Goal: Task Accomplishment & Management: Manage account settings

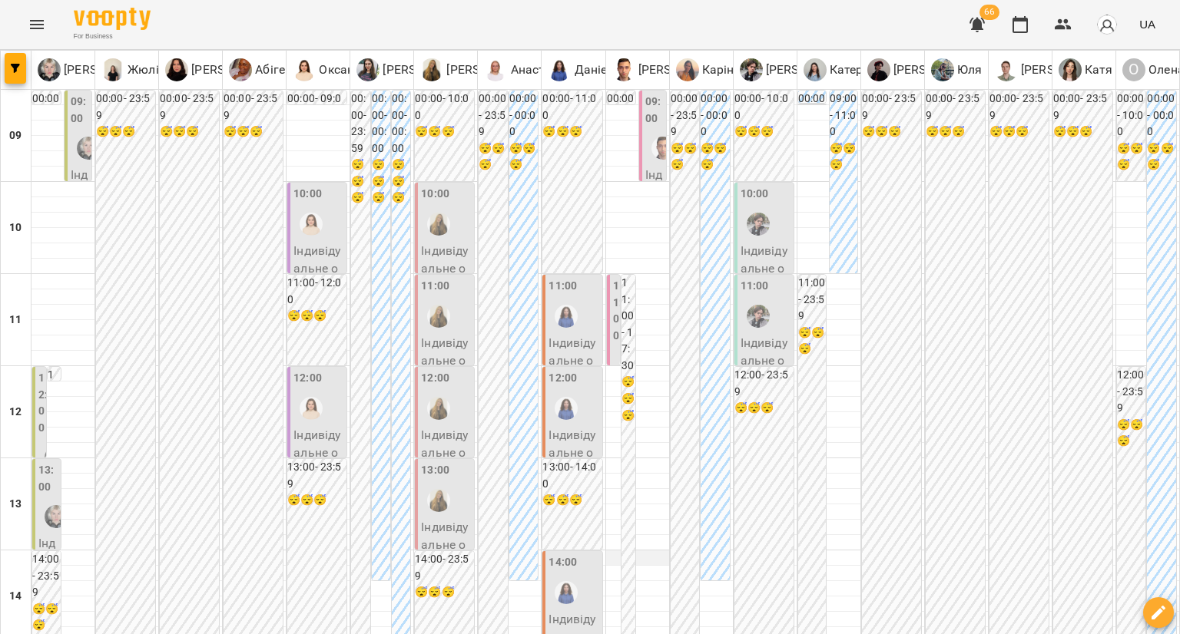
scroll to position [230, 0]
click at [578, 554] on div "14:00" at bounding box center [573, 582] width 50 height 56
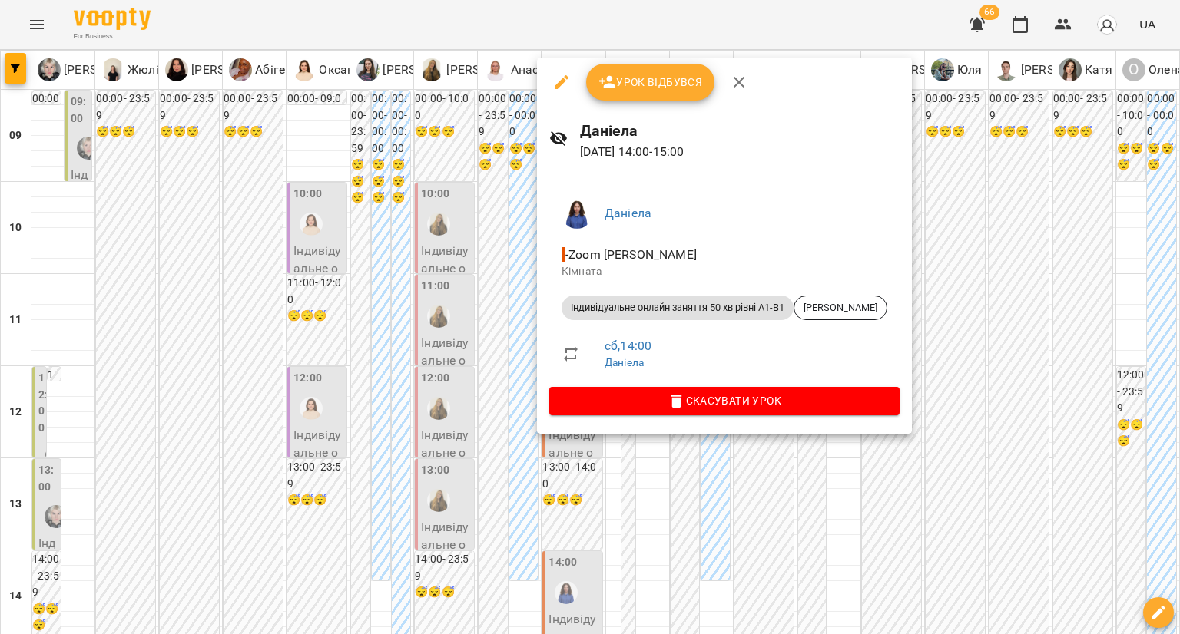
click at [488, 366] on div at bounding box center [590, 317] width 1180 height 634
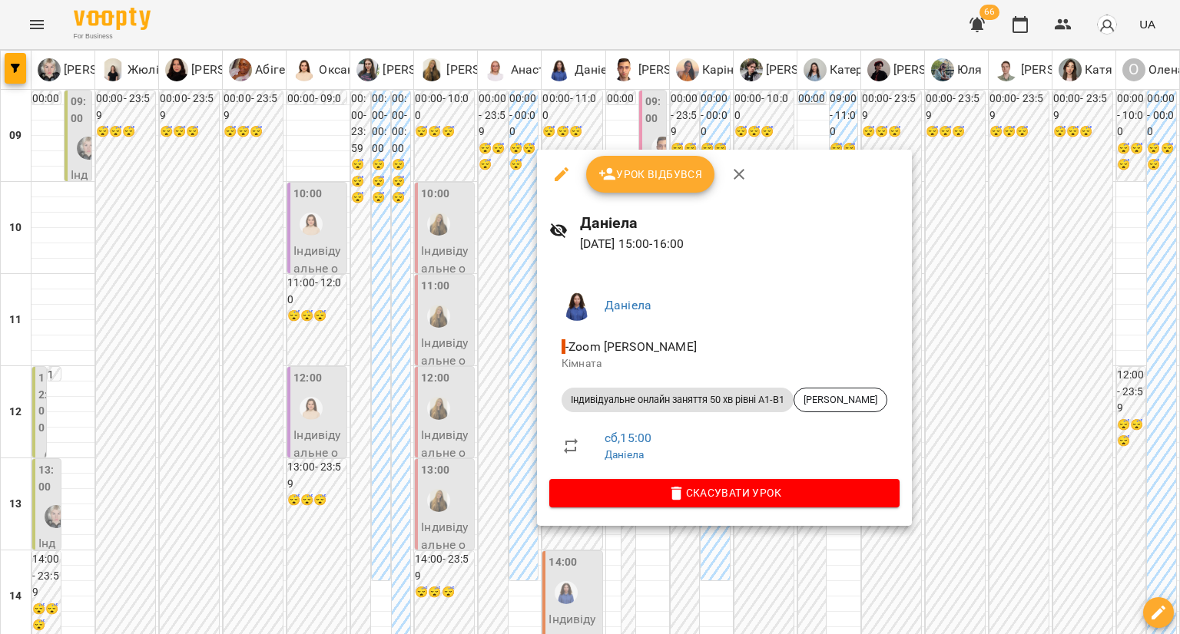
click at [458, 387] on div at bounding box center [590, 317] width 1180 height 634
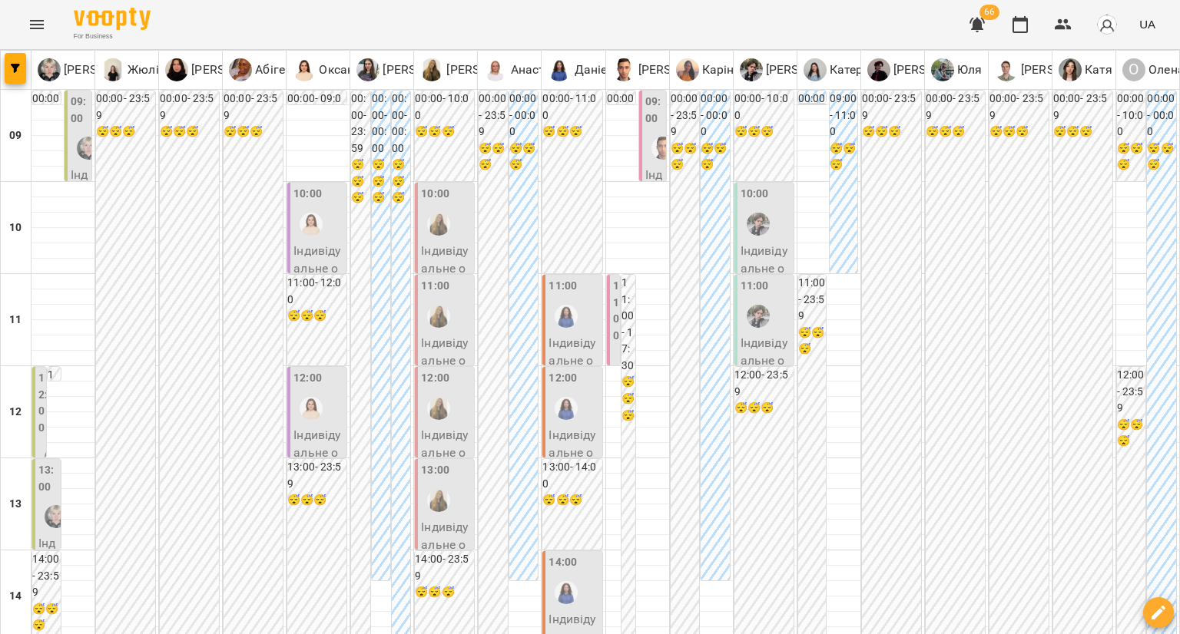
scroll to position [0, 0]
click at [587, 406] on div "12:00" at bounding box center [573, 398] width 50 height 56
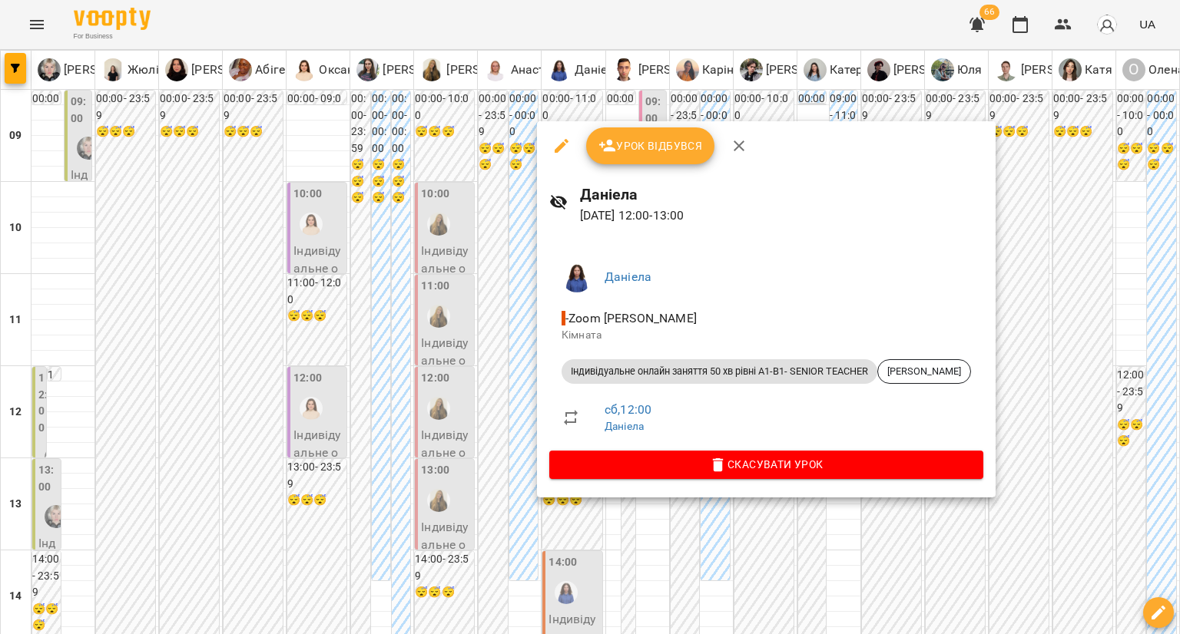
click at [489, 376] on div at bounding box center [590, 317] width 1180 height 634
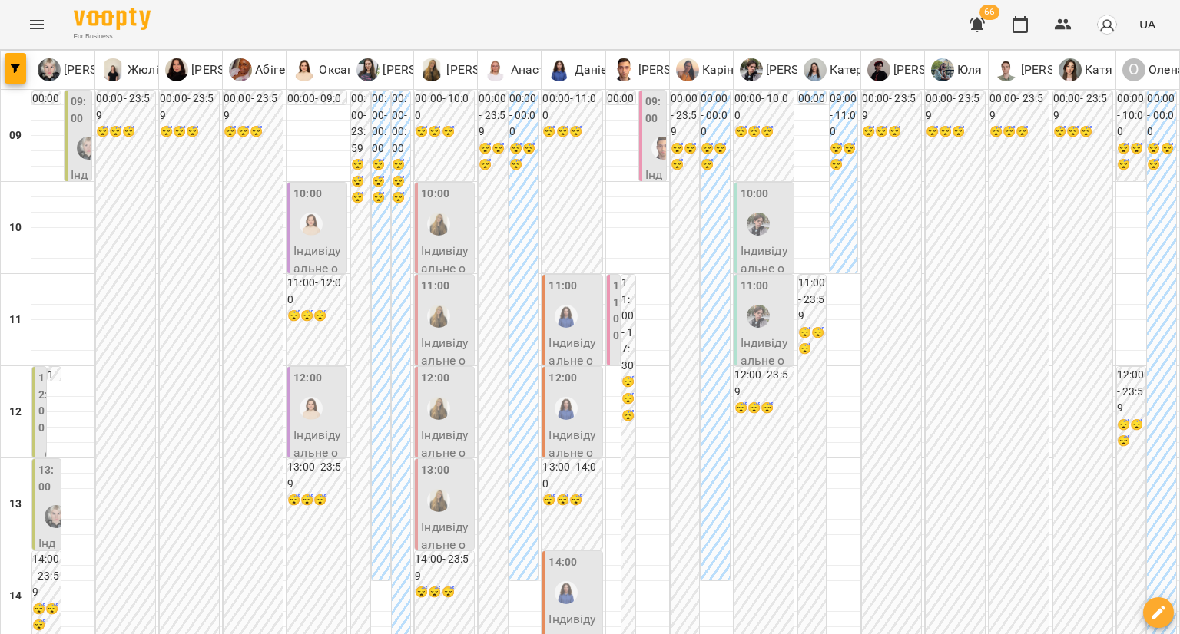
click at [571, 299] on div at bounding box center [565, 316] width 35 height 35
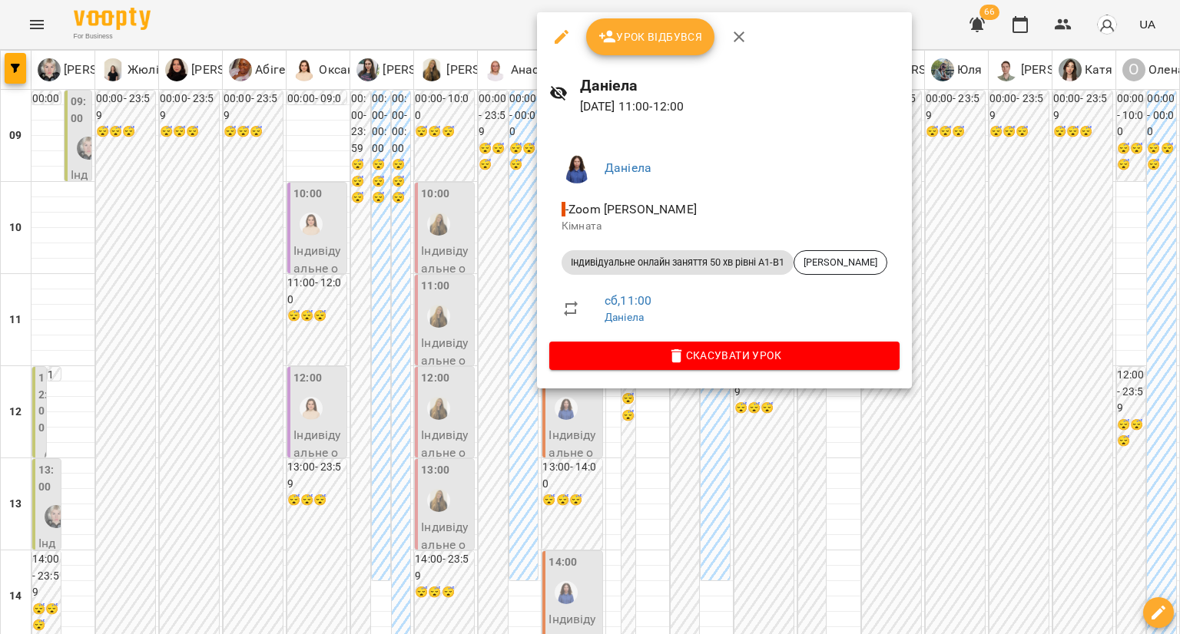
click at [504, 307] on div at bounding box center [590, 317] width 1180 height 634
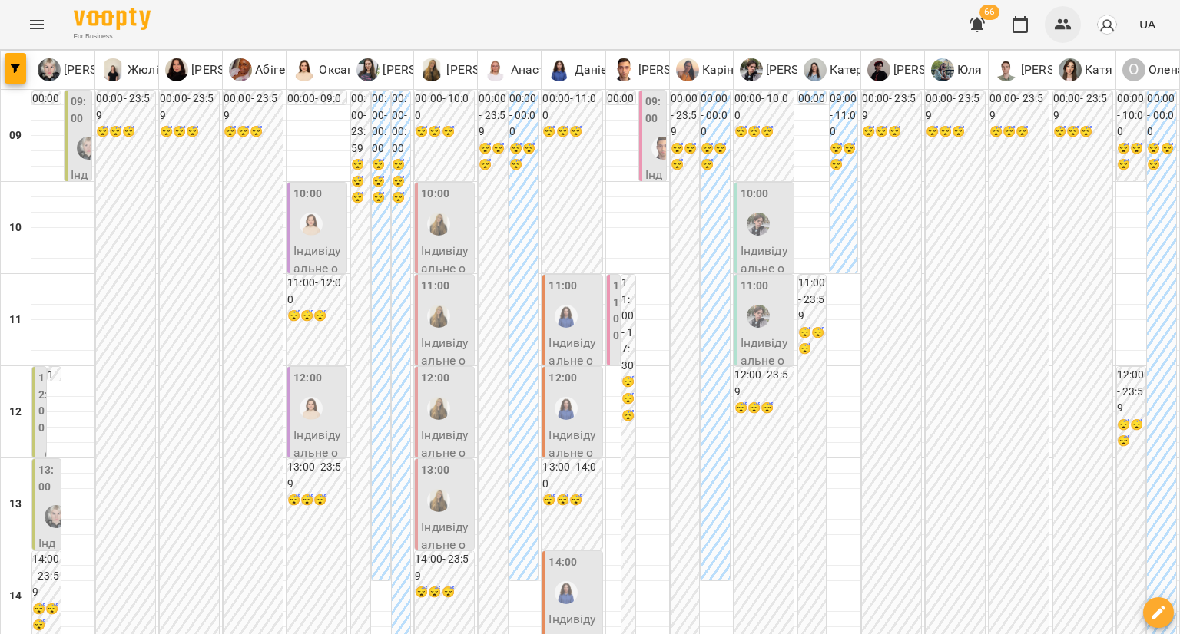
click at [1061, 23] on icon "button" at bounding box center [1062, 24] width 17 height 11
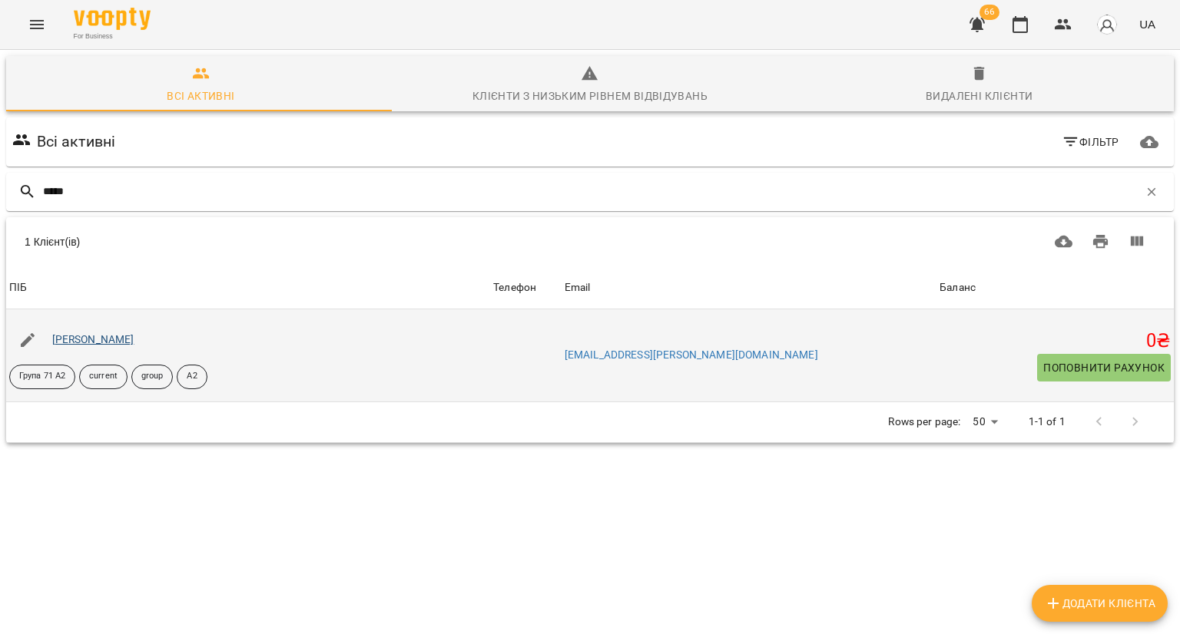
type input "*****"
click at [73, 336] on link "Дарʼя Циганова" at bounding box center [93, 339] width 82 height 12
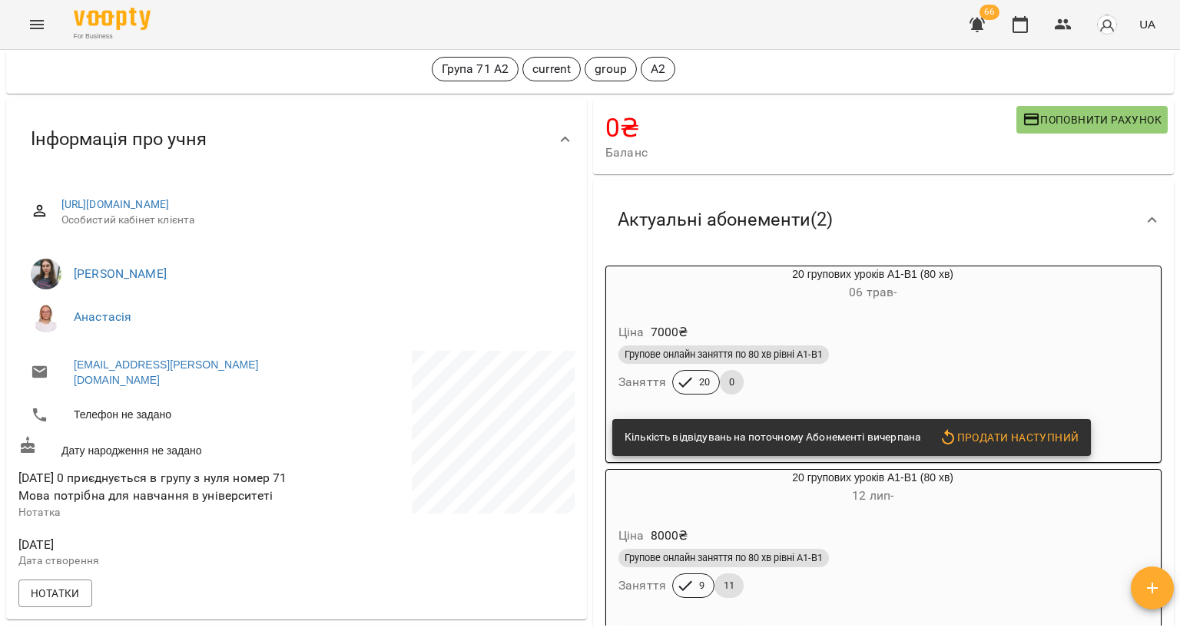
scroll to position [154, 0]
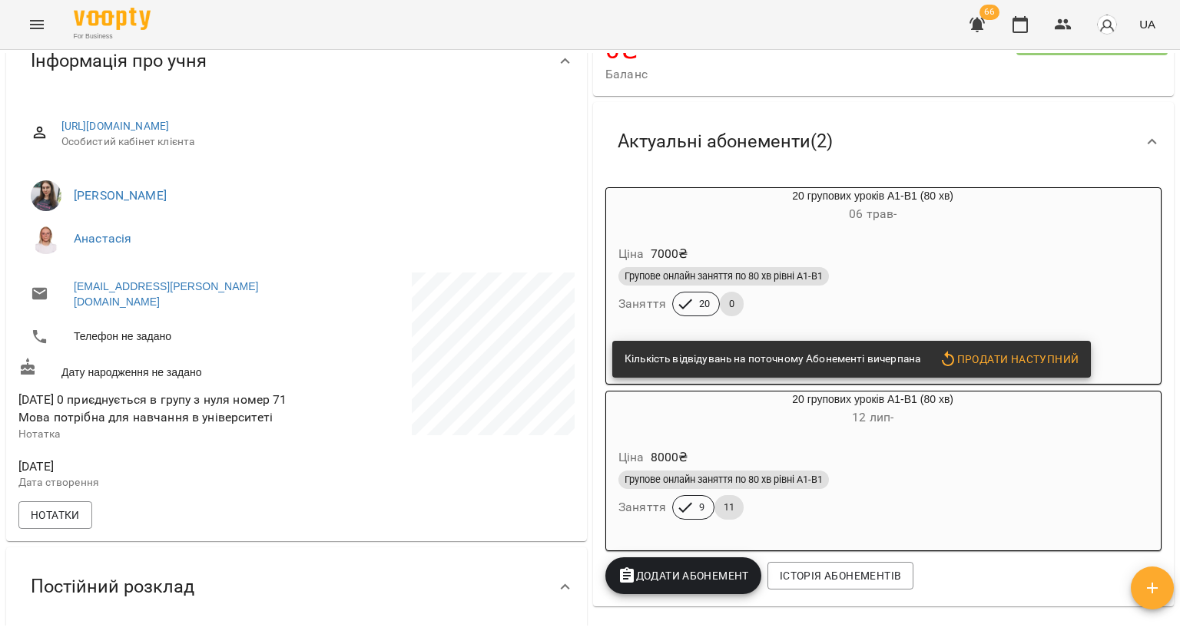
click at [899, 271] on div "Групове онлайн заняття по 80 хв рівні А1-В1" at bounding box center [872, 276] width 508 height 18
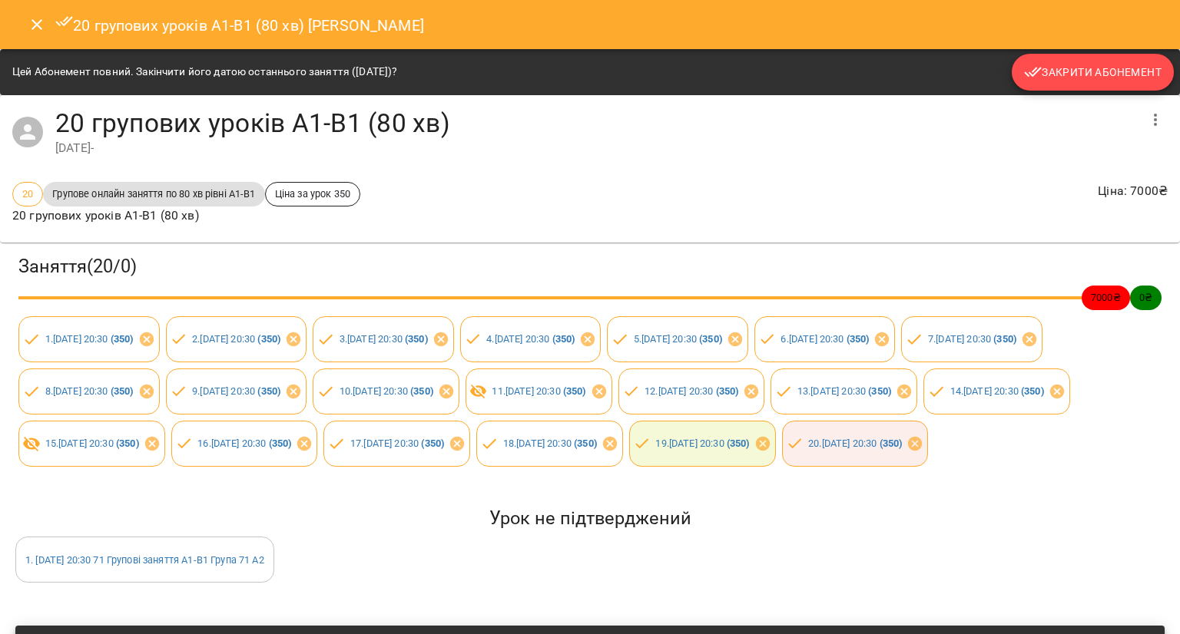
click at [1037, 68] on span "Закрити Абонемент" at bounding box center [1092, 72] width 137 height 18
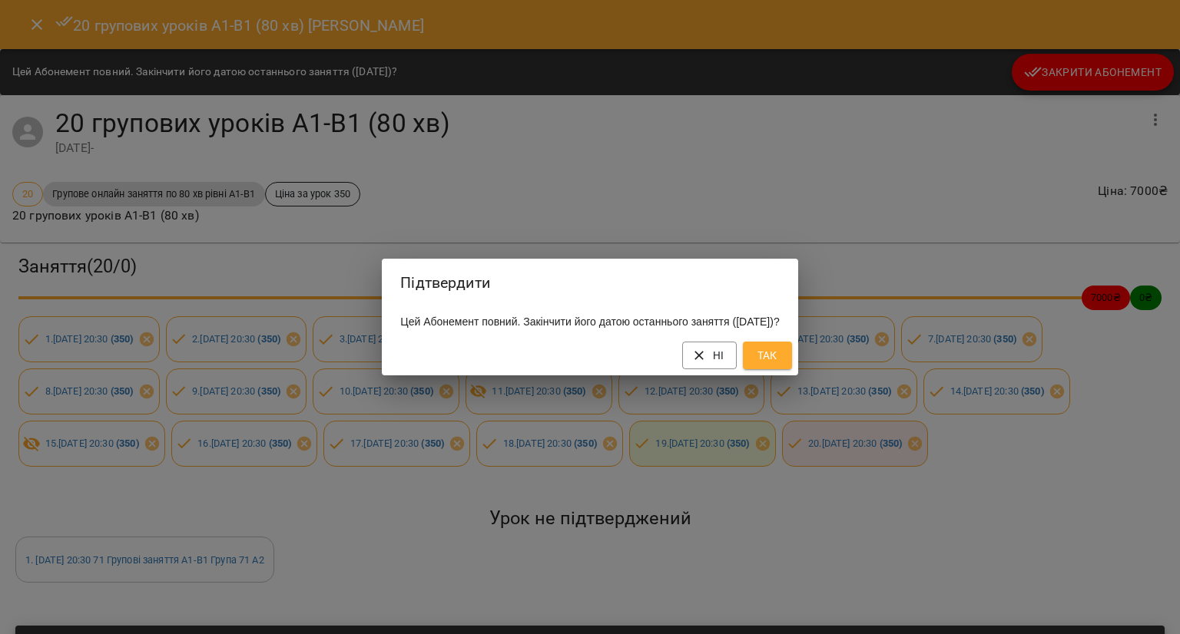
click at [776, 366] on button "Так" at bounding box center [767, 356] width 49 height 28
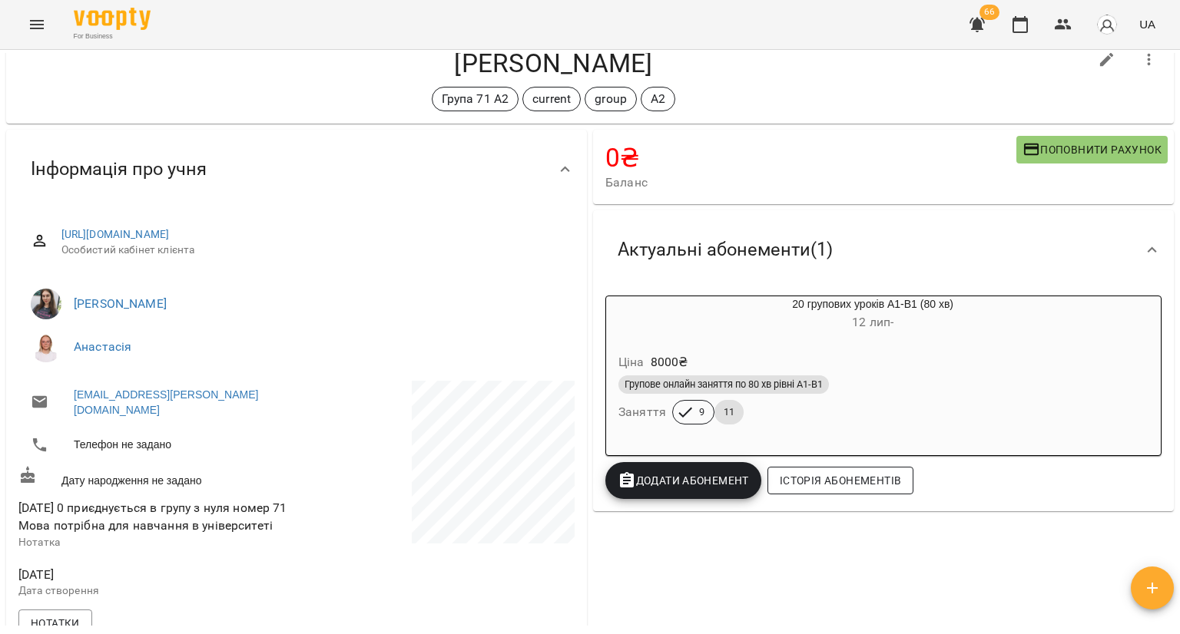
scroll to position [0, 0]
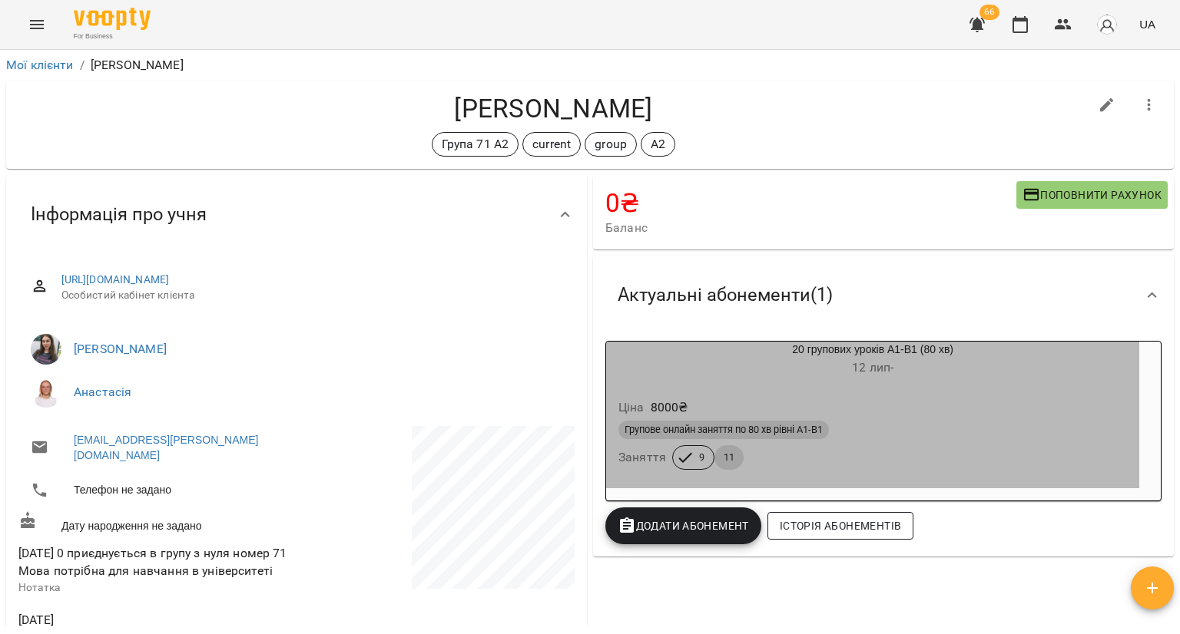
click at [769, 368] on h6 "12 лип -" at bounding box center [872, 368] width 533 height 22
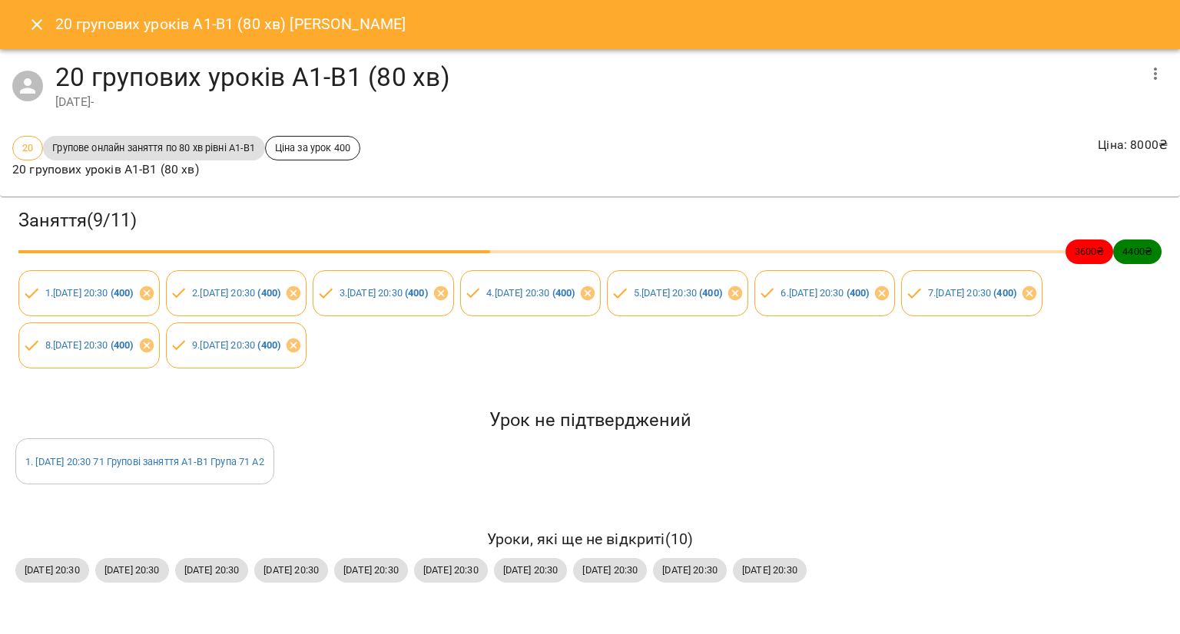
drag, startPoint x: 33, startPoint y: 12, endPoint x: 55, endPoint y: 13, distance: 22.3
click at [33, 12] on button "Close" at bounding box center [36, 24] width 37 height 37
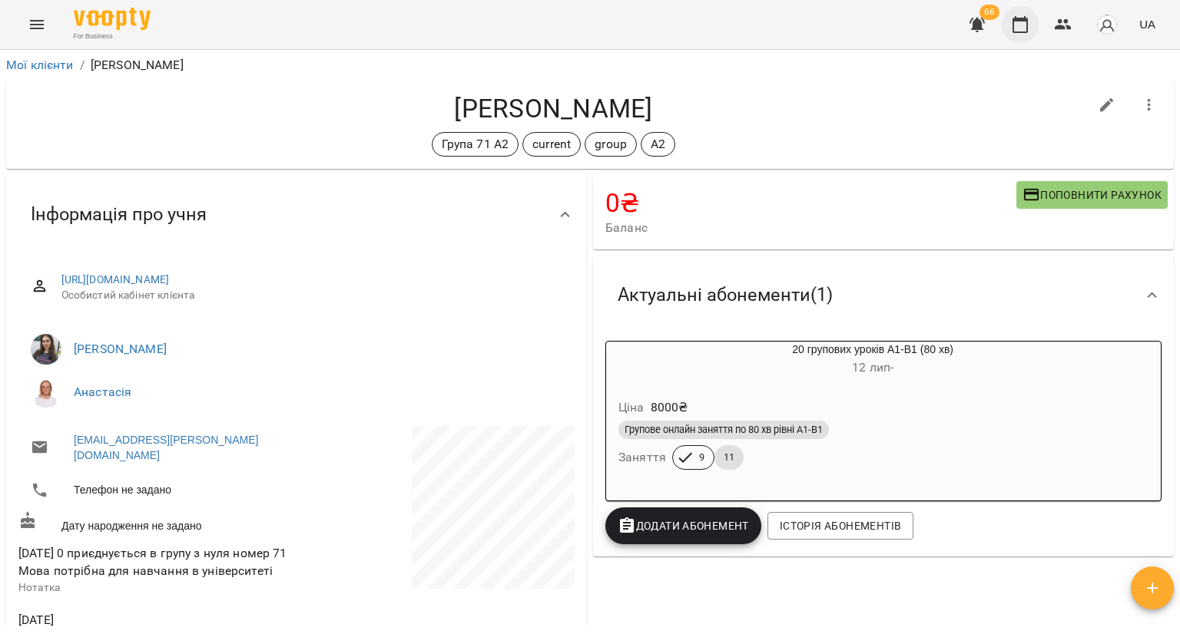
click at [1023, 28] on icon "button" at bounding box center [1020, 24] width 18 height 18
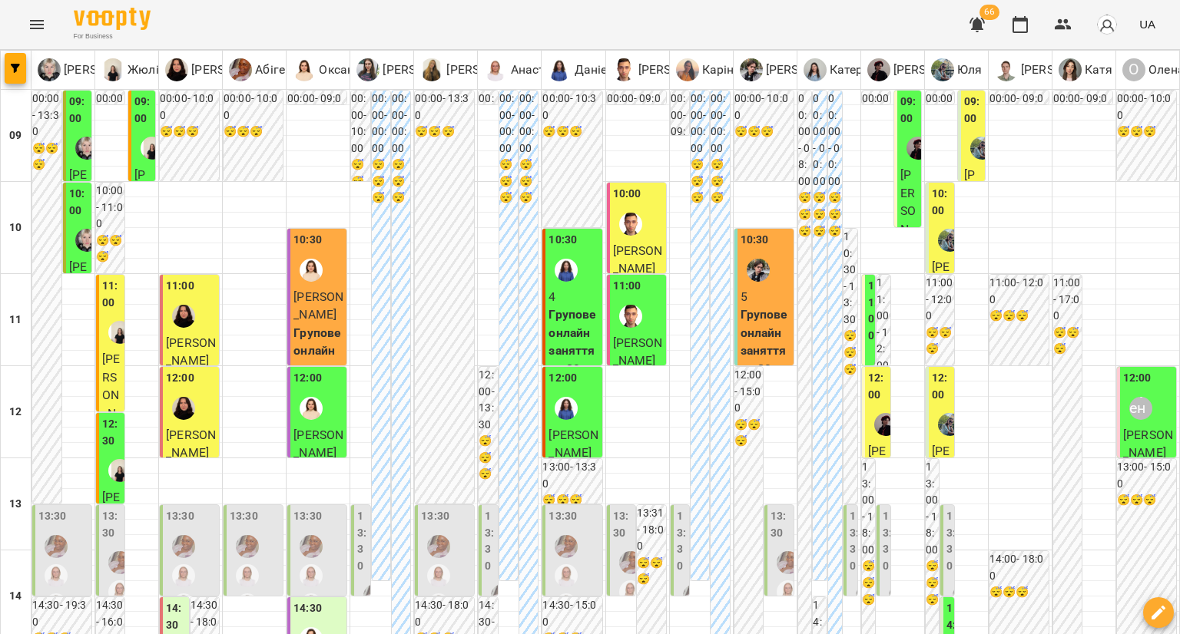
scroll to position [845, 0]
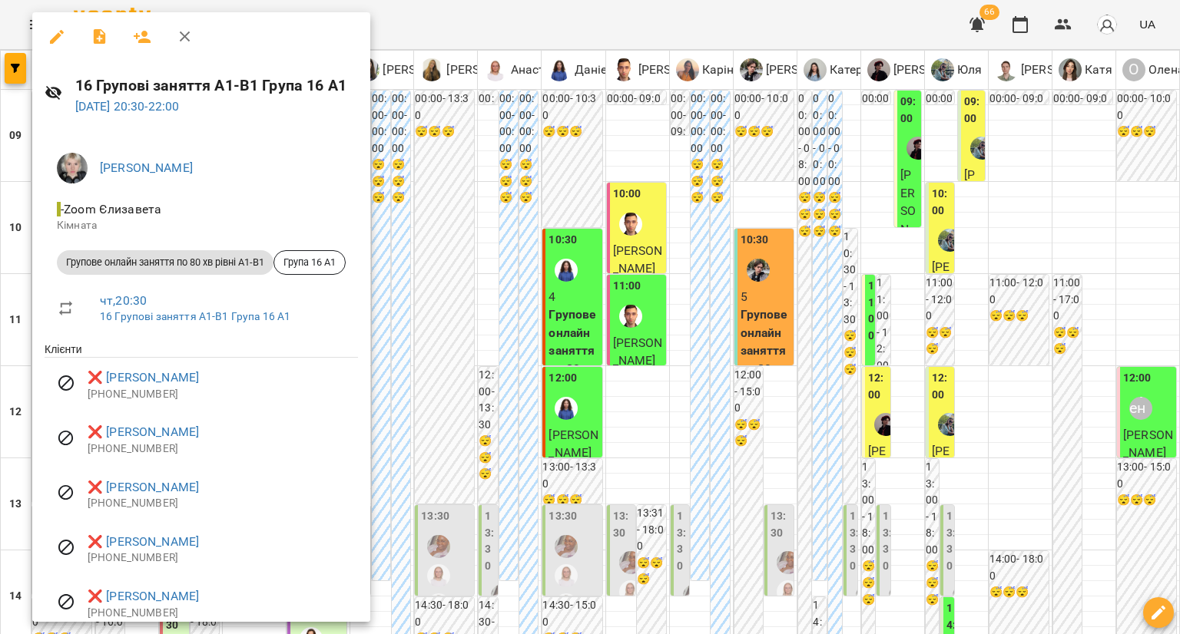
click at [587, 360] on div at bounding box center [590, 317] width 1180 height 634
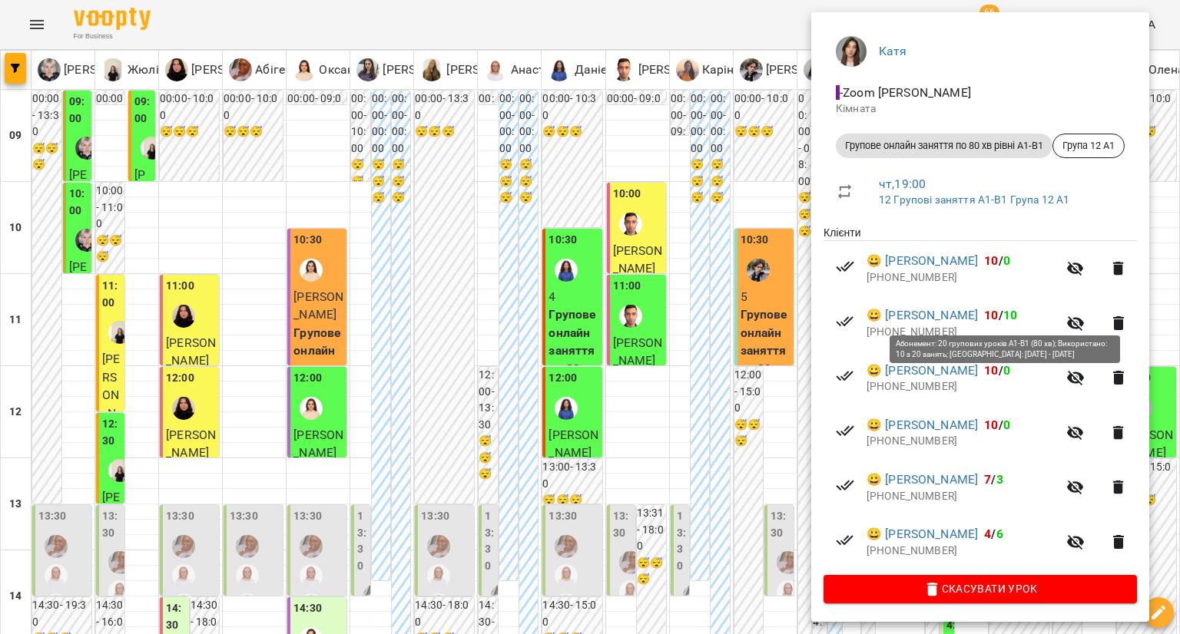
scroll to position [118, 0]
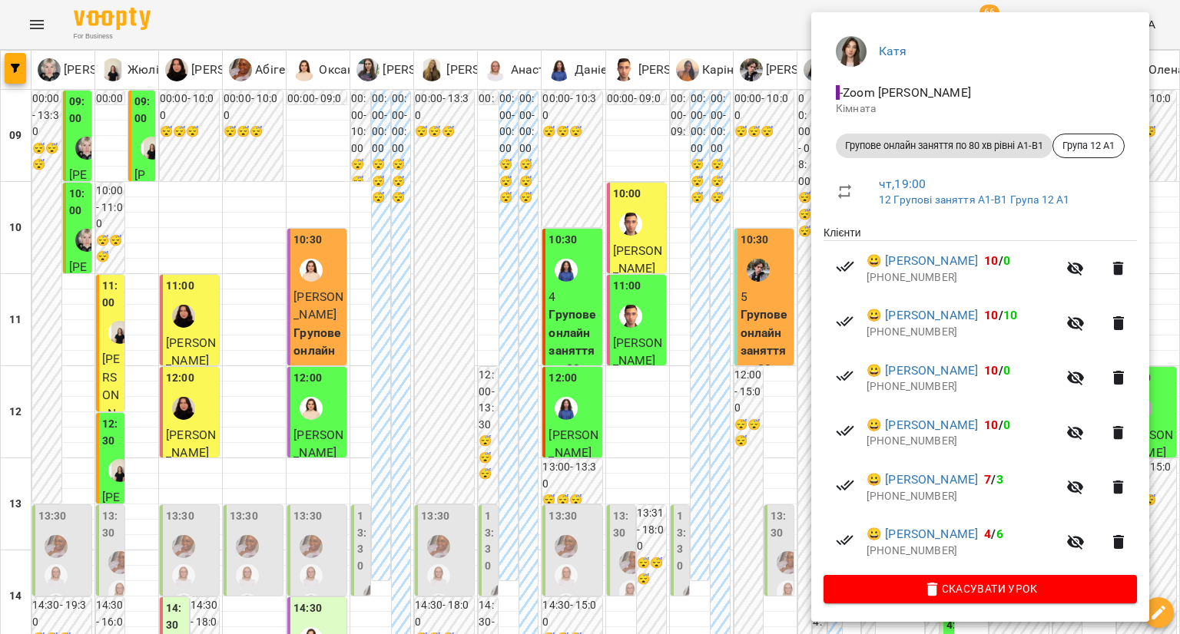
click at [722, 306] on div at bounding box center [590, 317] width 1180 height 634
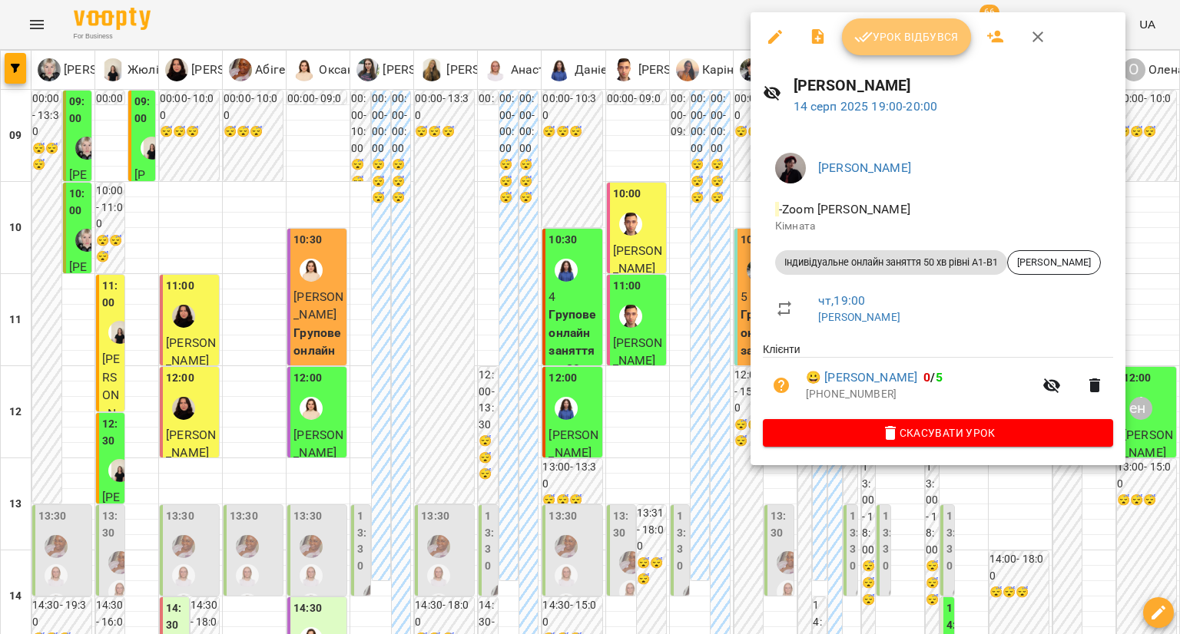
click at [905, 36] on span "Урок відбувся" at bounding box center [906, 37] width 104 height 18
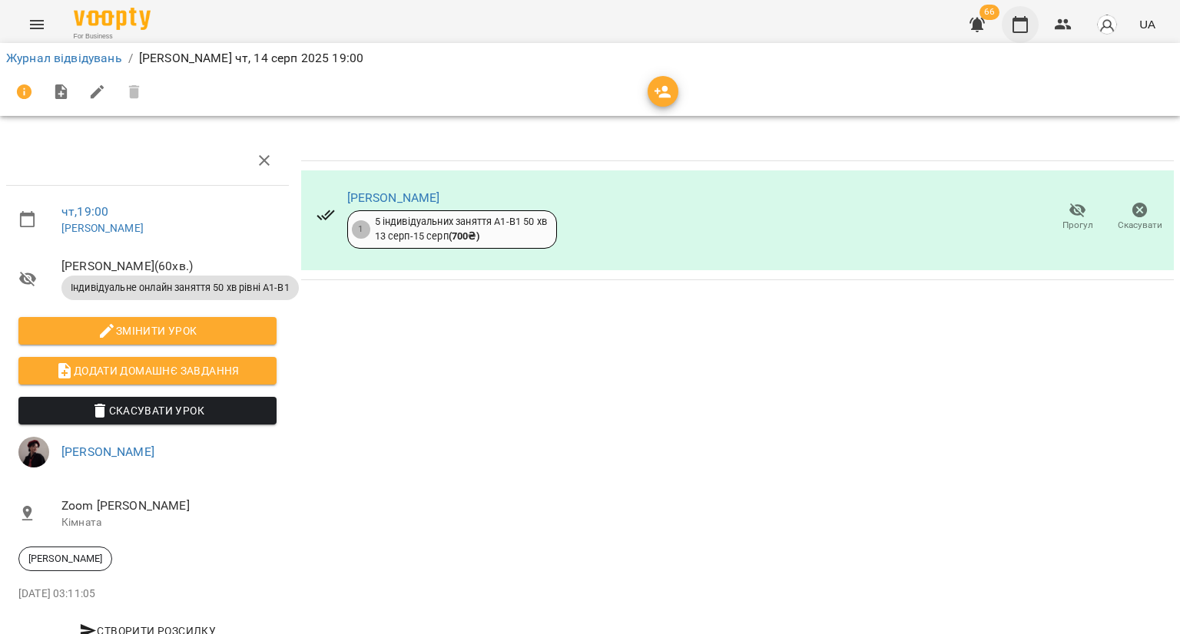
drag, startPoint x: 1017, startPoint y: 22, endPoint x: 1008, endPoint y: 28, distance: 10.4
click at [1017, 22] on icon "button" at bounding box center [1020, 24] width 18 height 18
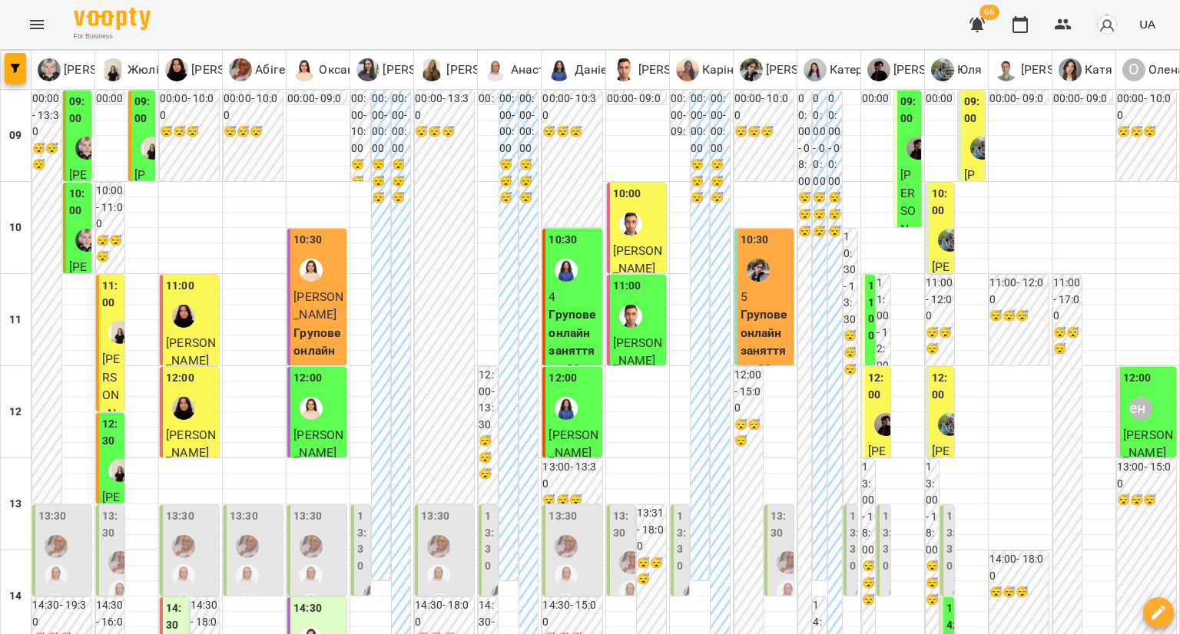
scroll to position [233, 0]
click at [184, 397] on img "Олександра" at bounding box center [183, 408] width 23 height 23
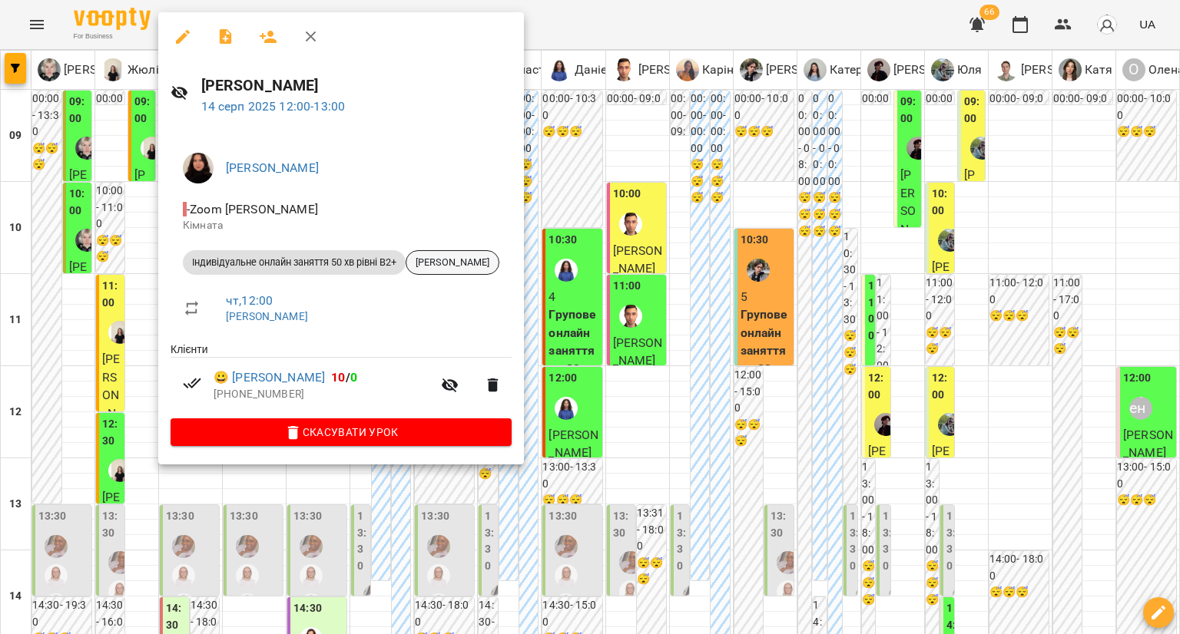
click at [468, 264] on span "[PERSON_NAME]" at bounding box center [452, 263] width 92 height 14
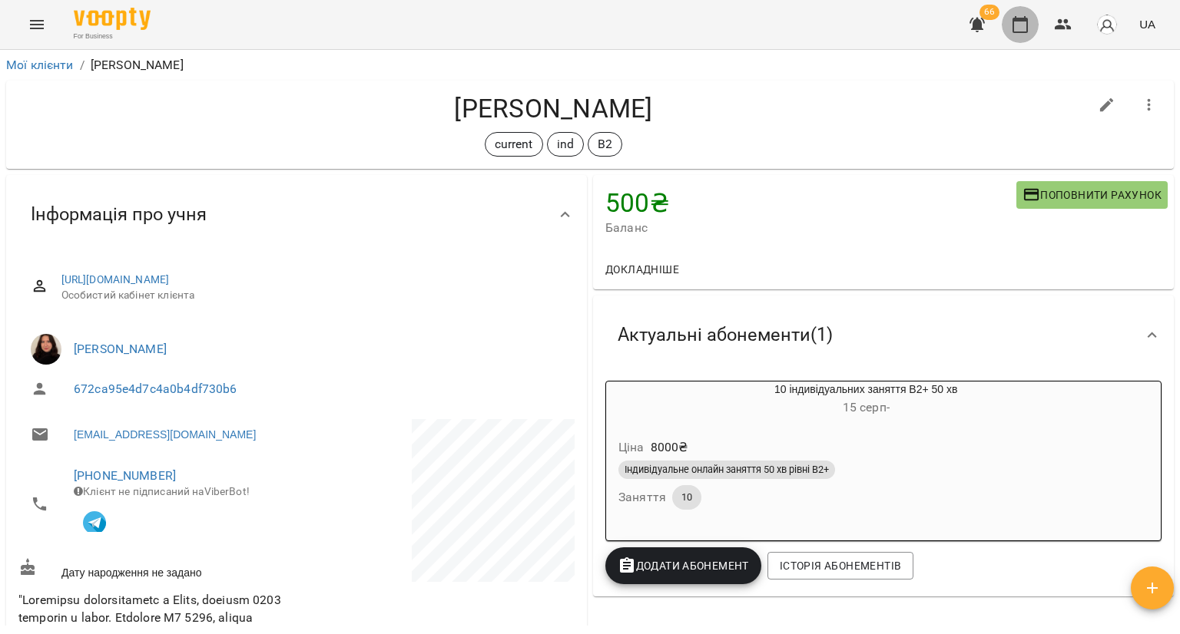
click at [1018, 15] on icon "button" at bounding box center [1020, 24] width 18 height 18
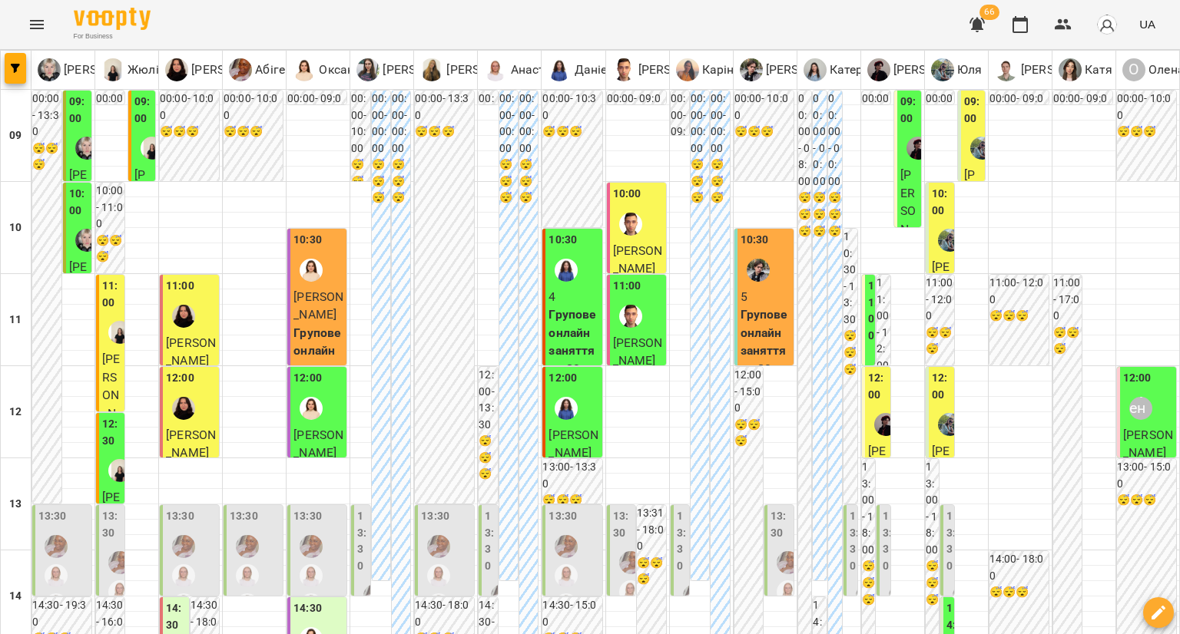
scroll to position [768, 0]
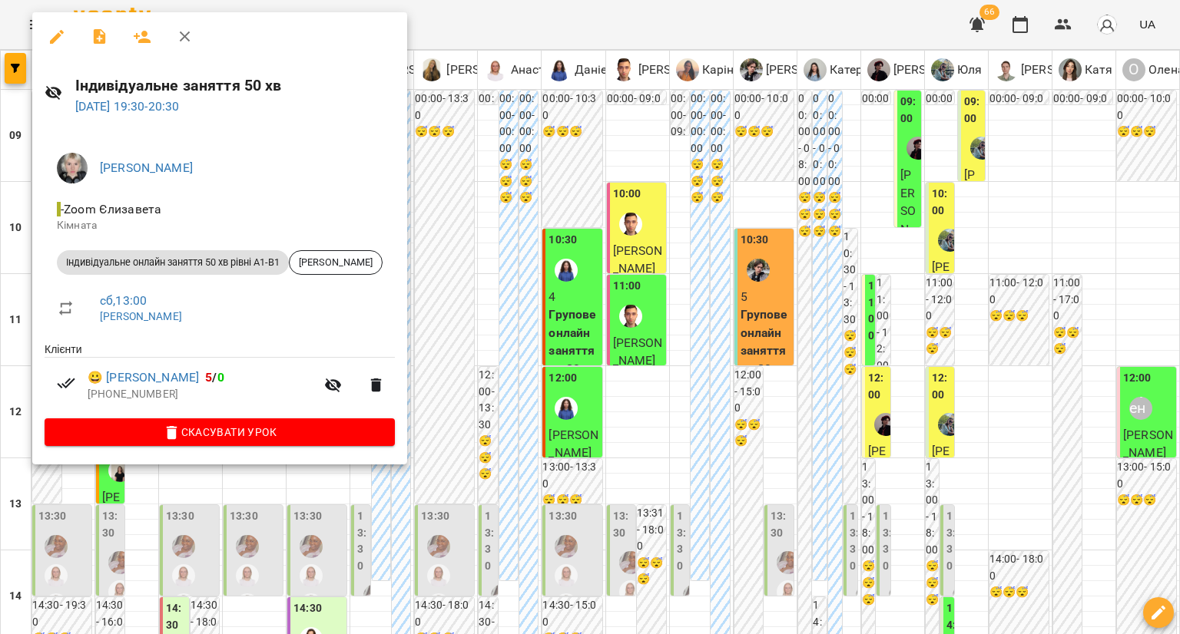
click at [574, 434] on div at bounding box center [590, 317] width 1180 height 634
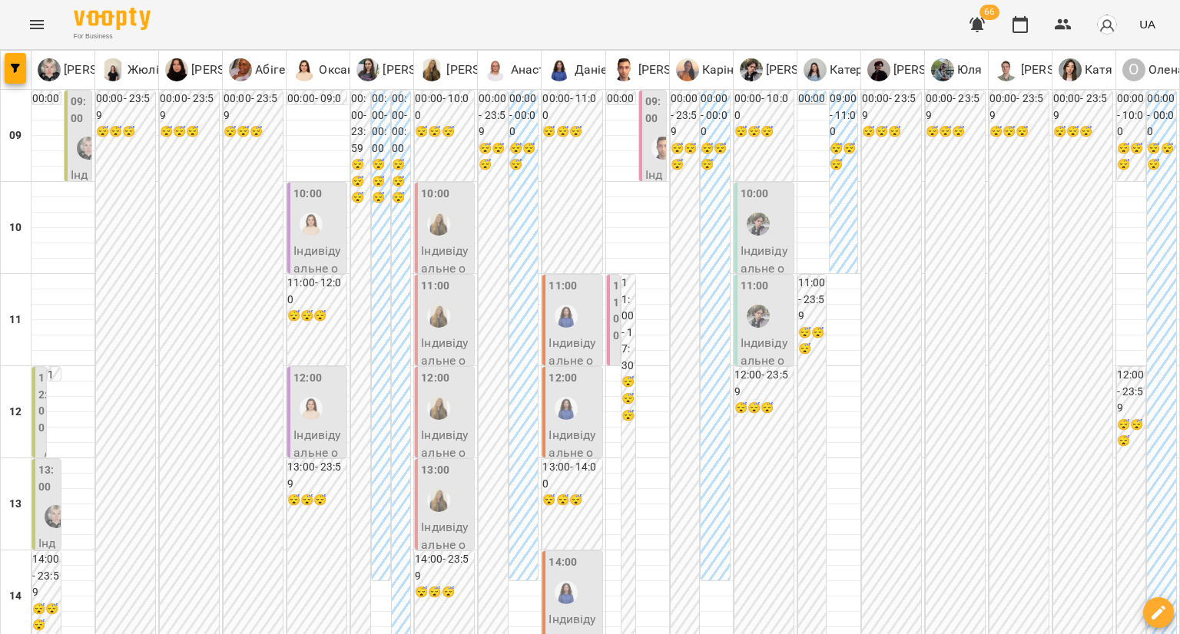
scroll to position [0, 0]
click at [81, 117] on label "09:00" at bounding box center [80, 110] width 18 height 33
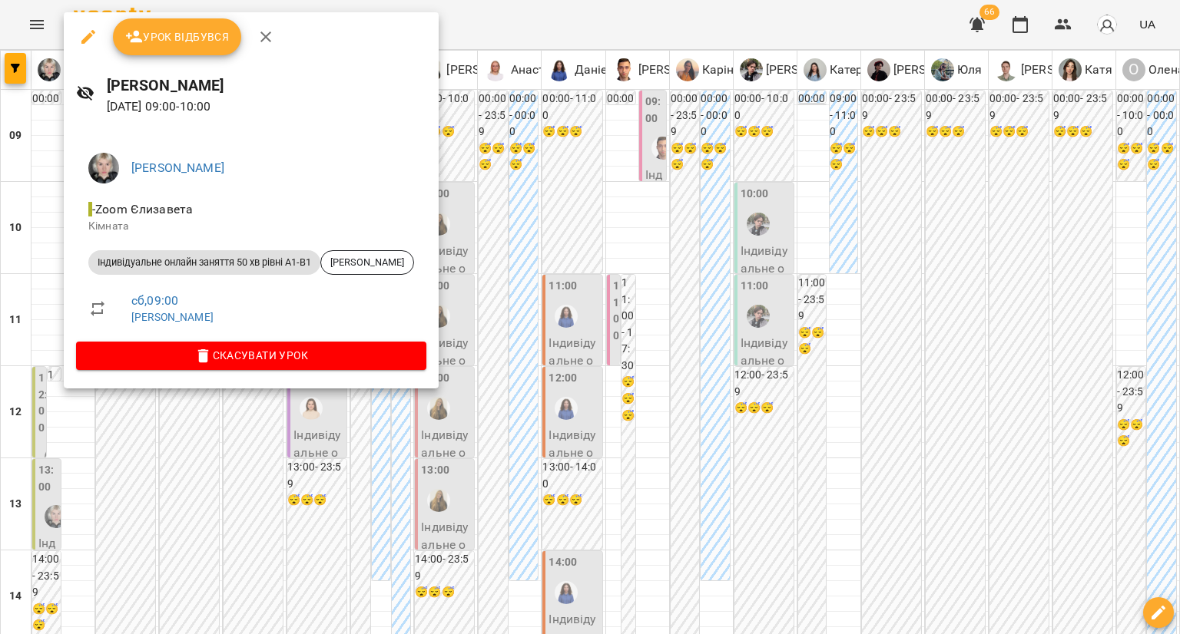
click at [197, 420] on div at bounding box center [590, 317] width 1180 height 634
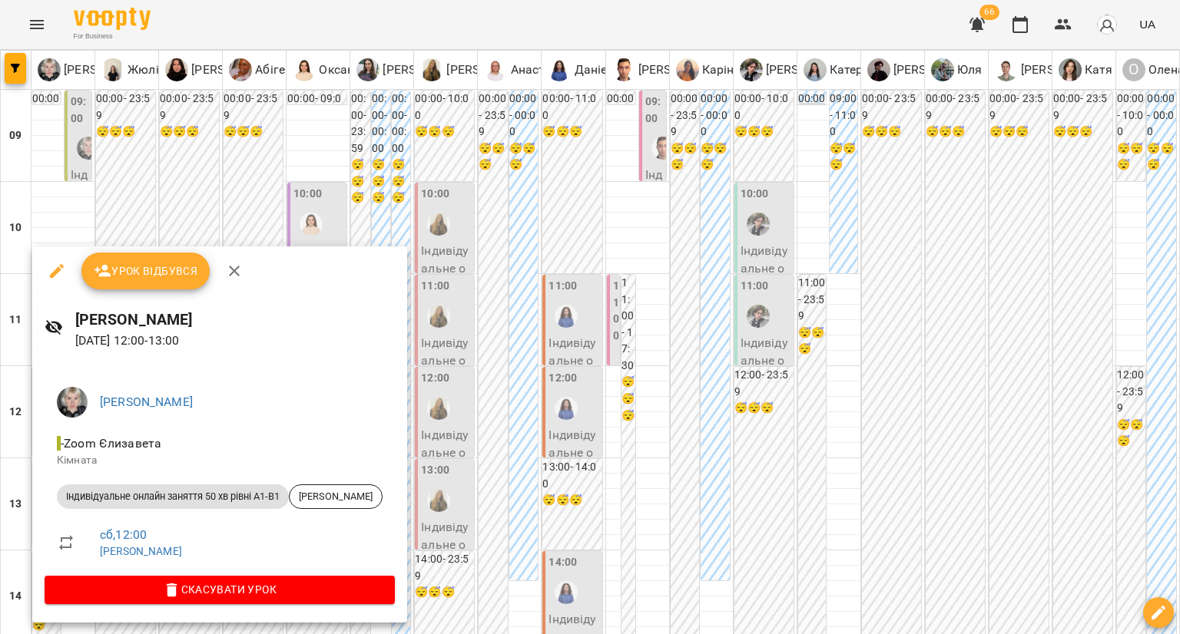
click at [473, 413] on div at bounding box center [590, 317] width 1180 height 634
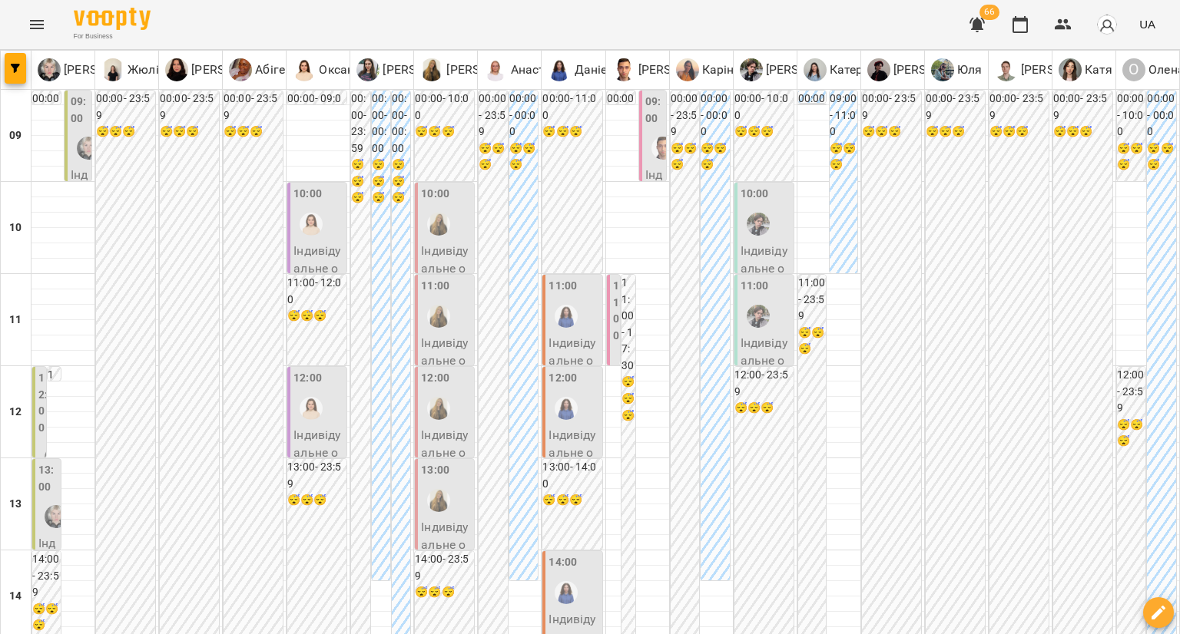
click at [50, 498] on div "13:00" at bounding box center [47, 480] width 19 height 37
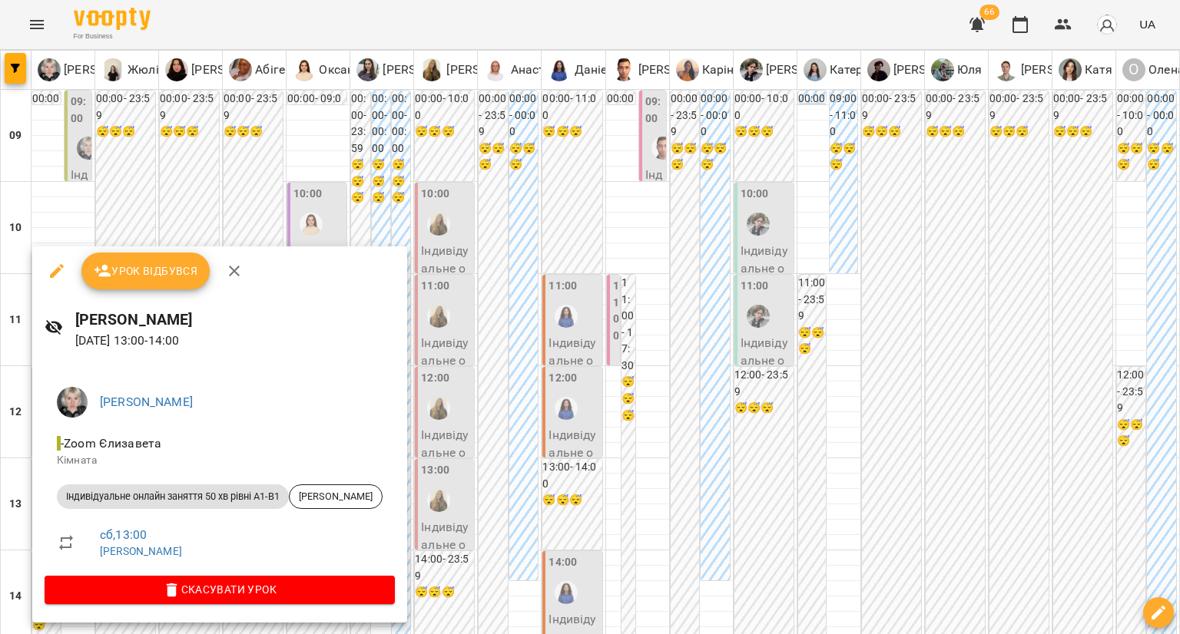
click at [436, 438] on div at bounding box center [590, 317] width 1180 height 634
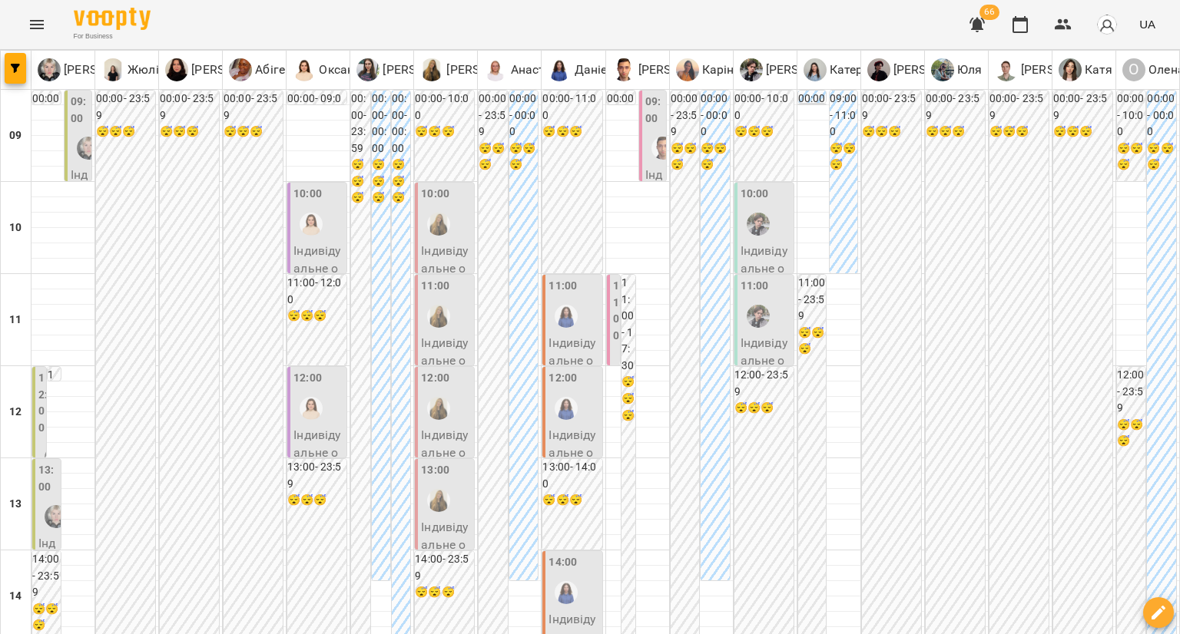
scroll to position [154, 0]
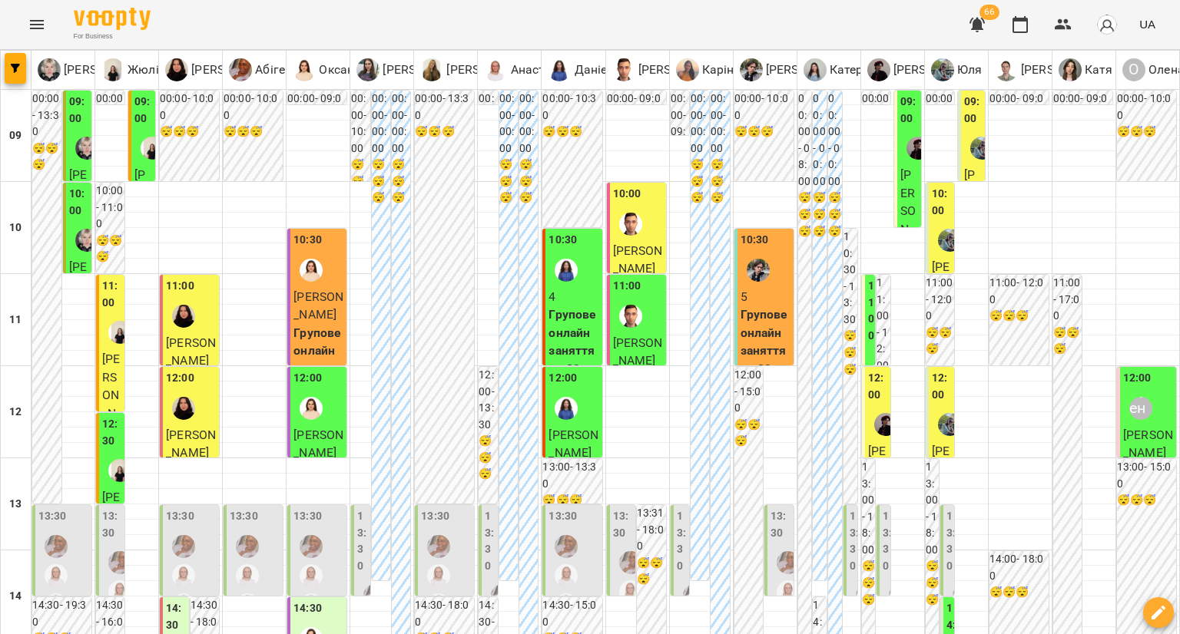
scroll to position [848, 0]
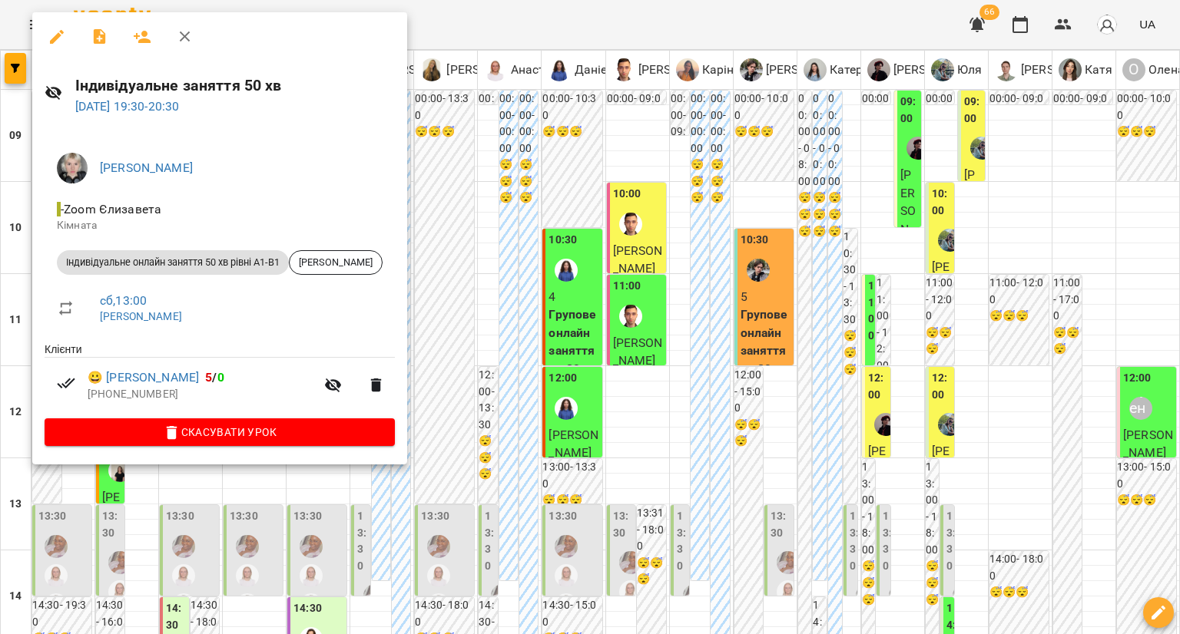
click at [551, 337] on div at bounding box center [590, 317] width 1180 height 634
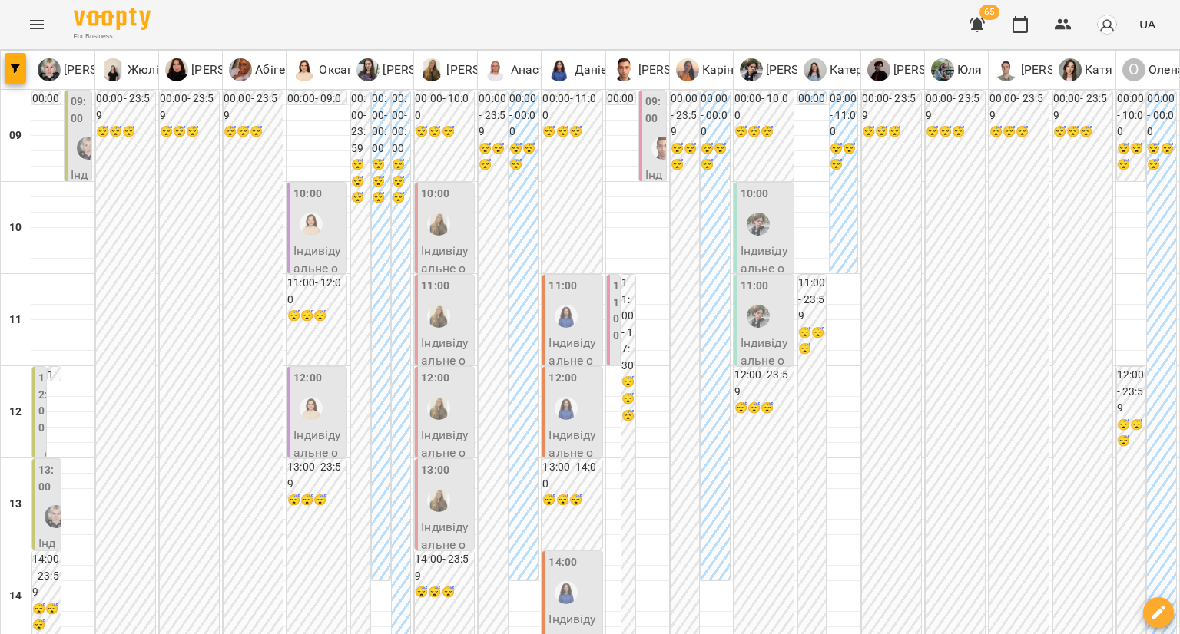
click at [558, 382] on label "12:00" at bounding box center [562, 378] width 28 height 17
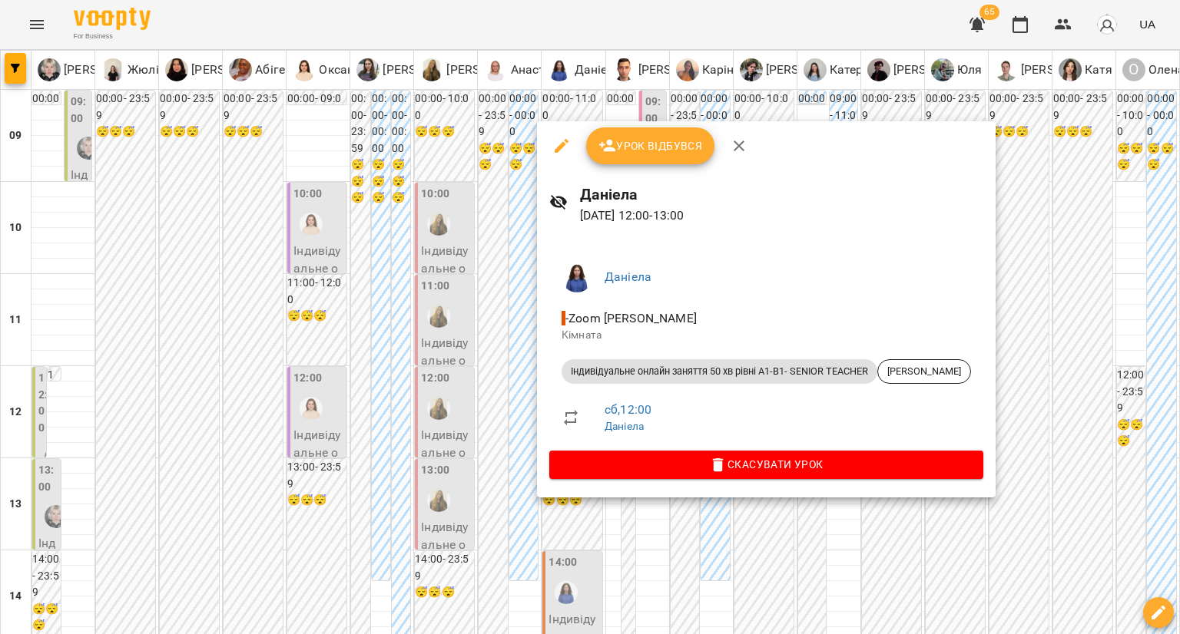
click at [508, 376] on div at bounding box center [590, 317] width 1180 height 634
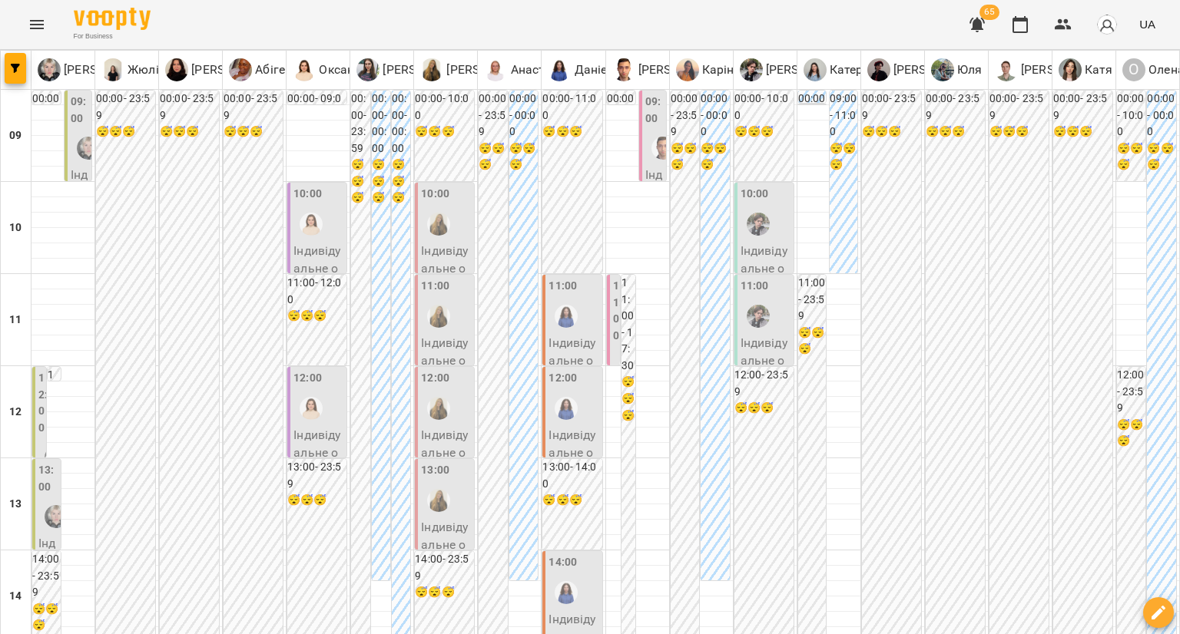
click at [571, 320] on div at bounding box center [565, 316] width 35 height 35
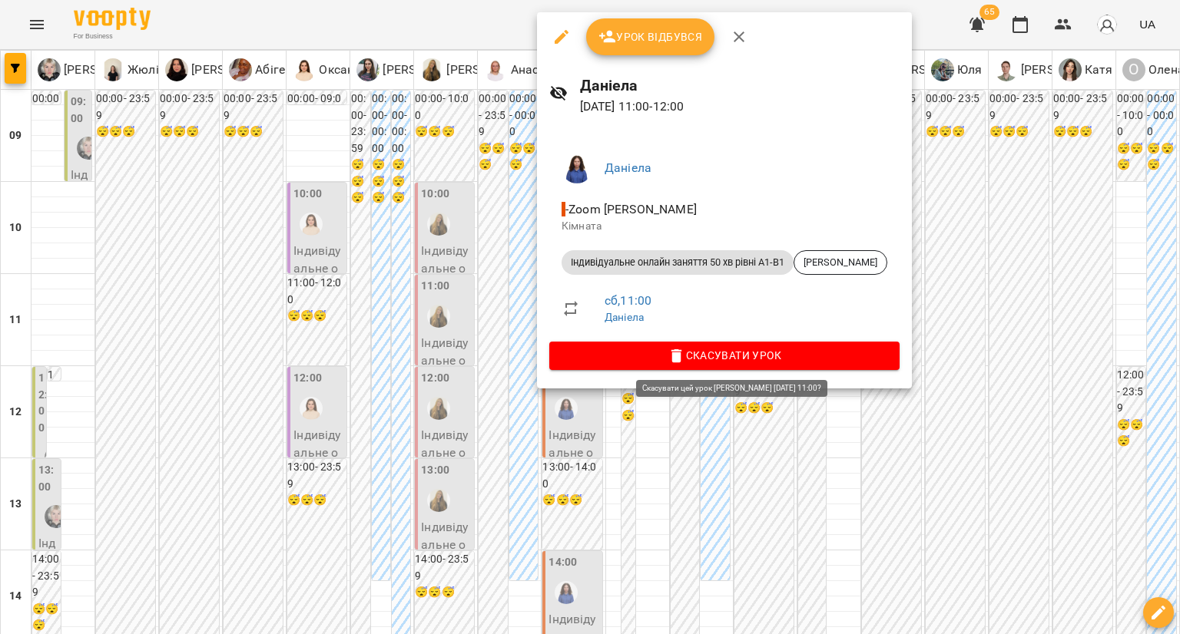
click at [575, 363] on span "Скасувати Урок" at bounding box center [724, 355] width 326 height 18
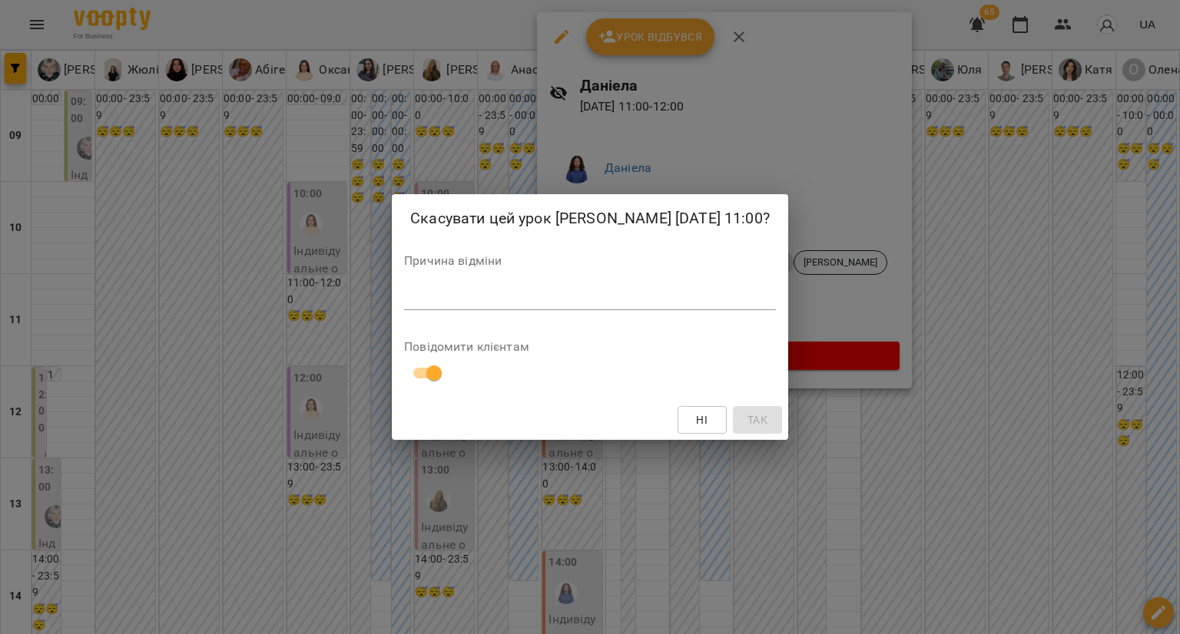
click at [456, 306] on div "*" at bounding box center [590, 298] width 372 height 25
type textarea "**********"
click at [767, 420] on button "Так" at bounding box center [757, 420] width 49 height 28
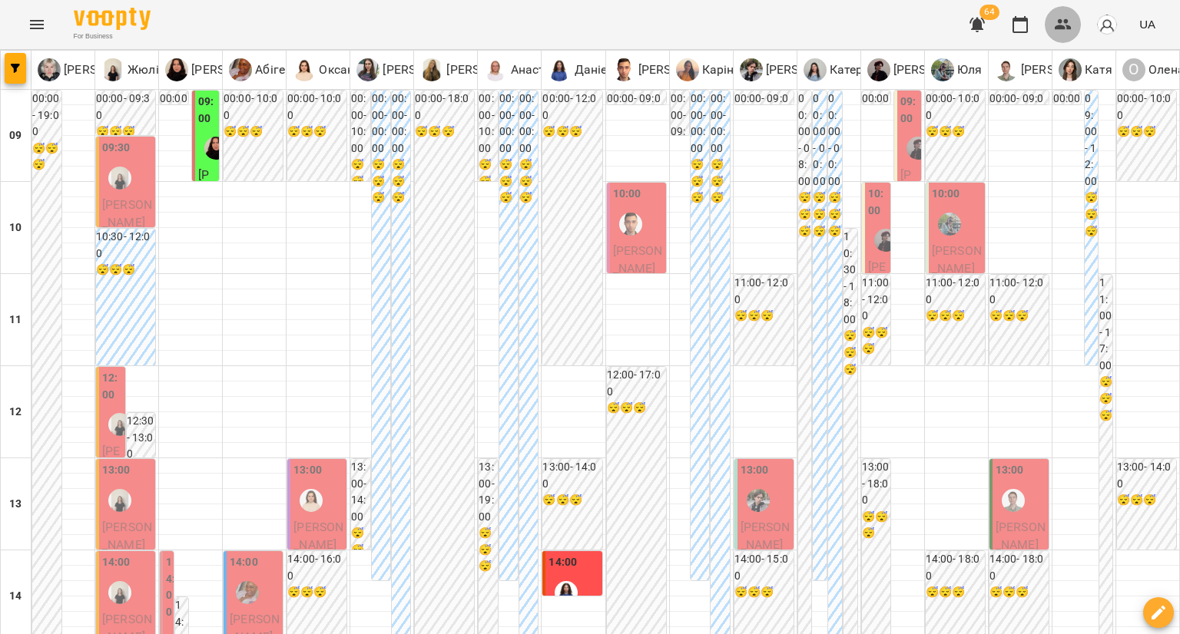
click at [1062, 25] on icon "button" at bounding box center [1062, 24] width 17 height 11
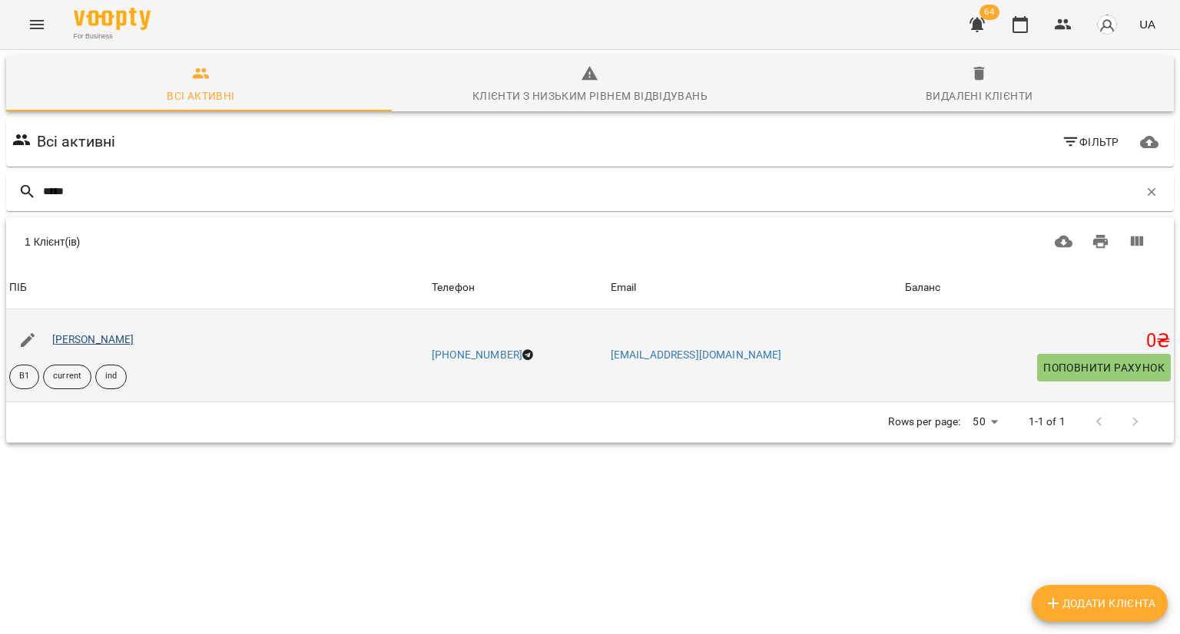
type input "*****"
click at [61, 337] on link "Поллі Тимощук" at bounding box center [93, 339] width 82 height 12
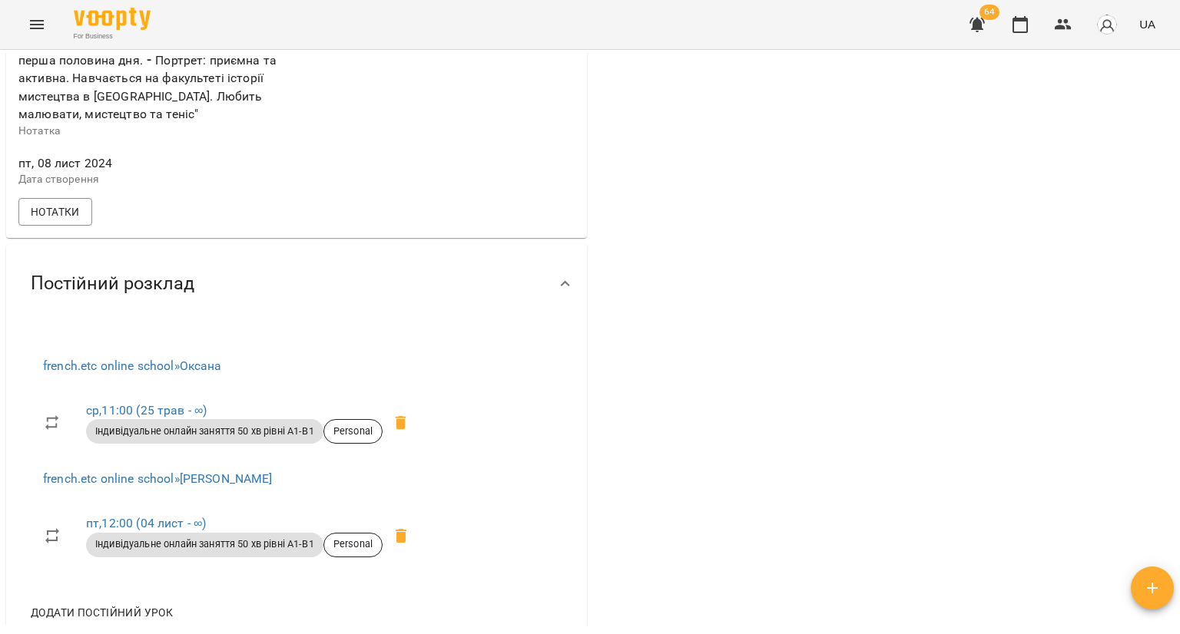
scroll to position [691, 0]
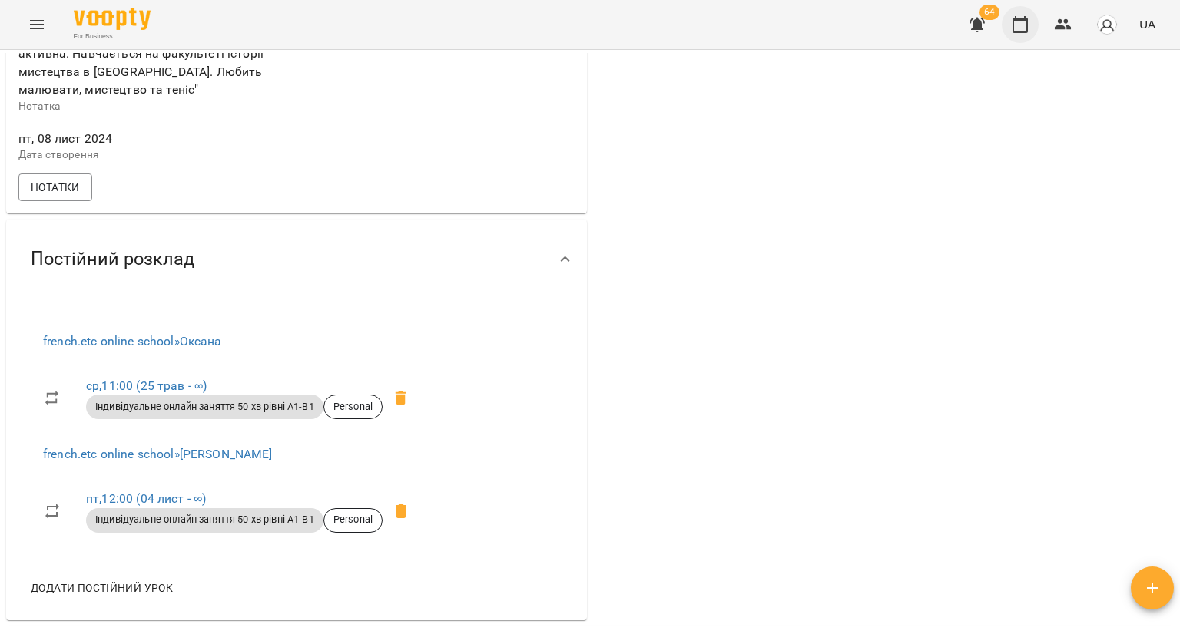
click at [1018, 26] on icon "button" at bounding box center [1020, 24] width 18 height 18
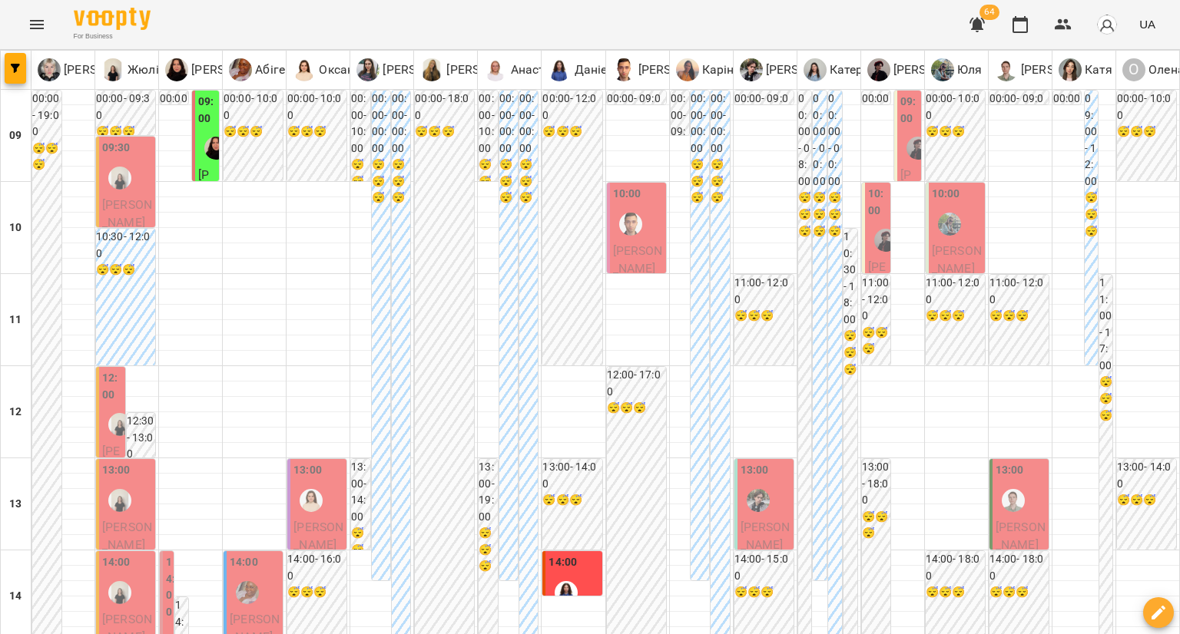
scroll to position [77, 0]
click at [107, 407] on div at bounding box center [119, 424] width 35 height 35
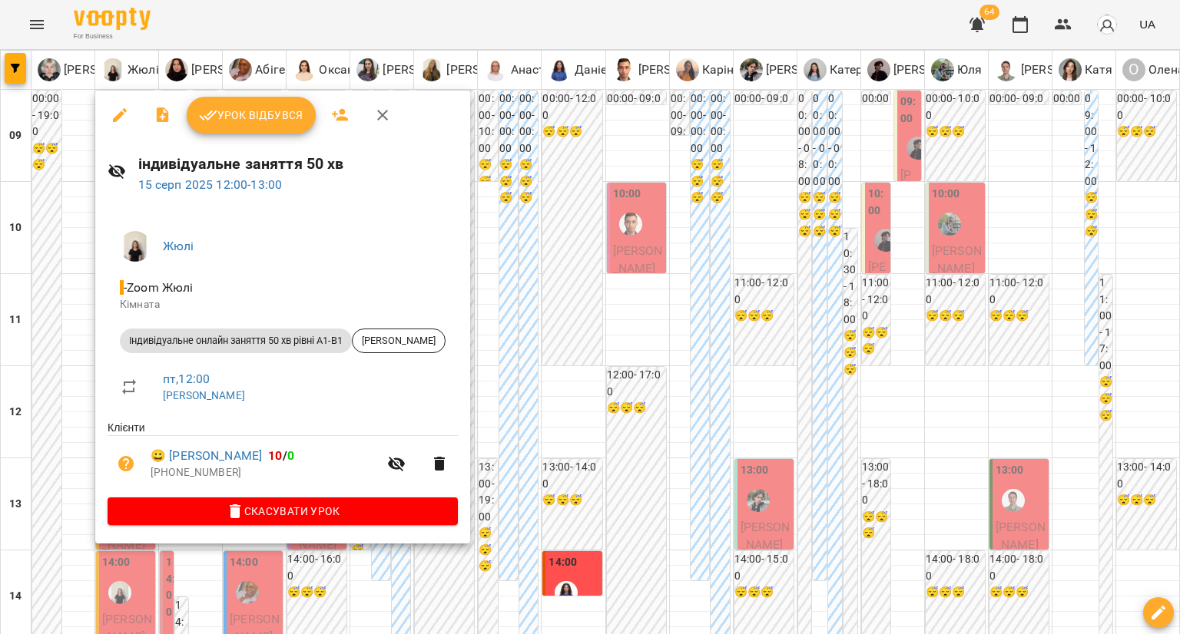
click at [46, 365] on div at bounding box center [590, 317] width 1180 height 634
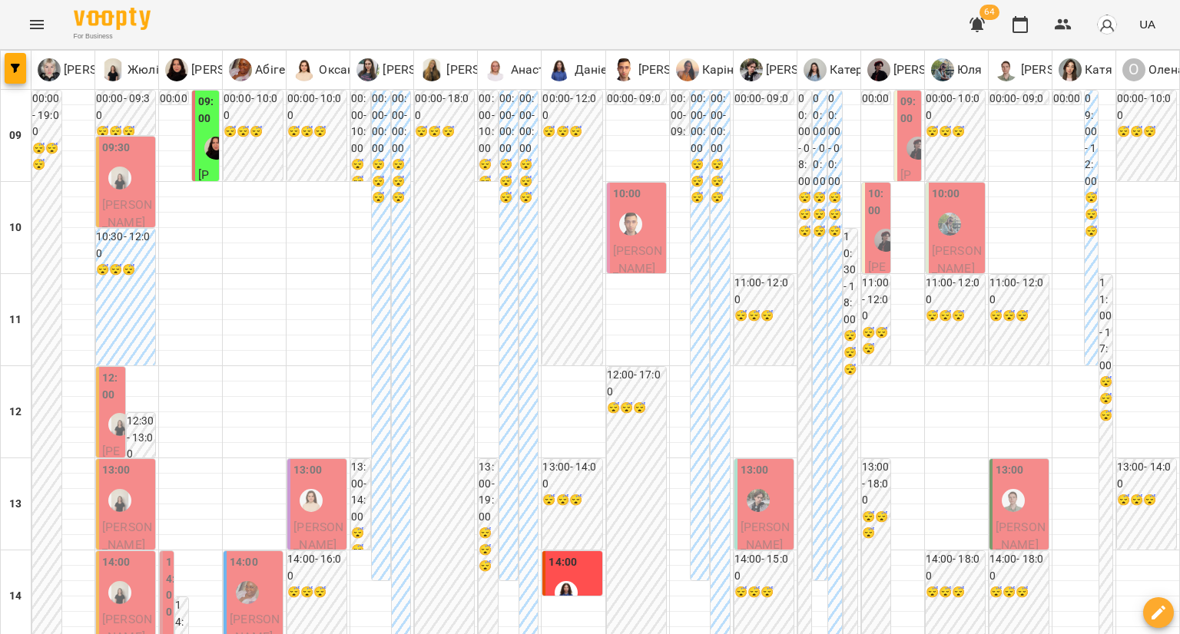
click at [105, 407] on div at bounding box center [119, 424] width 35 height 35
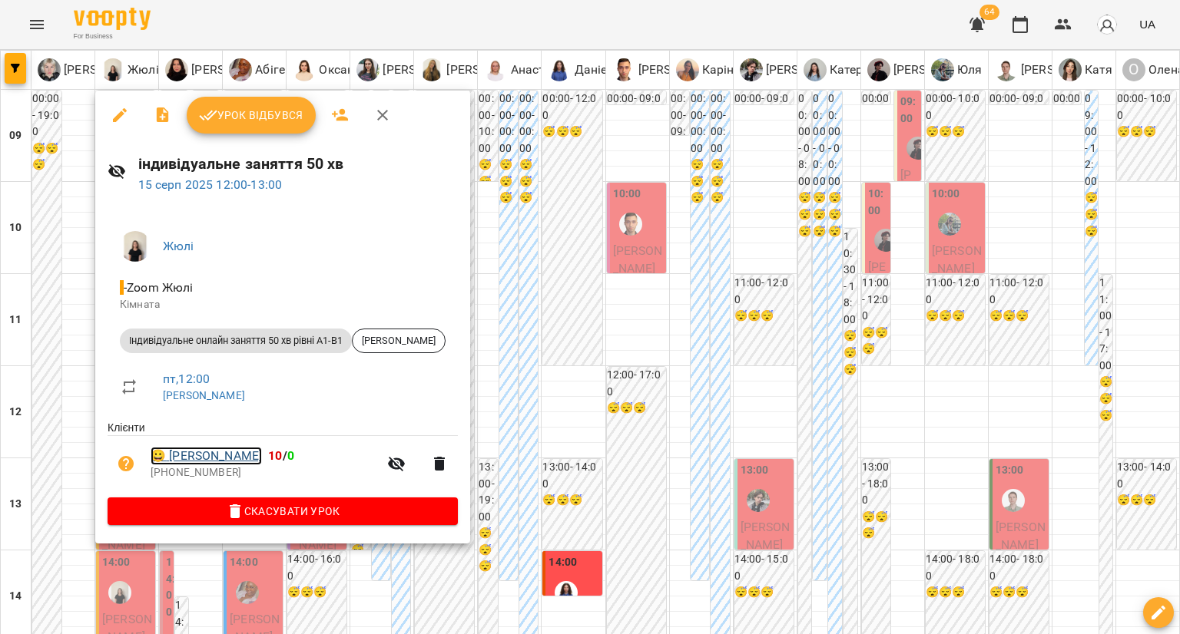
click at [237, 455] on link "😀 Поллі Тимощук" at bounding box center [206, 456] width 111 height 18
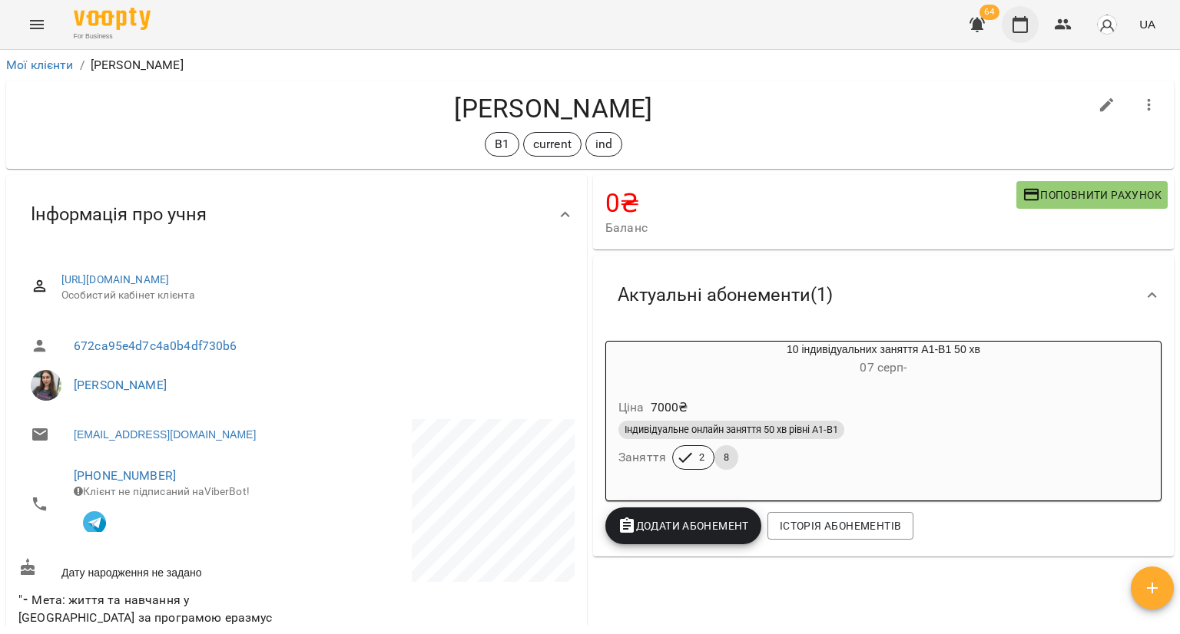
click at [1030, 16] on button "button" at bounding box center [1019, 24] width 37 height 37
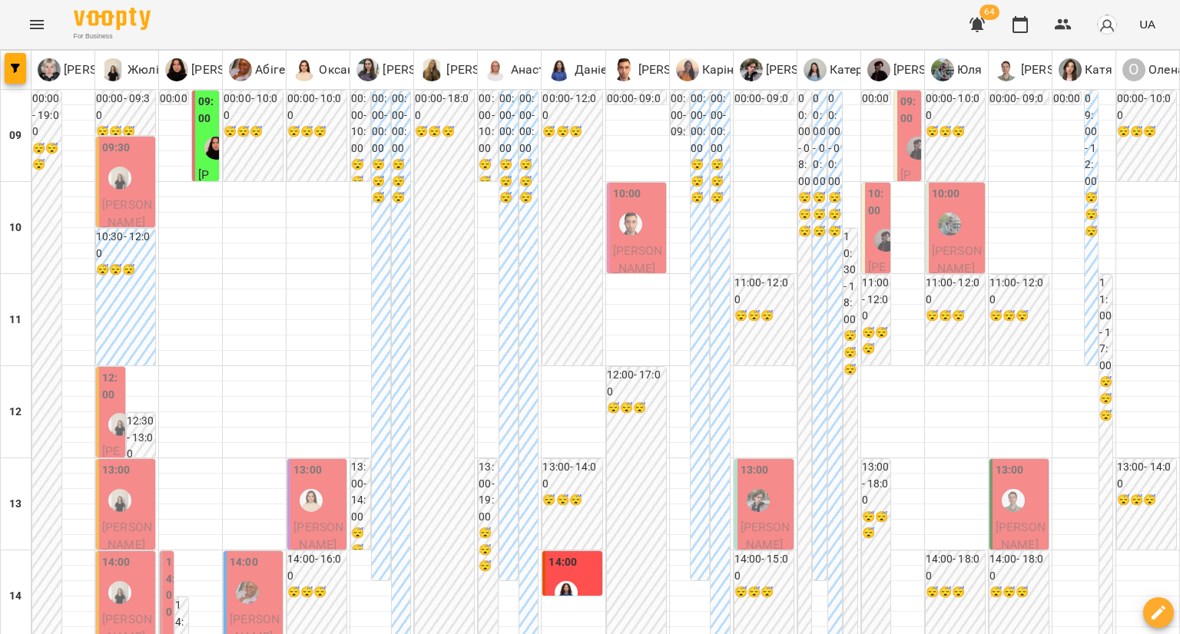
click at [105, 392] on label "12:00" at bounding box center [112, 386] width 20 height 33
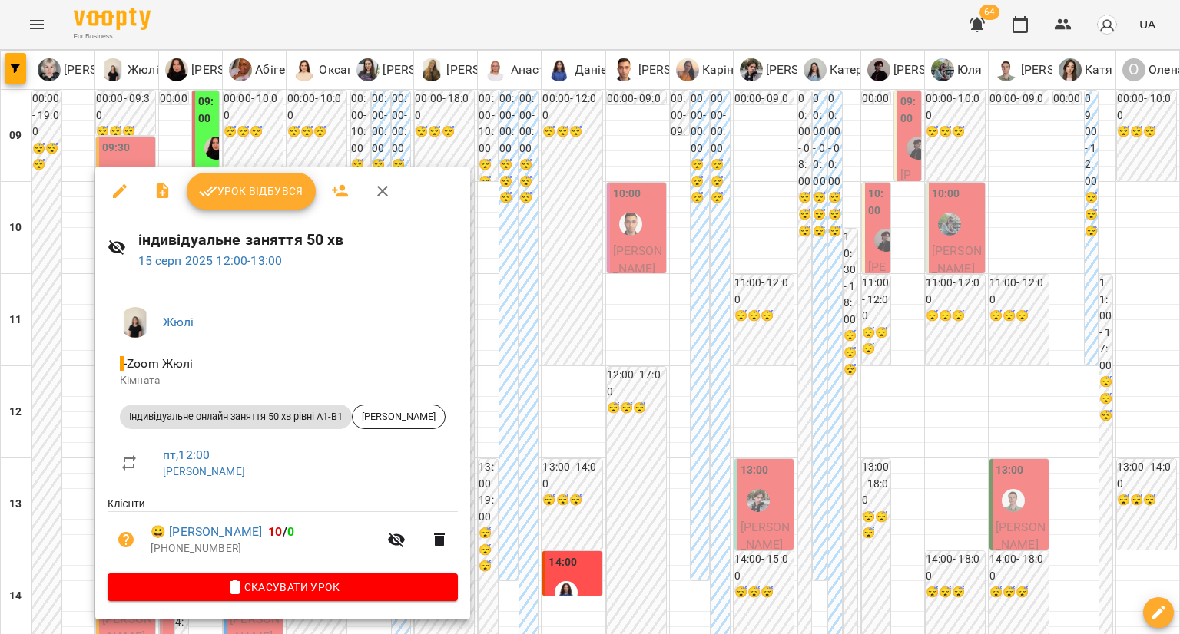
click at [18, 395] on div at bounding box center [590, 317] width 1180 height 634
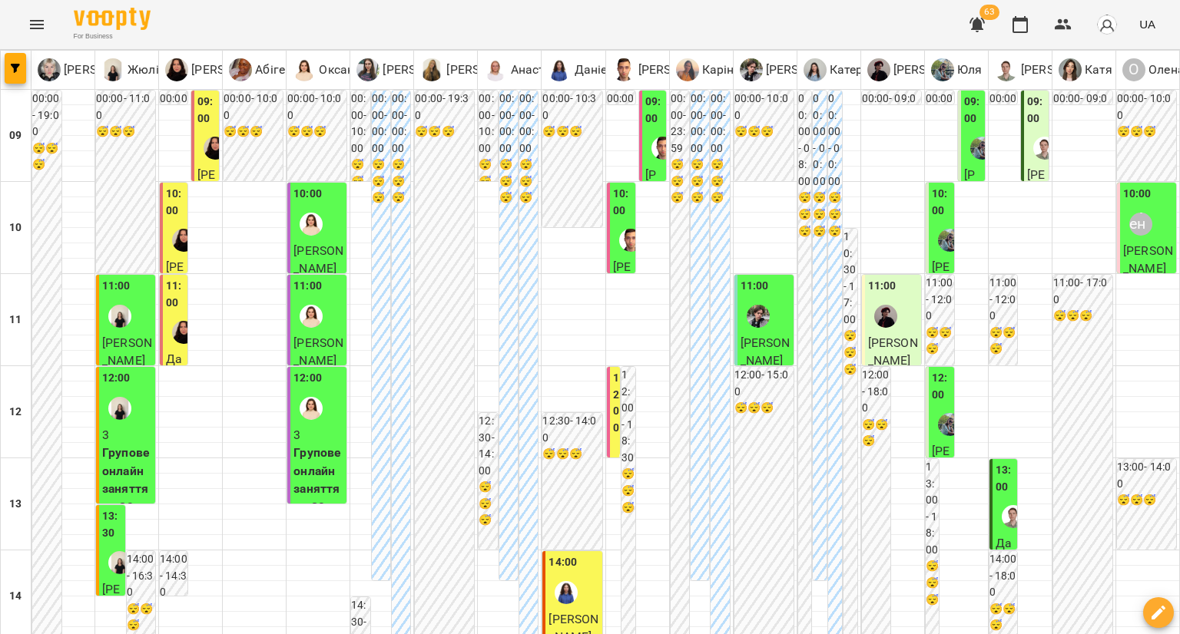
click at [172, 209] on label "10:00" at bounding box center [175, 202] width 18 height 33
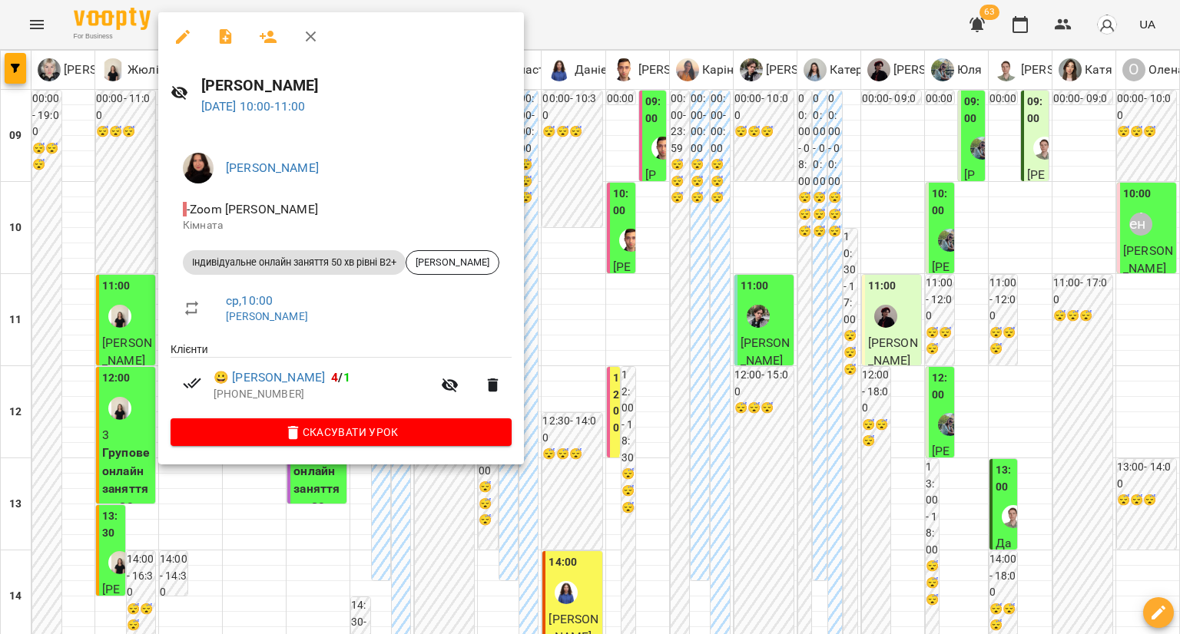
click at [101, 228] on div at bounding box center [590, 317] width 1180 height 634
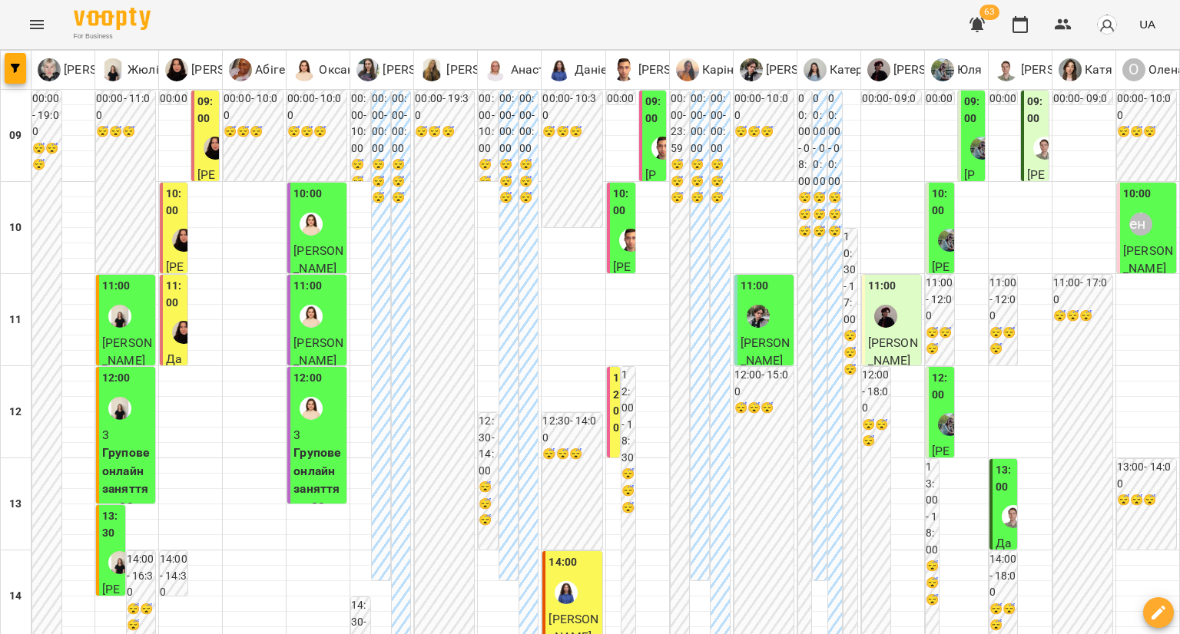
click at [166, 316] on div at bounding box center [183, 332] width 35 height 35
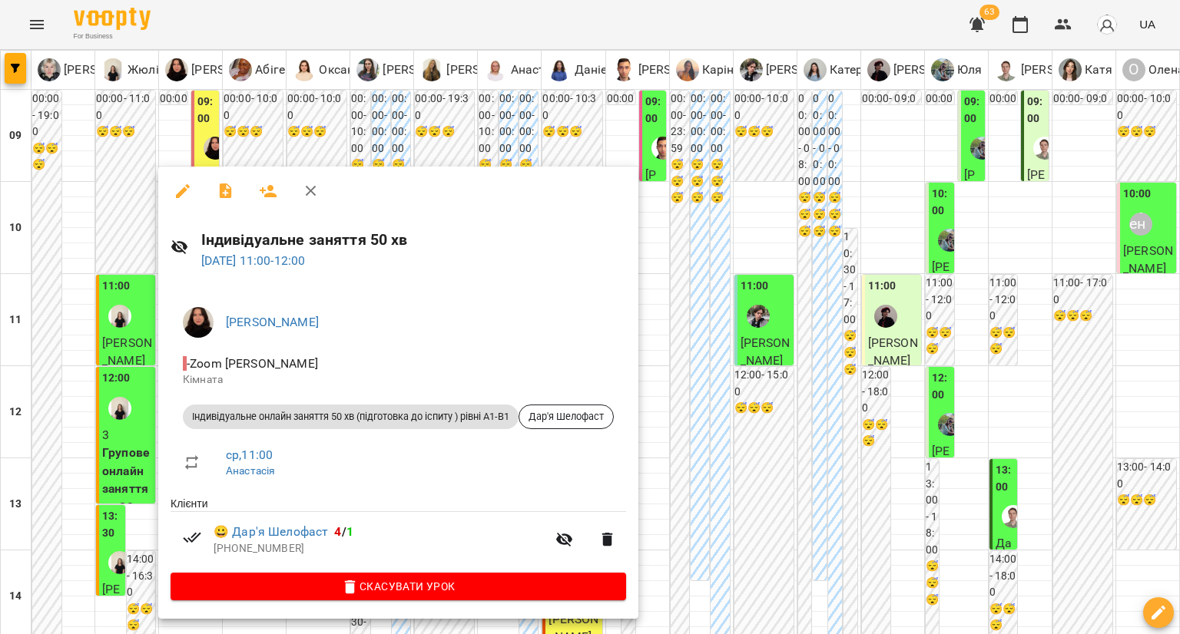
click at [124, 336] on div at bounding box center [590, 317] width 1180 height 634
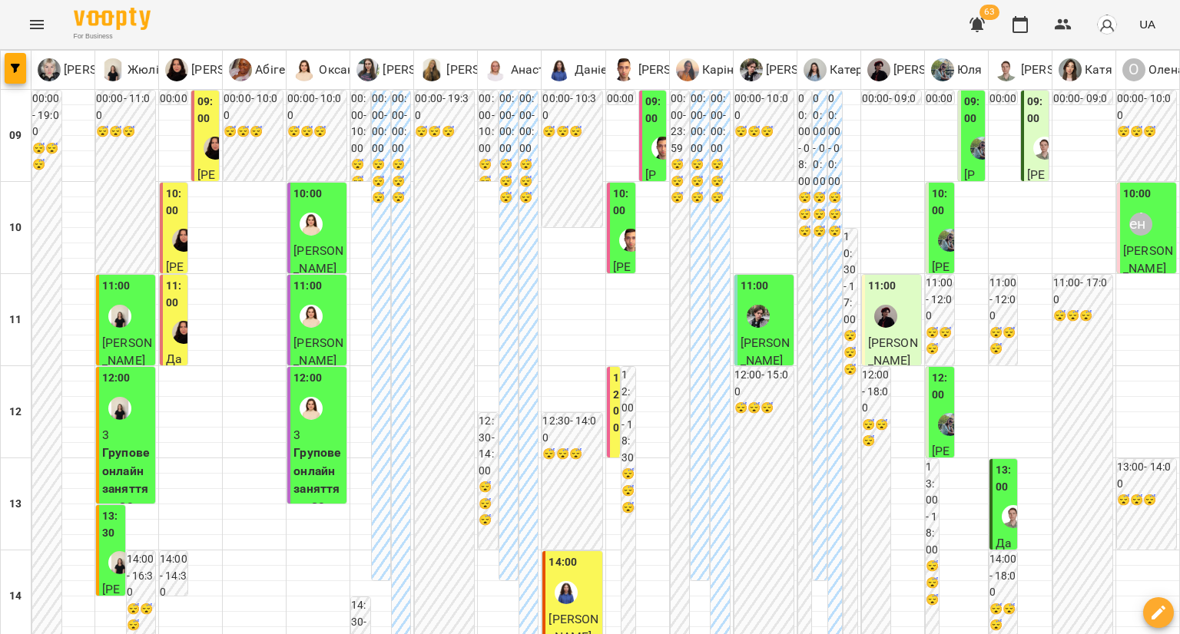
scroll to position [538, 0]
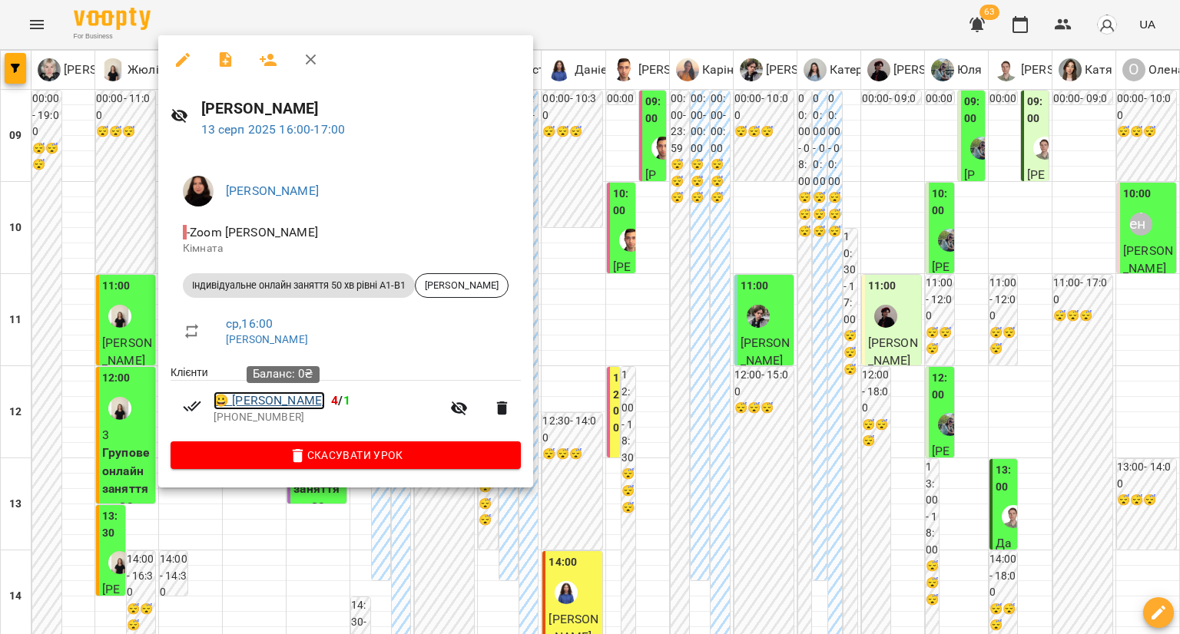
click at [268, 406] on link "😀 Катерина Булгакова" at bounding box center [268, 401] width 111 height 18
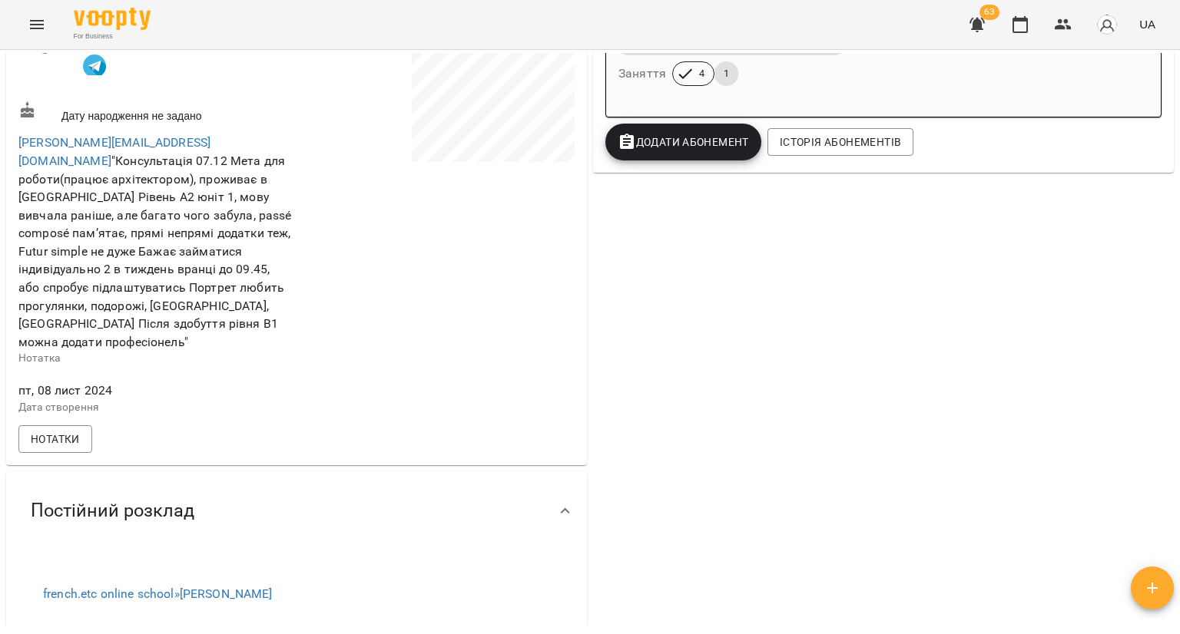
scroll to position [614, 0]
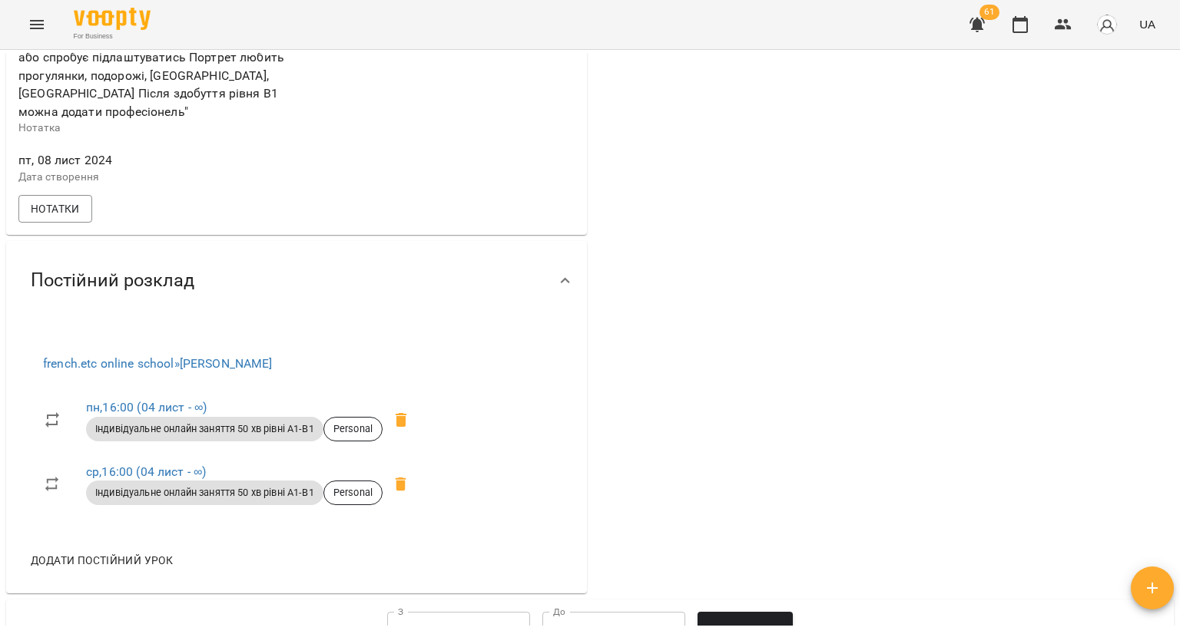
click at [1020, 45] on div "For Business 61 UA" at bounding box center [590, 24] width 1180 height 49
click at [1018, 38] on button "button" at bounding box center [1019, 24] width 37 height 37
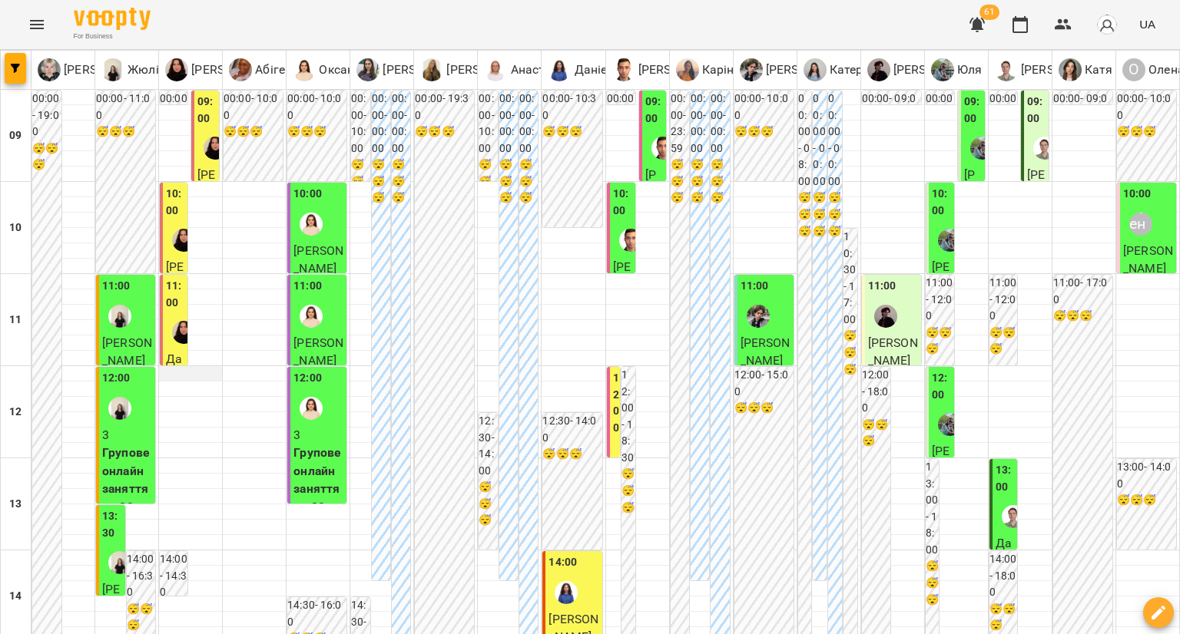
scroll to position [691, 0]
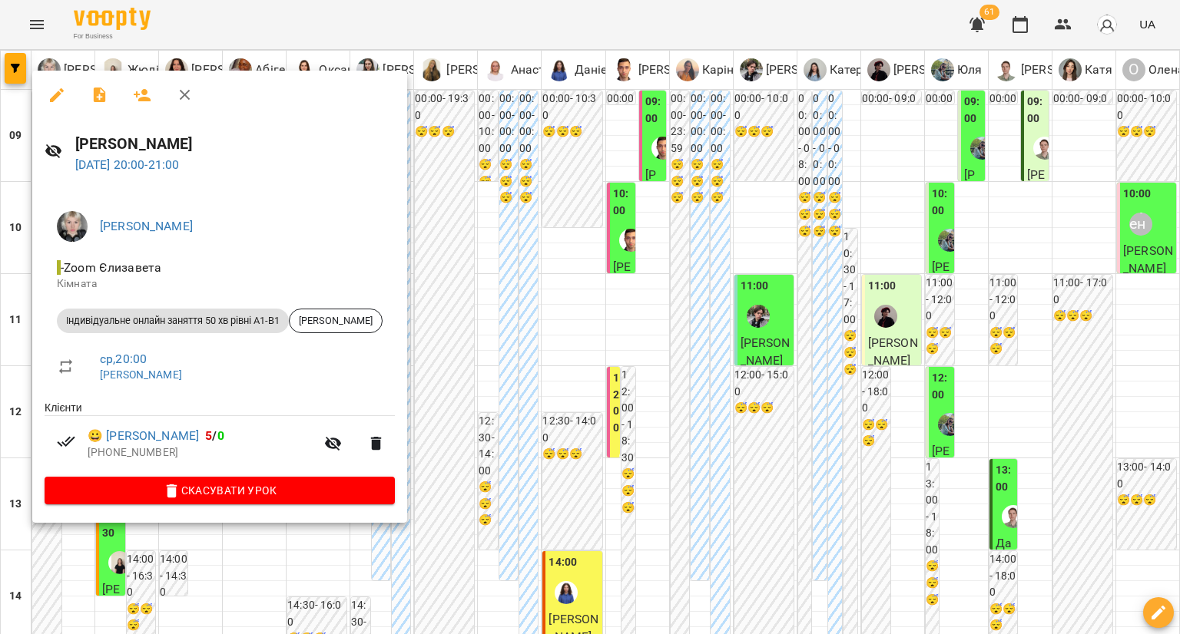
click at [445, 372] on div at bounding box center [590, 317] width 1180 height 634
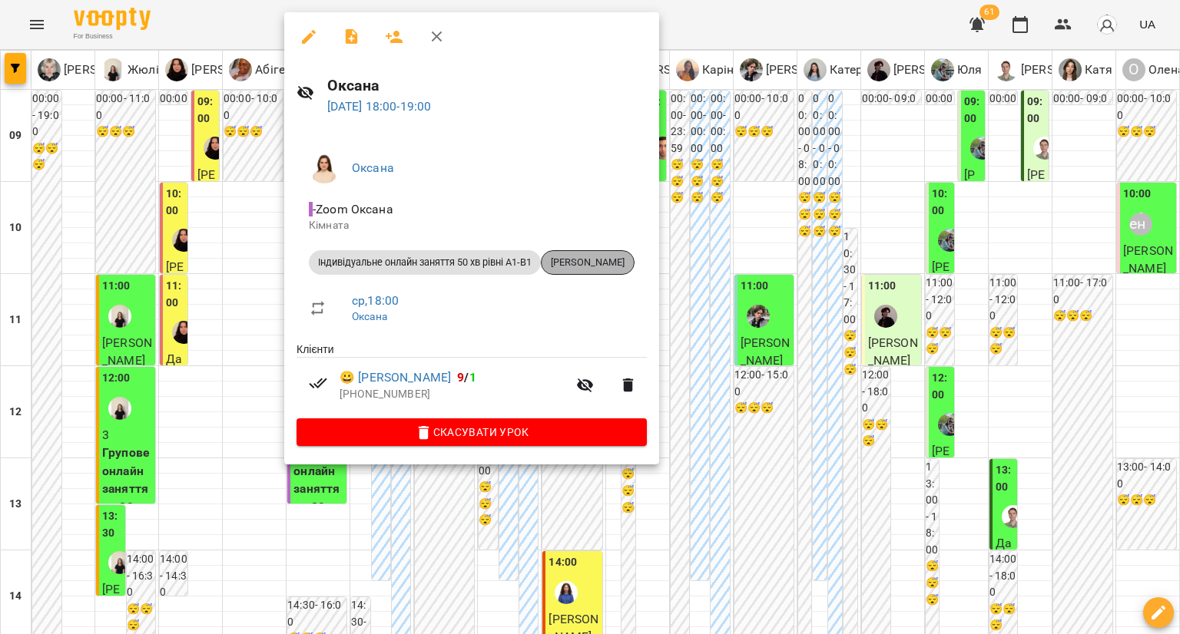
click at [575, 265] on span "[PERSON_NAME]" at bounding box center [587, 263] width 92 height 14
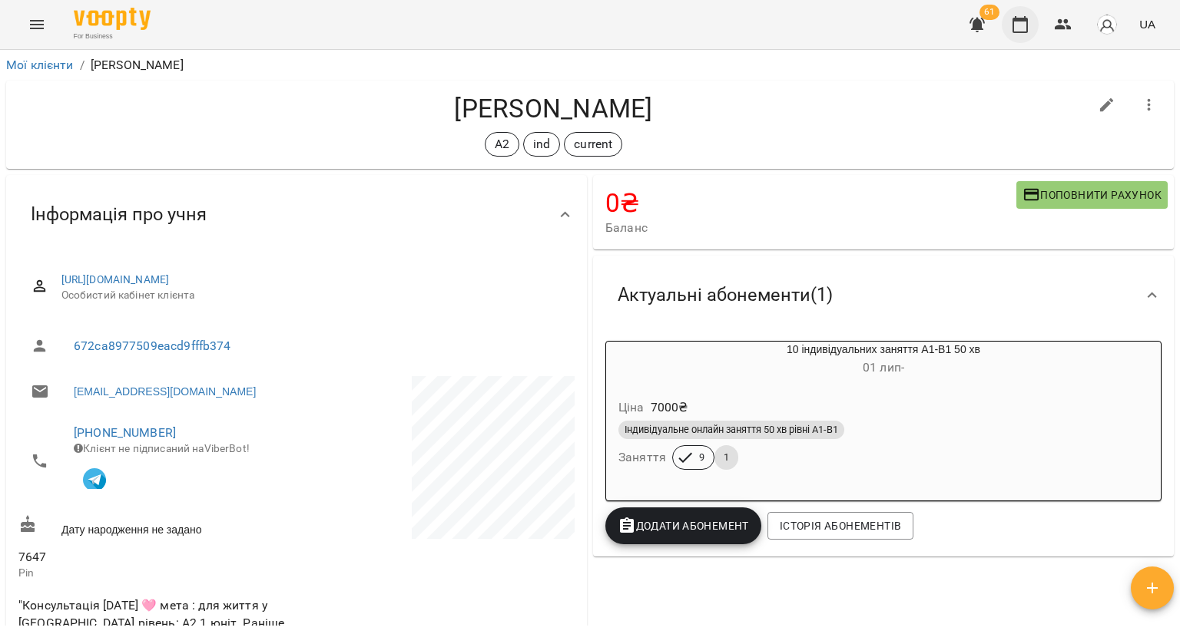
click at [1012, 22] on button "button" at bounding box center [1019, 24] width 37 height 37
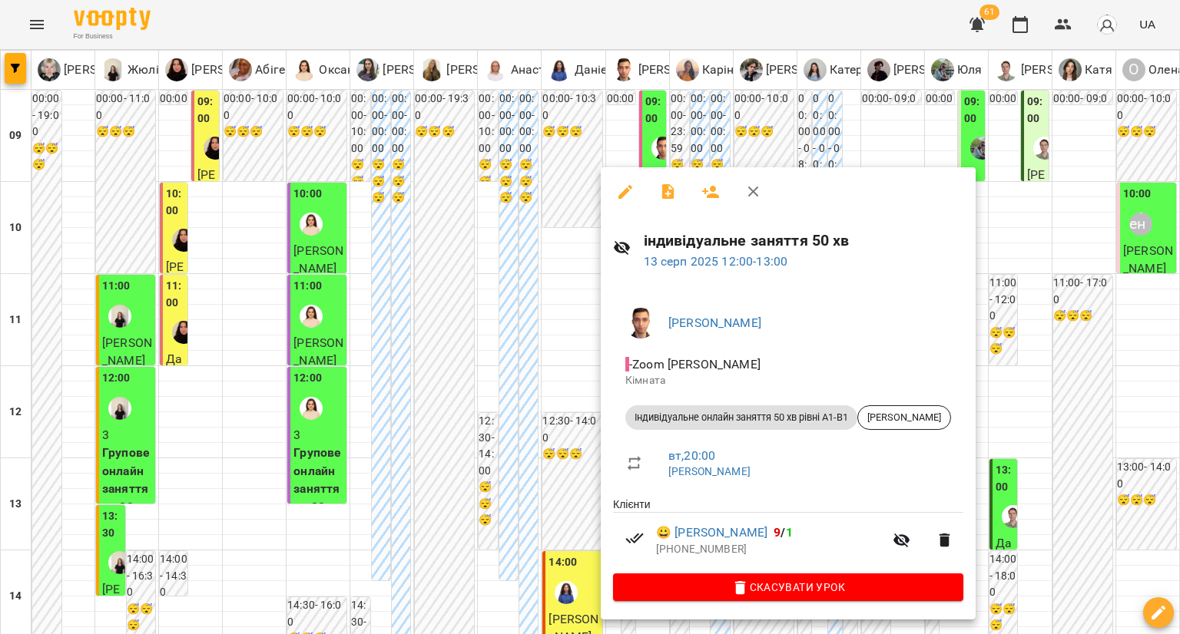
click at [571, 467] on div at bounding box center [590, 317] width 1180 height 634
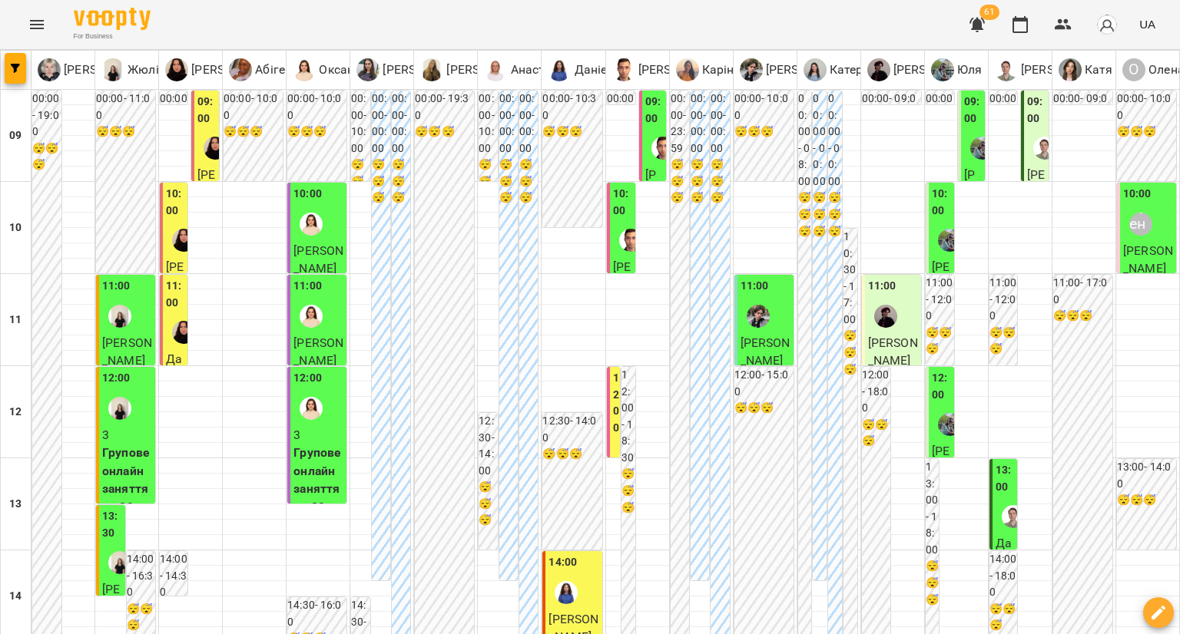
scroll to position [307, 0]
click at [574, 612] on span "[PERSON_NAME]" at bounding box center [573, 628] width 50 height 33
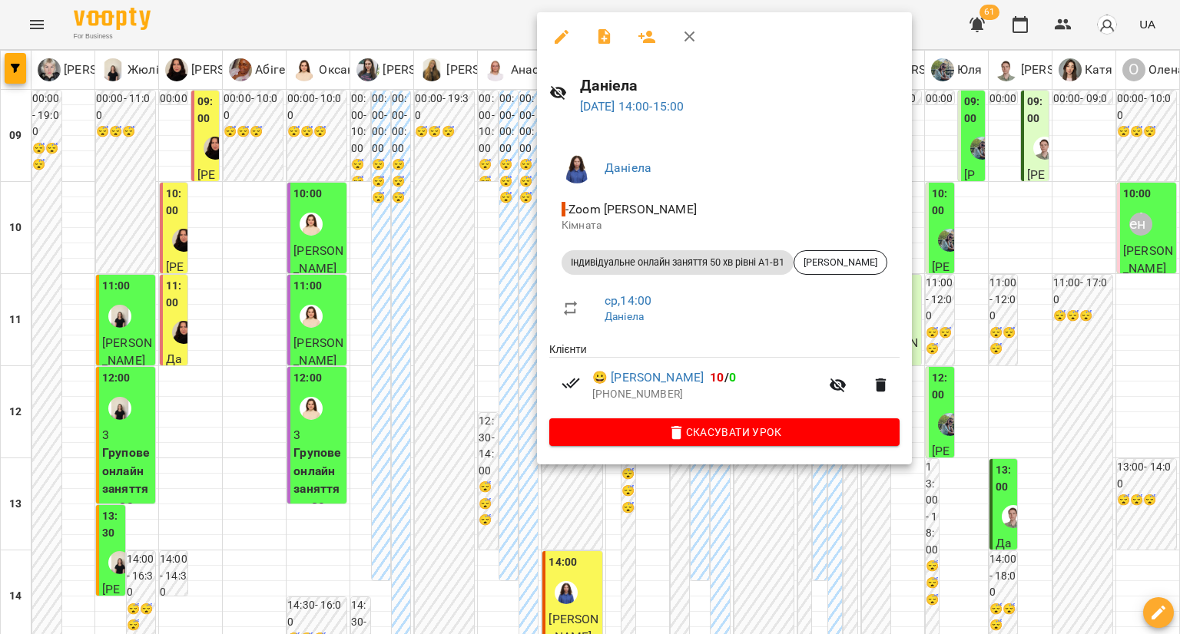
click at [491, 385] on div at bounding box center [590, 317] width 1180 height 634
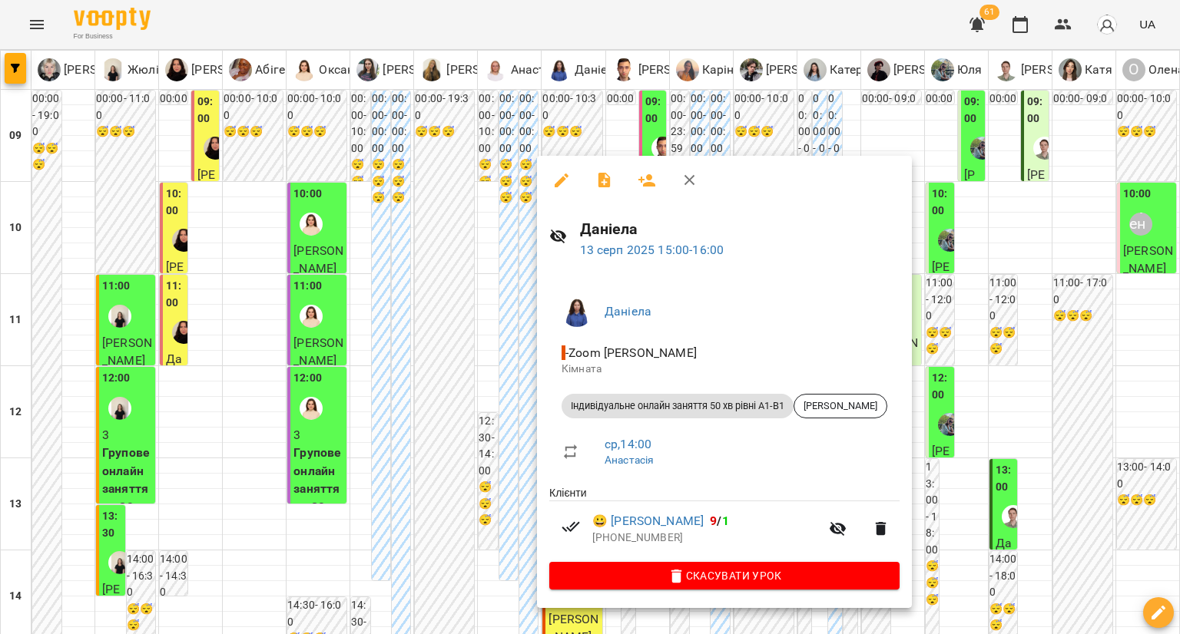
click at [470, 431] on div at bounding box center [590, 317] width 1180 height 634
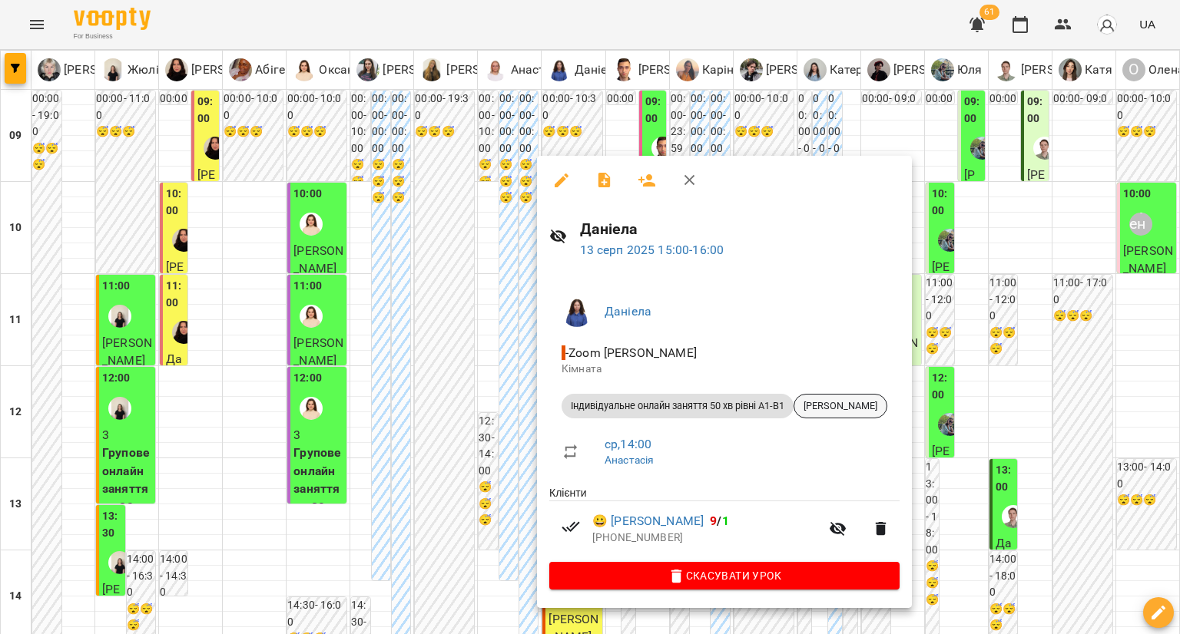
click at [842, 406] on span "[PERSON_NAME]" at bounding box center [840, 406] width 92 height 14
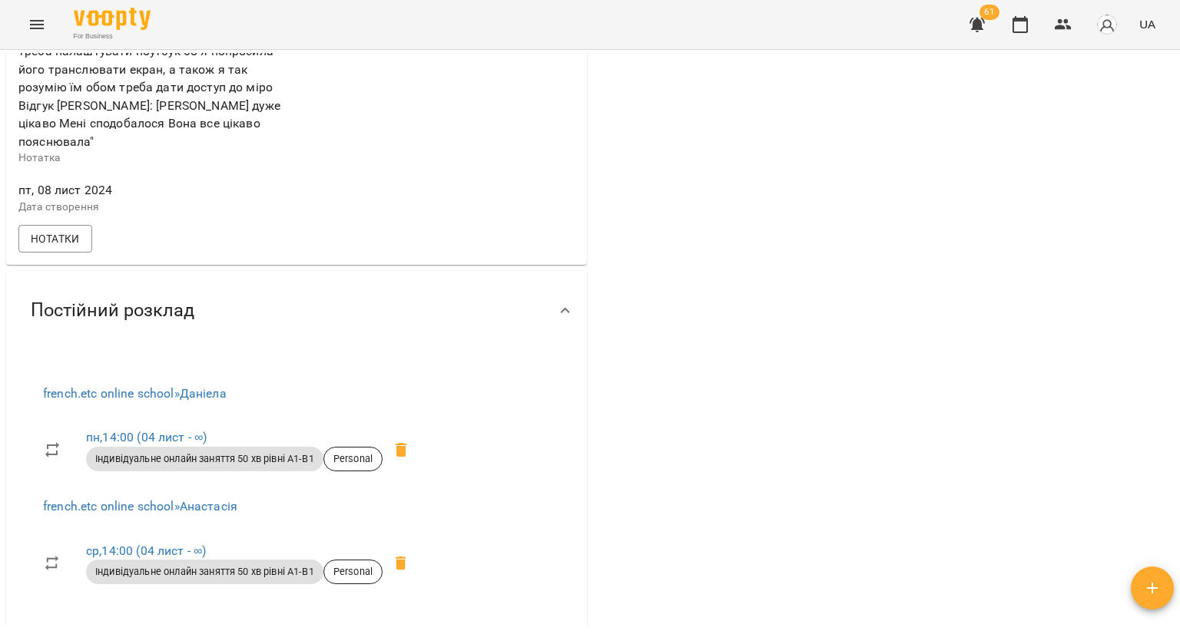
scroll to position [691, 0]
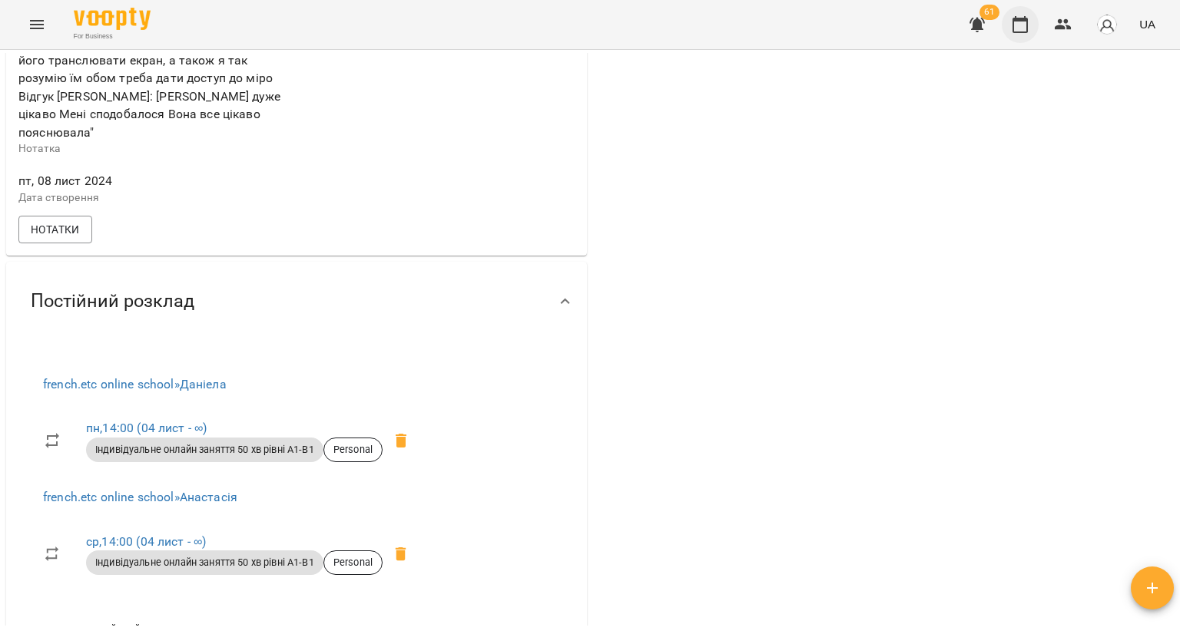
click at [1021, 12] on button "button" at bounding box center [1019, 24] width 37 height 37
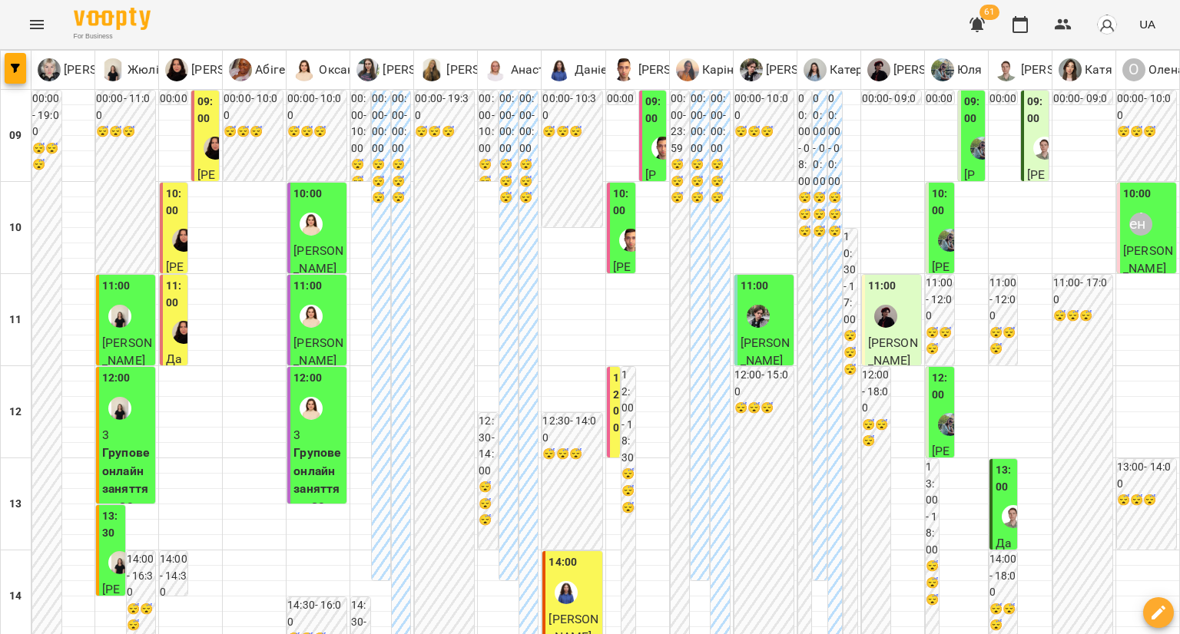
scroll to position [538, 0]
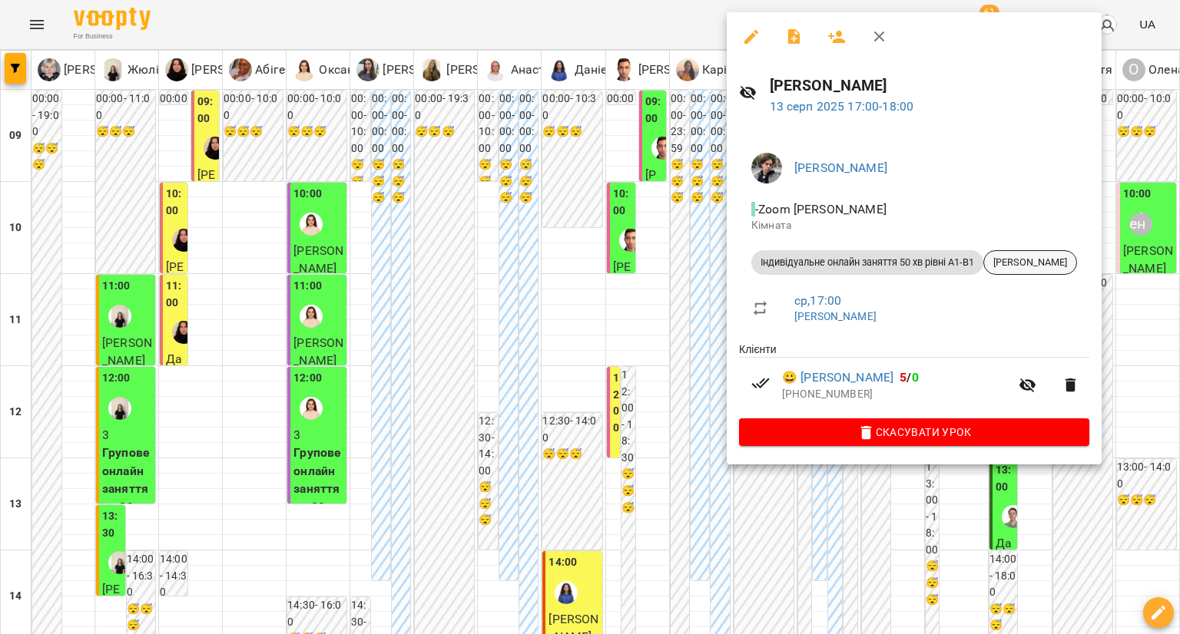
click at [1029, 266] on span "[PERSON_NAME]" at bounding box center [1030, 263] width 92 height 14
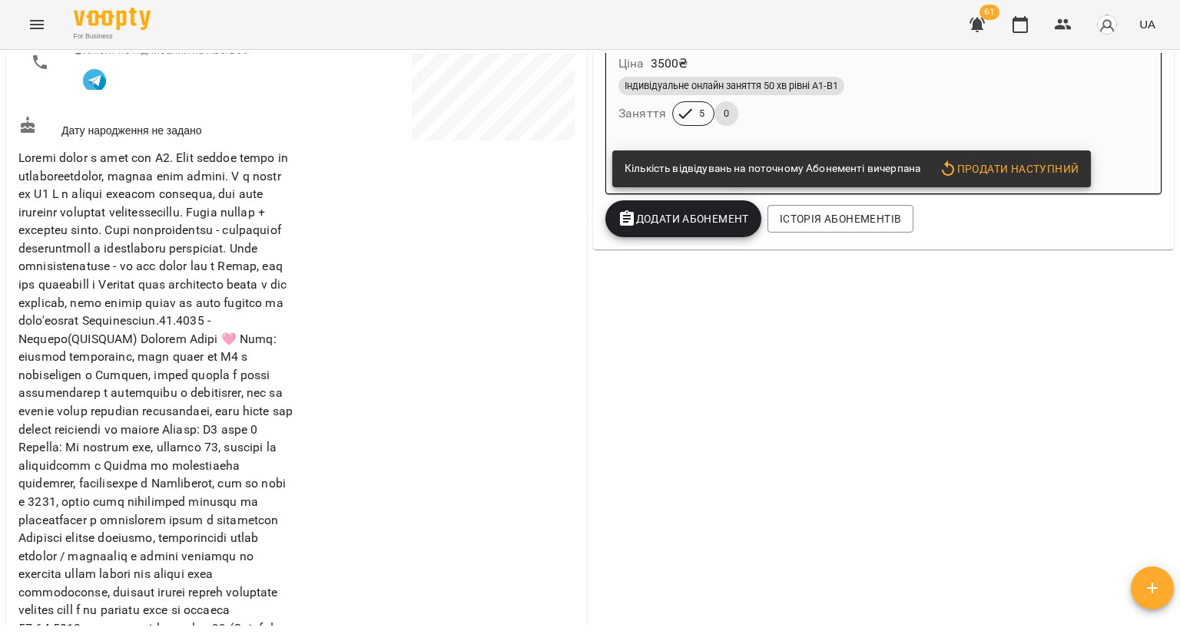
scroll to position [154, 0]
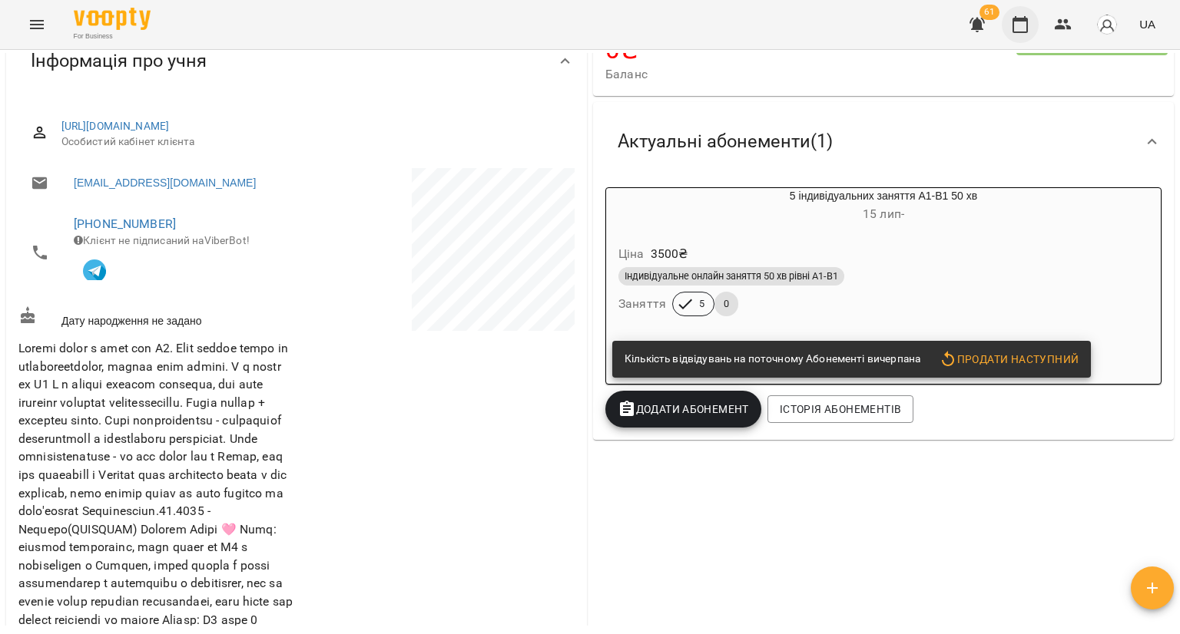
click at [1031, 24] on button "button" at bounding box center [1019, 24] width 37 height 37
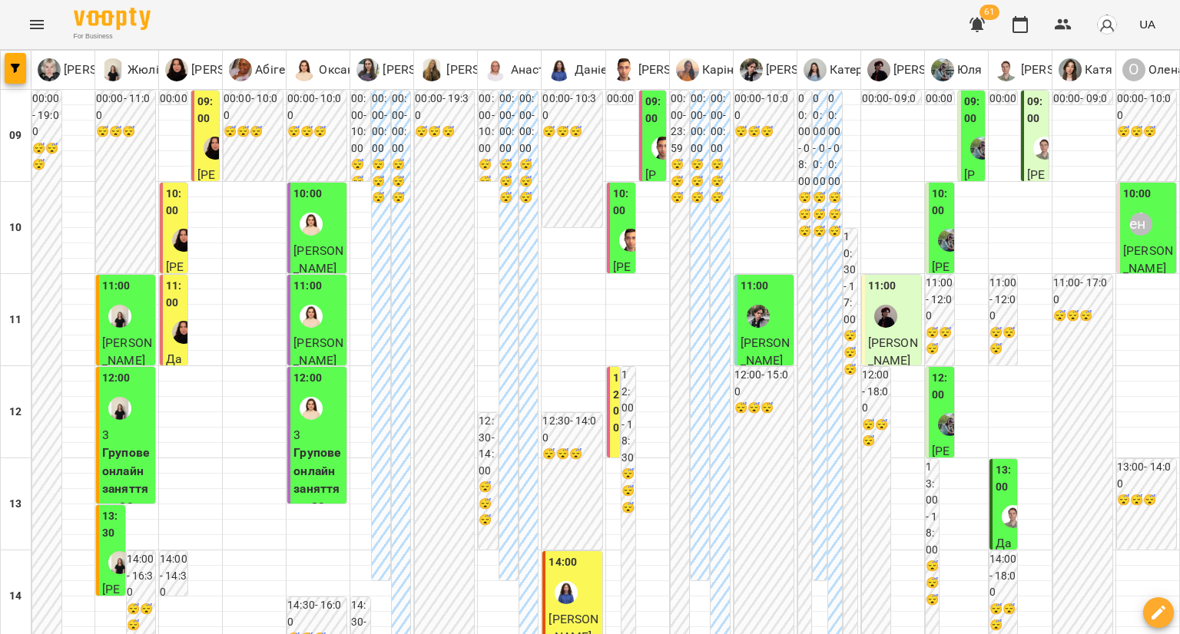
scroll to position [691, 0]
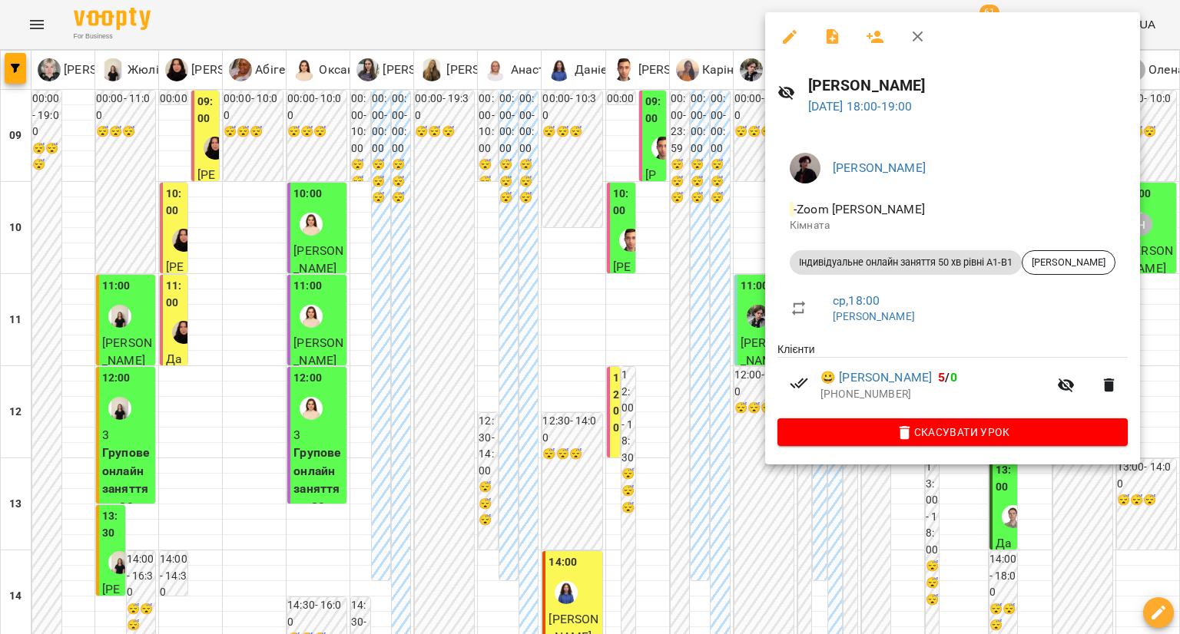
click at [737, 362] on div at bounding box center [590, 317] width 1180 height 634
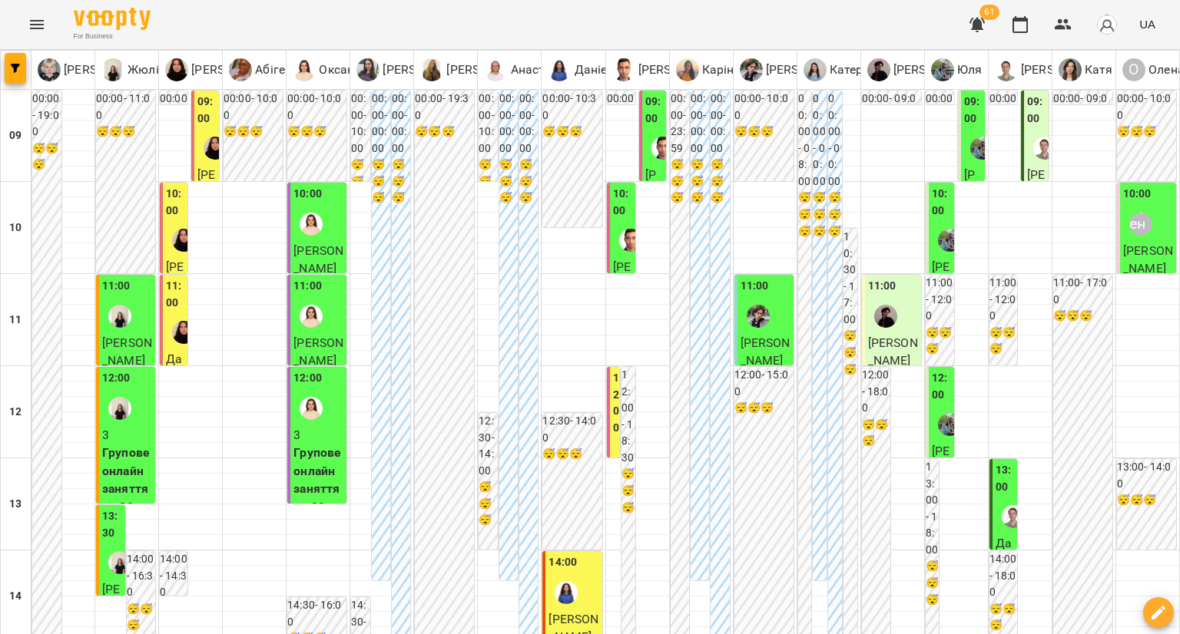
type input "**********"
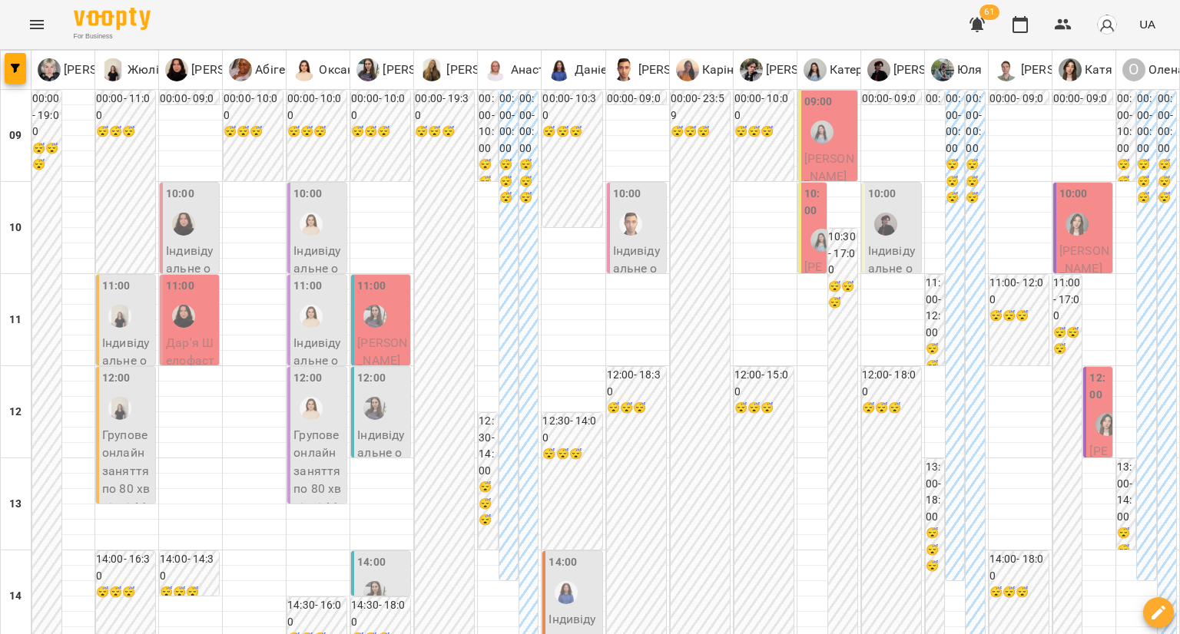
click at [306, 305] on img "Оксана" at bounding box center [311, 316] width 23 height 23
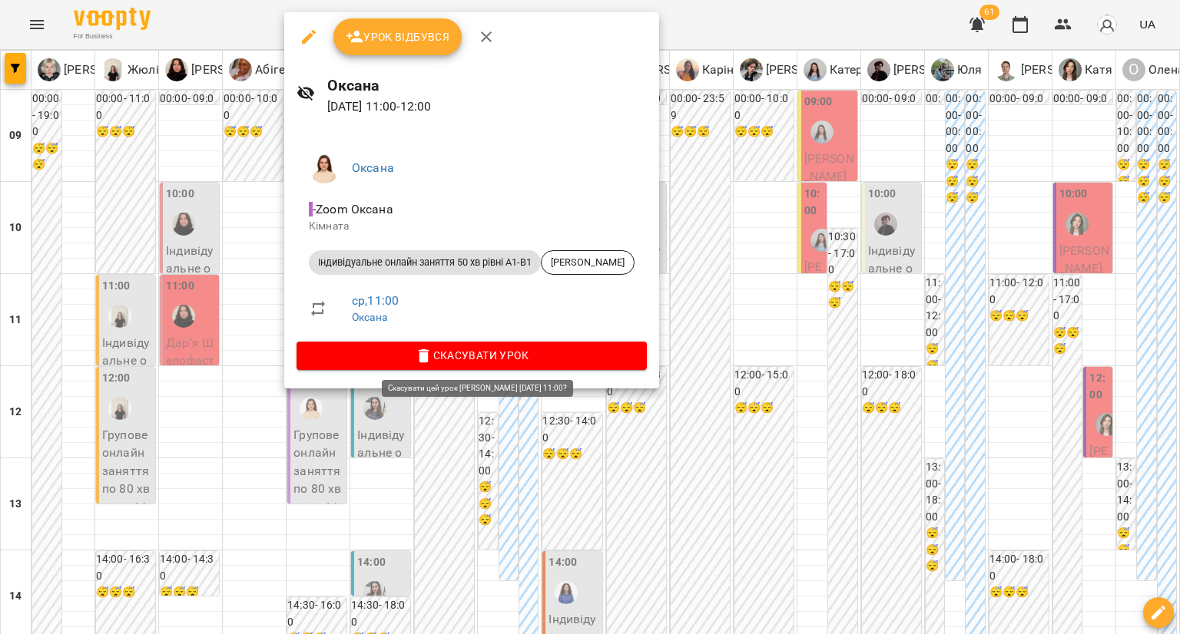
click at [350, 357] on span "Скасувати Урок" at bounding box center [472, 355] width 326 height 18
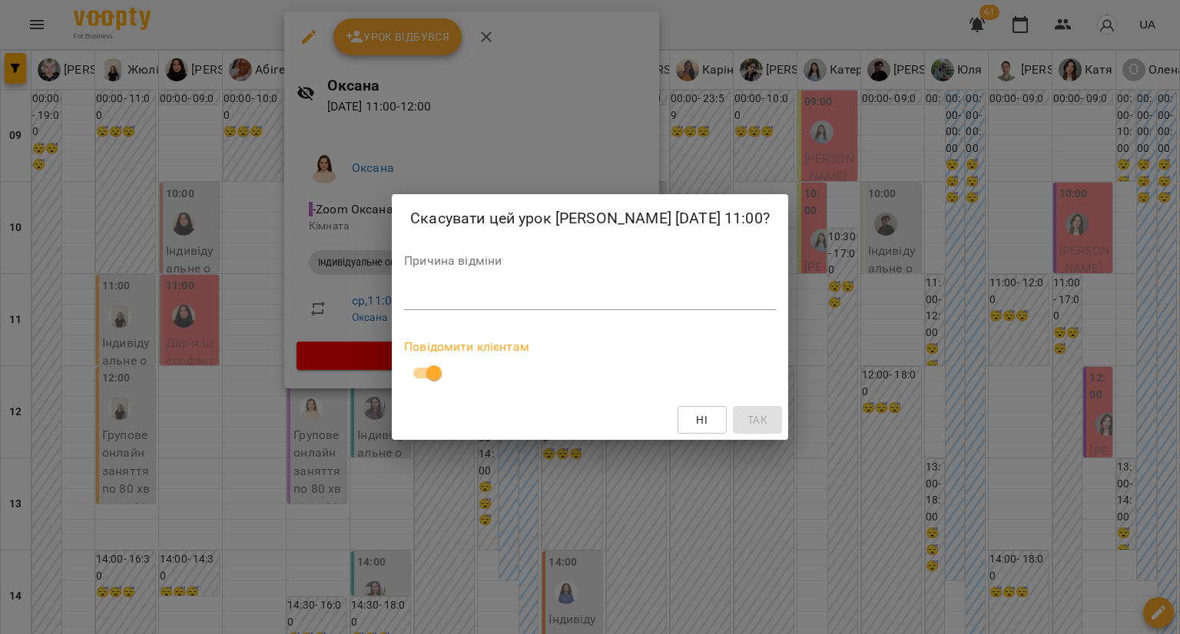
click at [461, 303] on textarea at bounding box center [590, 297] width 372 height 15
type textarea "**********"
click at [749, 421] on span "Так" at bounding box center [757, 420] width 20 height 18
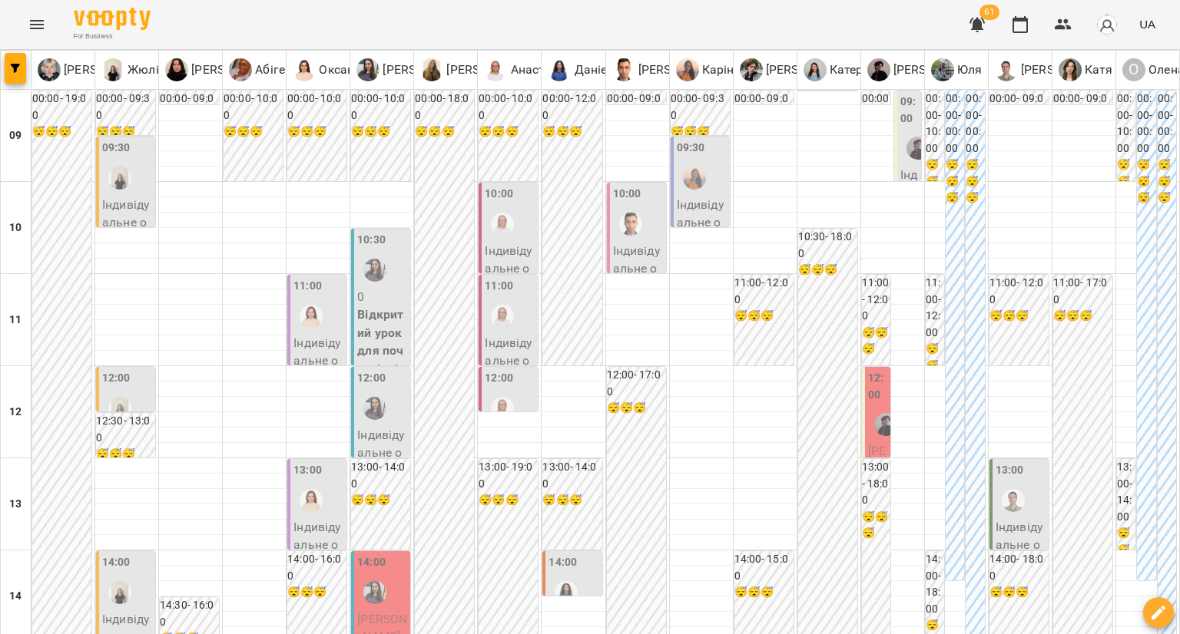
click at [396, 415] on div "12:00" at bounding box center [382, 398] width 50 height 56
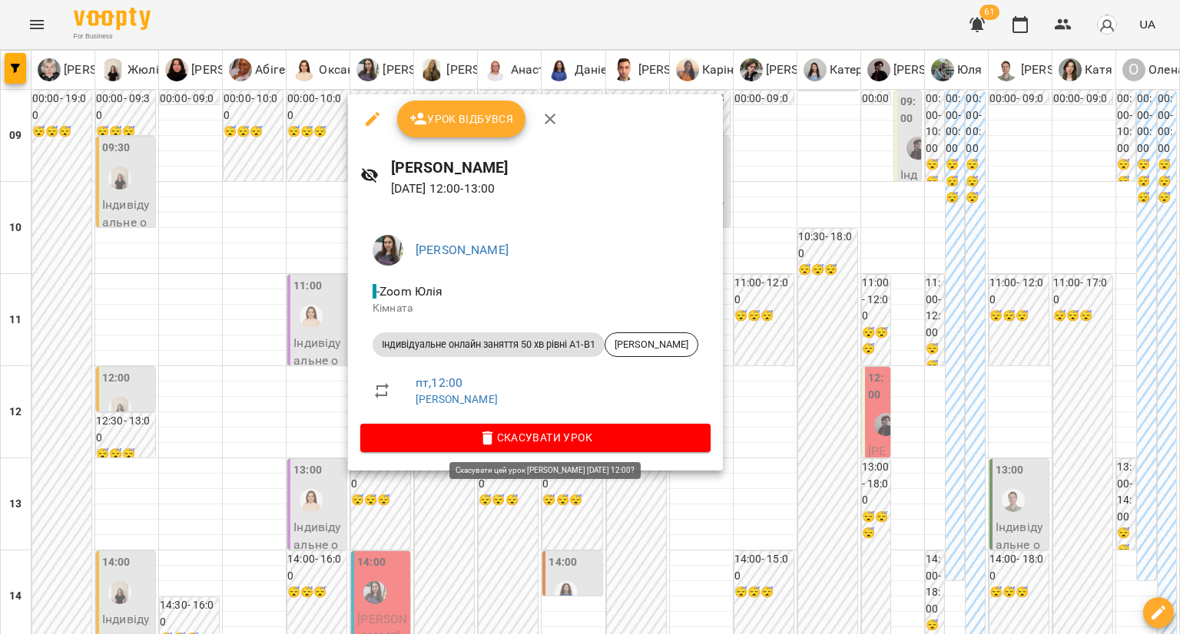
click at [476, 435] on span "Скасувати Урок" at bounding box center [535, 438] width 326 height 18
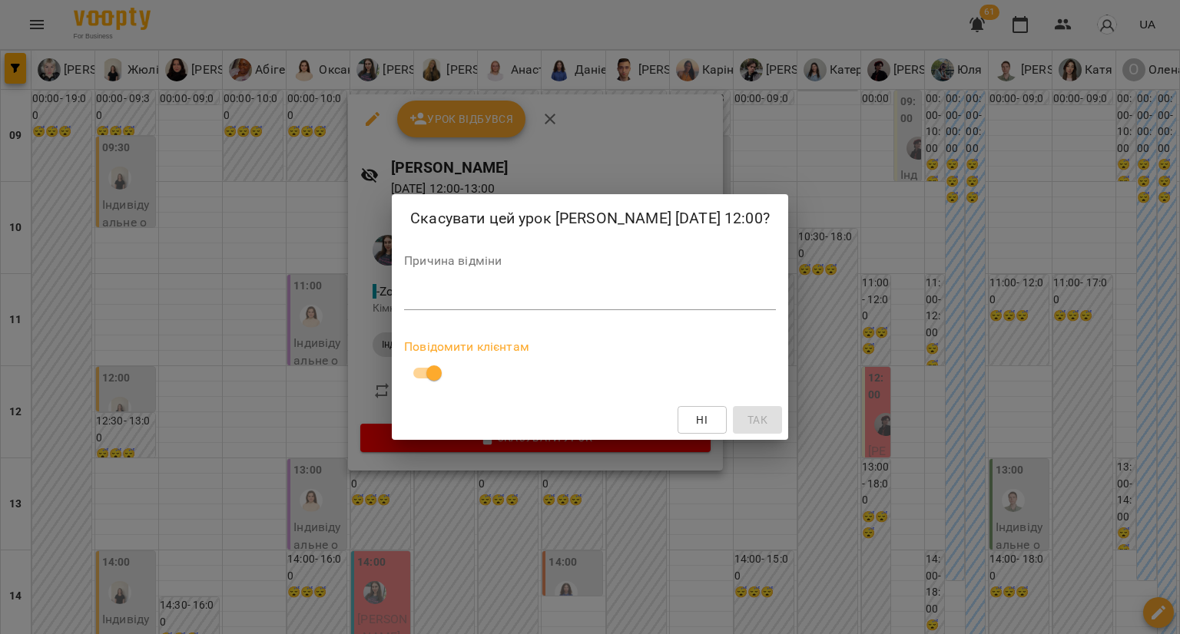
click at [472, 306] on div "*" at bounding box center [590, 298] width 372 height 25
type textarea "**********"
click at [747, 419] on span "Так" at bounding box center [757, 420] width 20 height 18
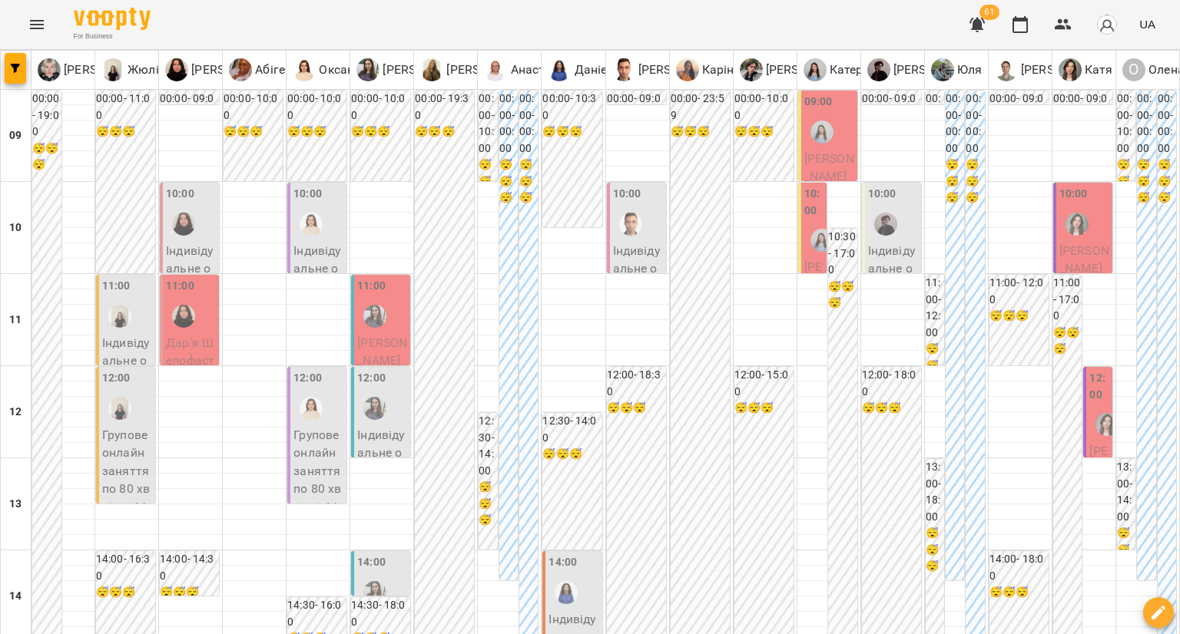
type input "**********"
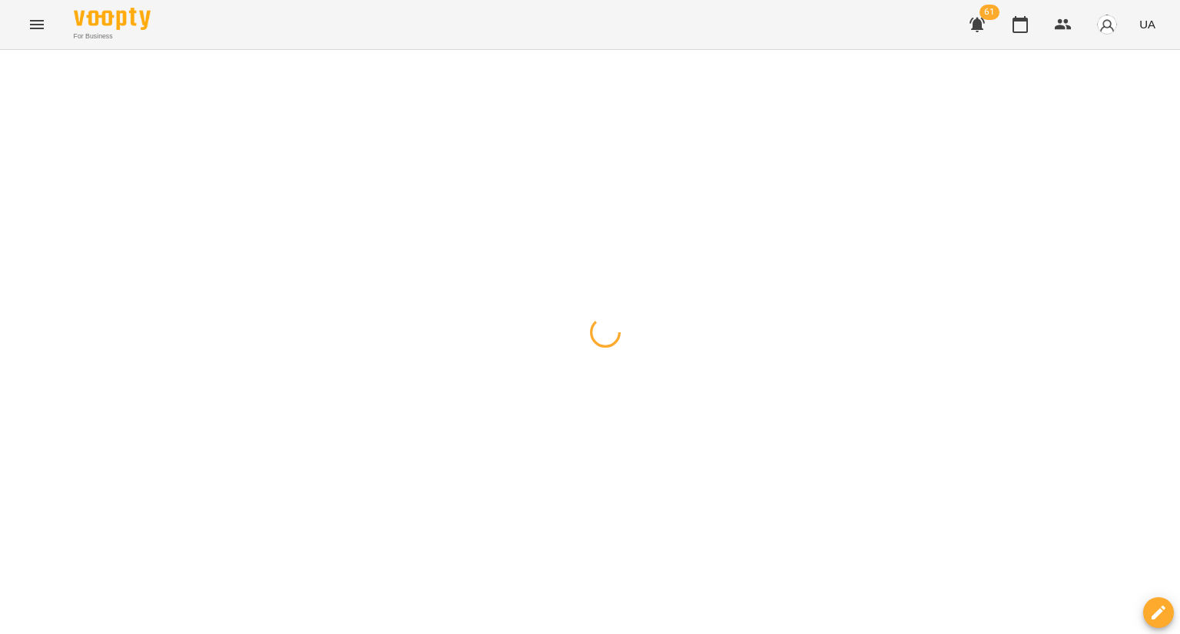
click at [512, 50] on div at bounding box center [590, 50] width 1180 height 0
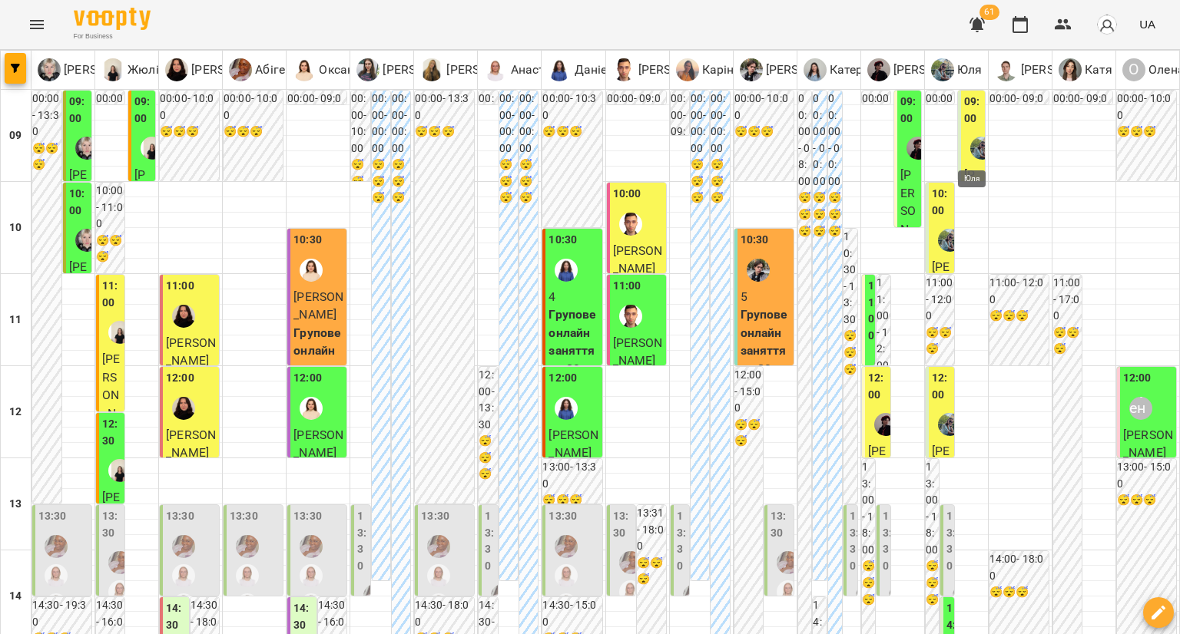
click at [973, 144] on img "Юля" at bounding box center [981, 148] width 23 height 23
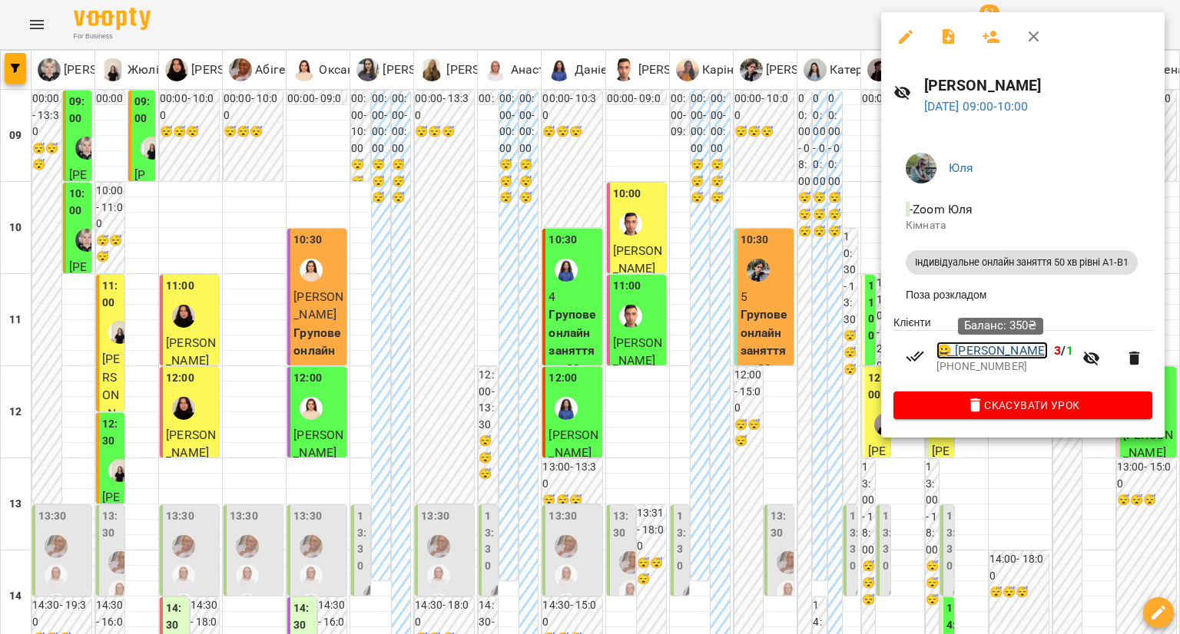
click at [973, 360] on link "😀 [PERSON_NAME]" at bounding box center [991, 351] width 111 height 18
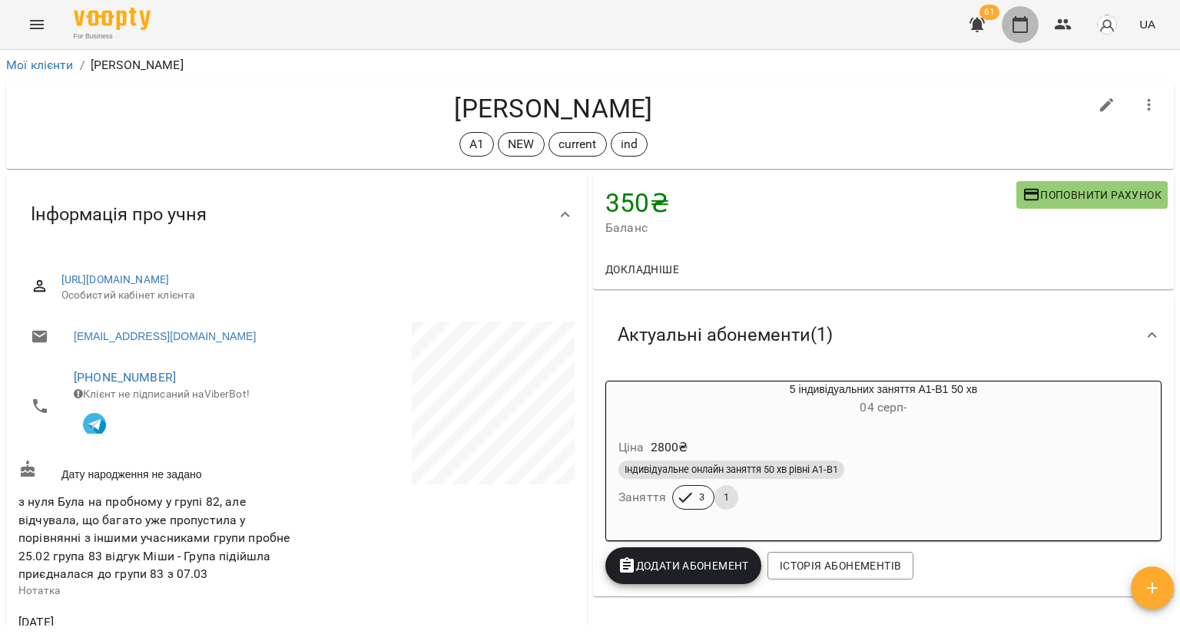
click at [1034, 19] on button "button" at bounding box center [1019, 24] width 37 height 37
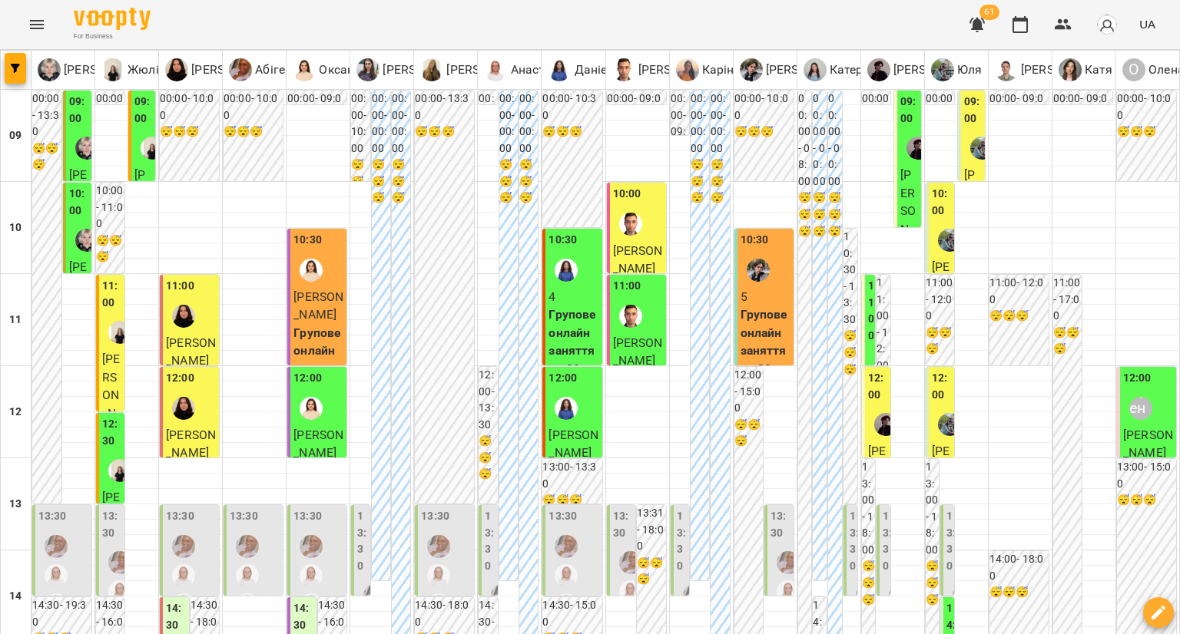
type input "**********"
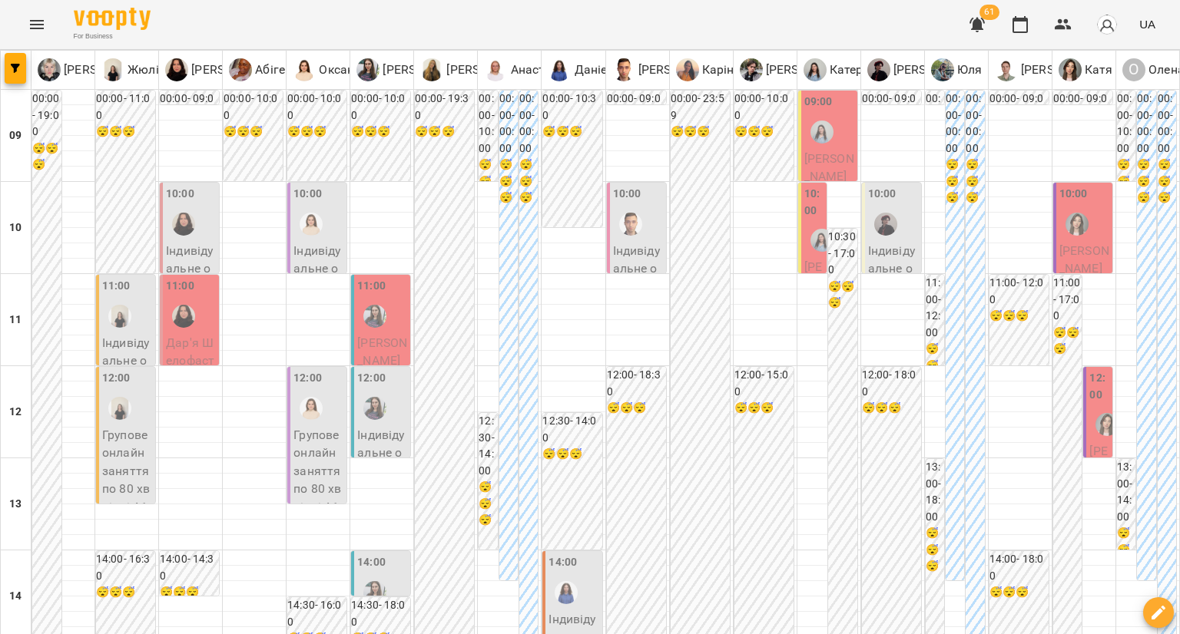
type input "**********"
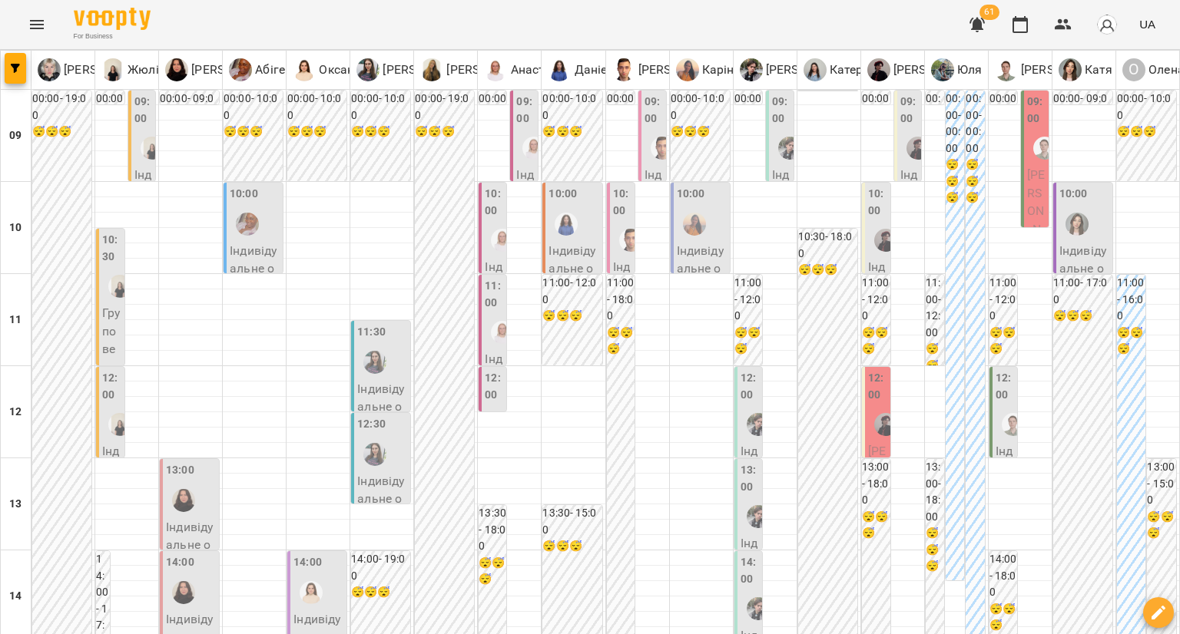
type input "**********"
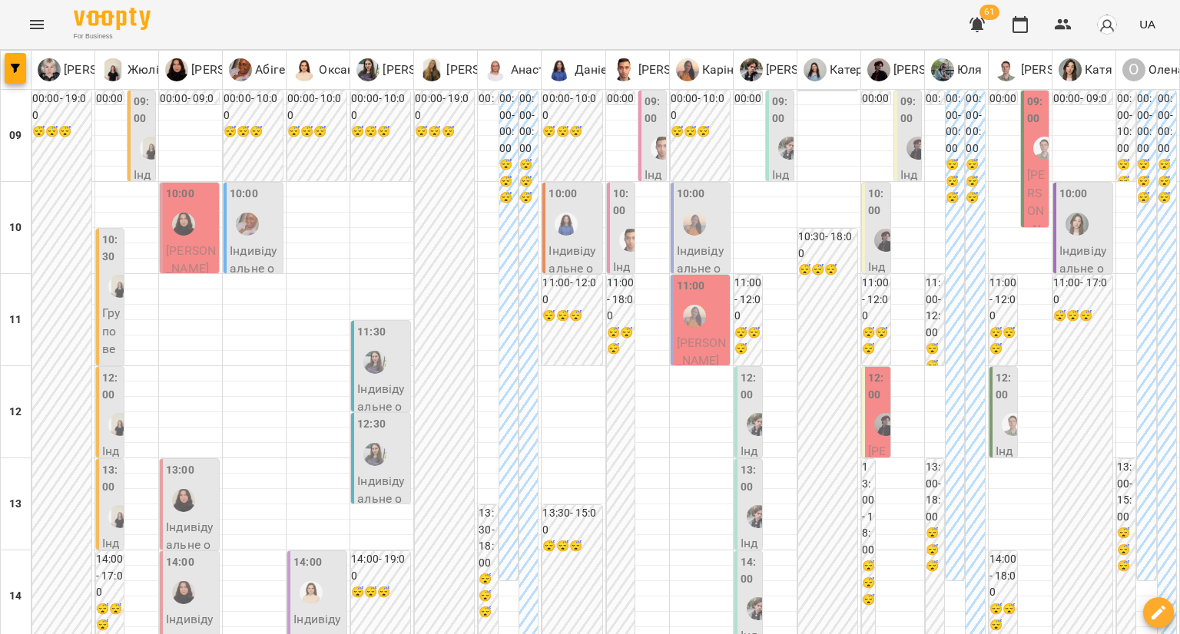
drag, startPoint x: 697, startPoint y: 608, endPoint x: 695, endPoint y: 599, distance: 9.5
type input "**********"
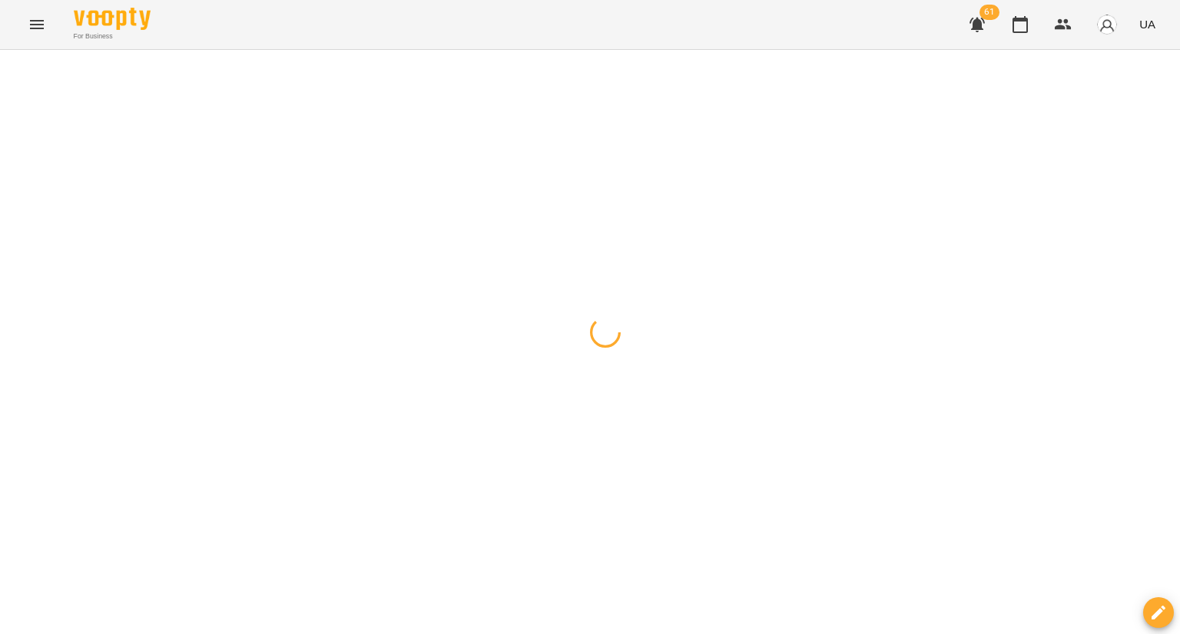
click at [334, 50] on div at bounding box center [590, 50] width 1180 height 0
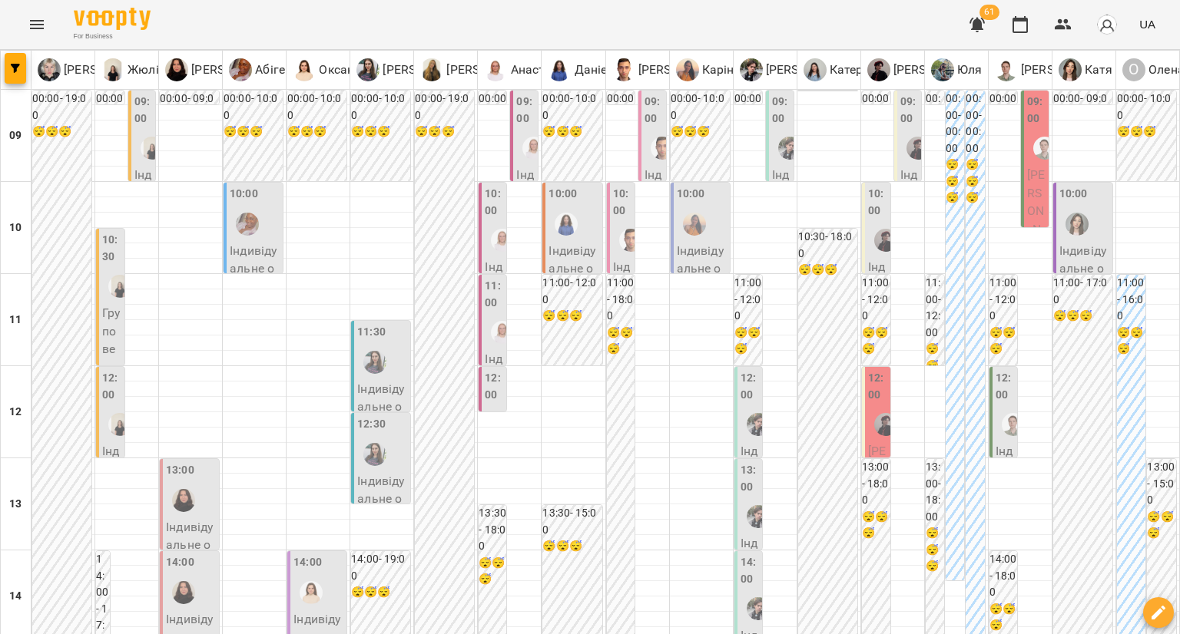
type input "**********"
